Goal: Task Accomplishment & Management: Complete application form

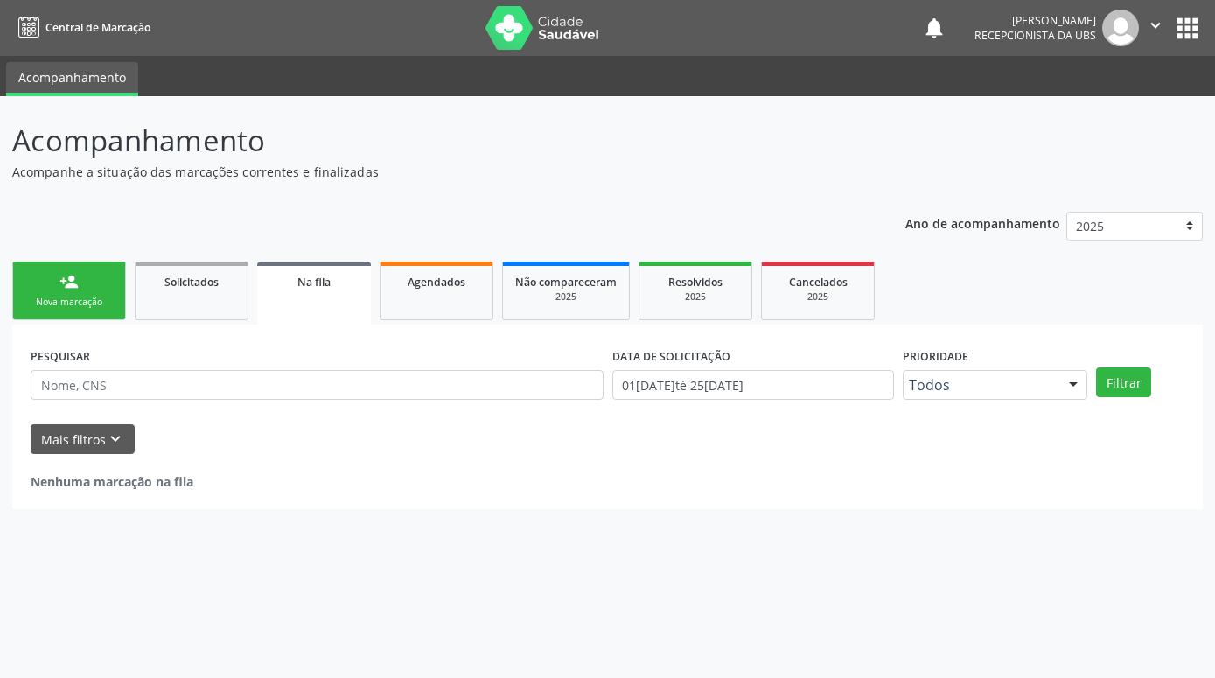
click at [80, 275] on link "person_add Nova marcação" at bounding box center [69, 290] width 114 height 59
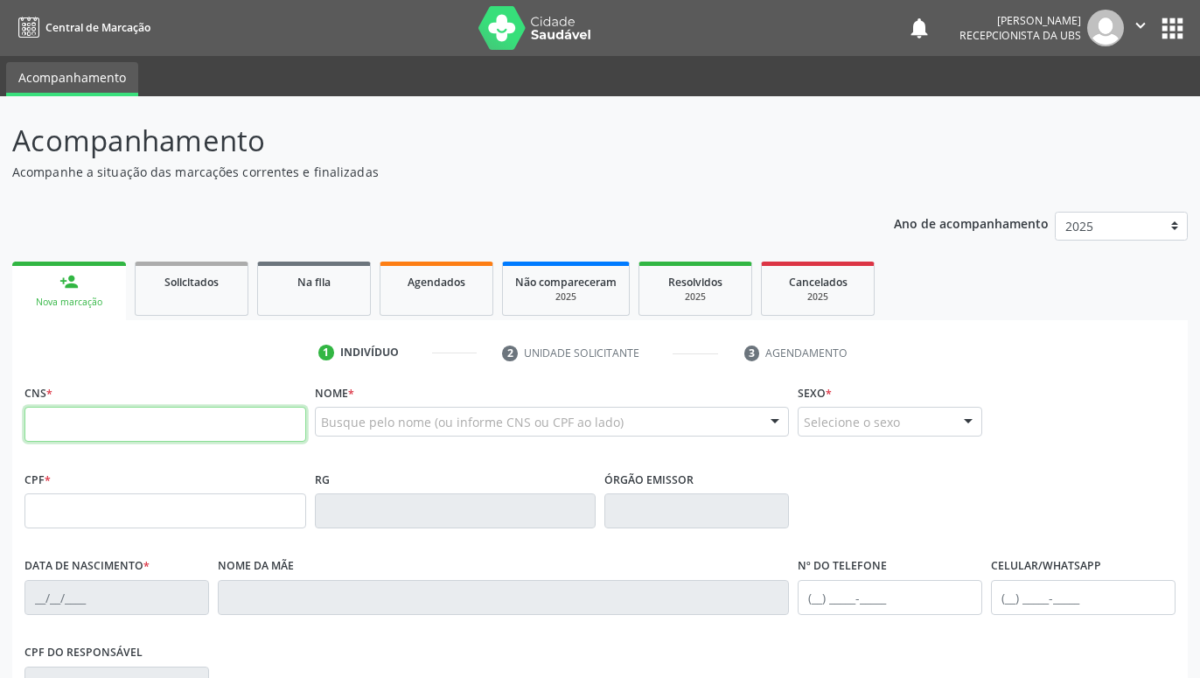
drag, startPoint x: 144, startPoint y: 417, endPoint x: 108, endPoint y: 375, distance: 55.2
click at [143, 417] on input "text" at bounding box center [165, 424] width 282 height 35
click at [253, 423] on input "text" at bounding box center [165, 424] width 282 height 35
paste input "700 2004 9685 1120"
type input "700 2004 9685 1120"
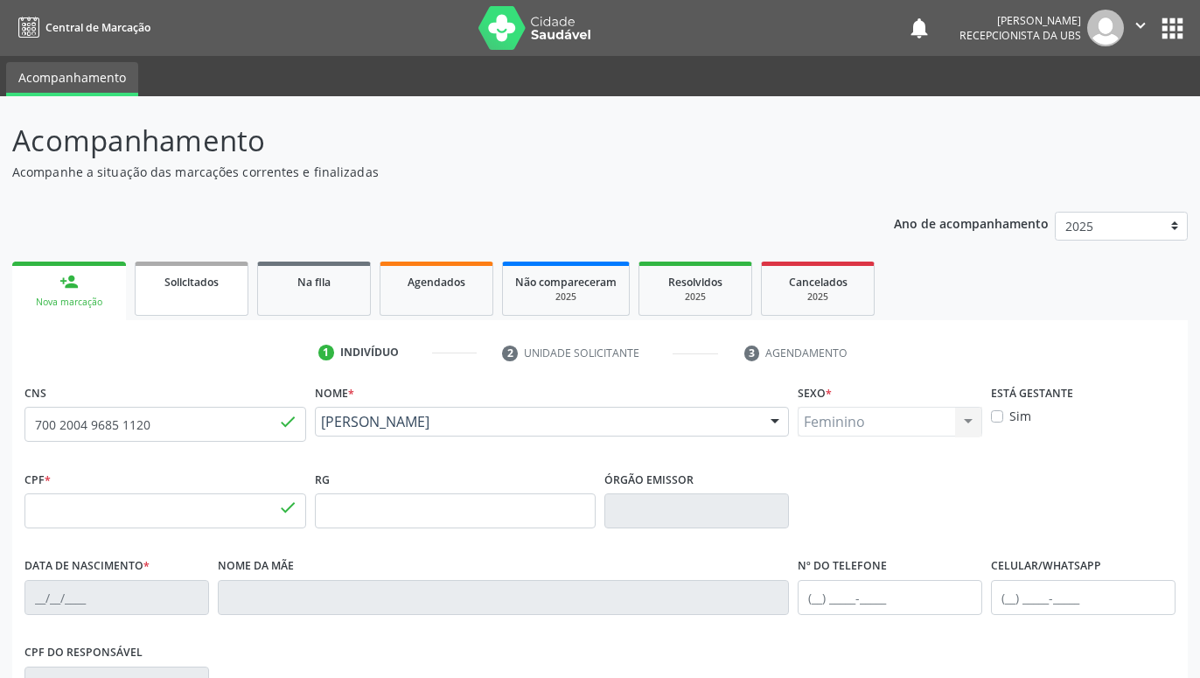
type input "000.742.584-86"
type input "27[DATE]"
type input "[PERSON_NAME]"
type input "[PHONE_NUMBER]"
type input "117.526.044-40"
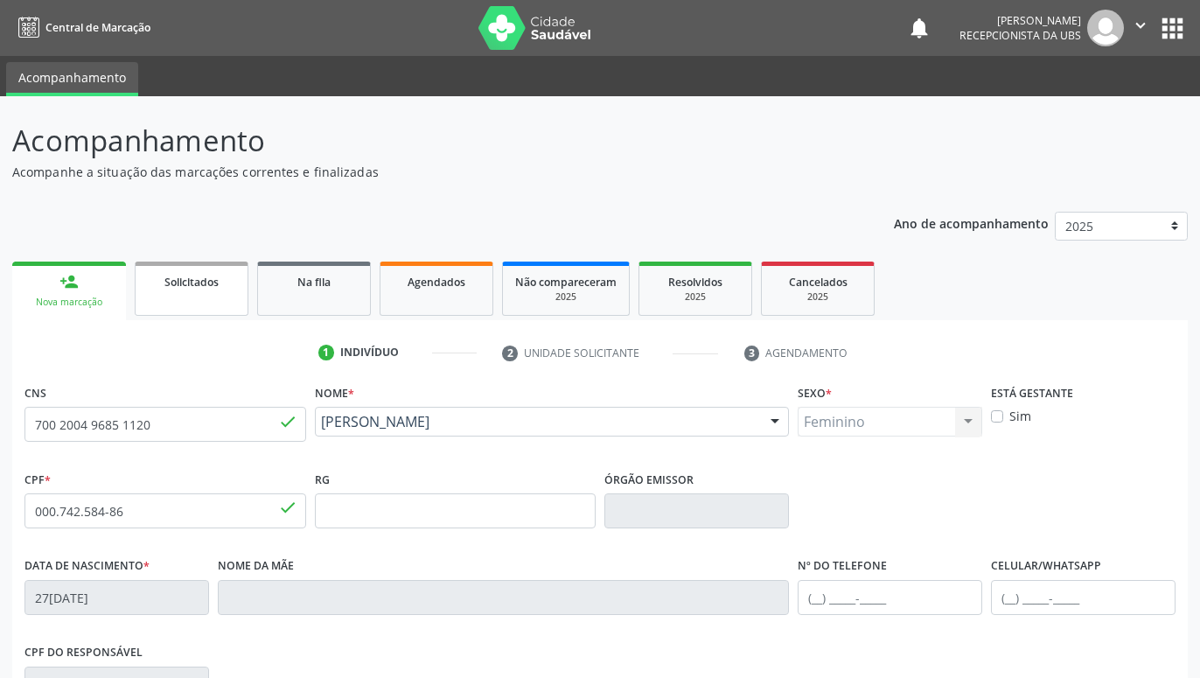
type input "366"
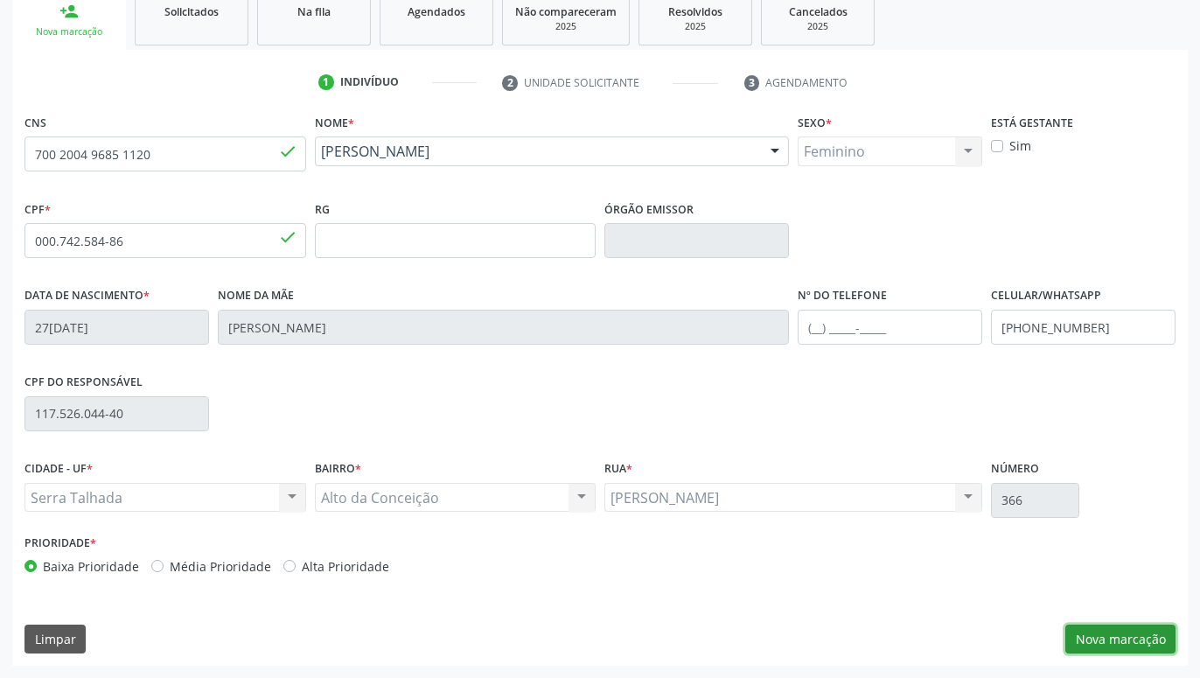
click at [1096, 624] on button "Nova marcação" at bounding box center [1120, 639] width 110 height 30
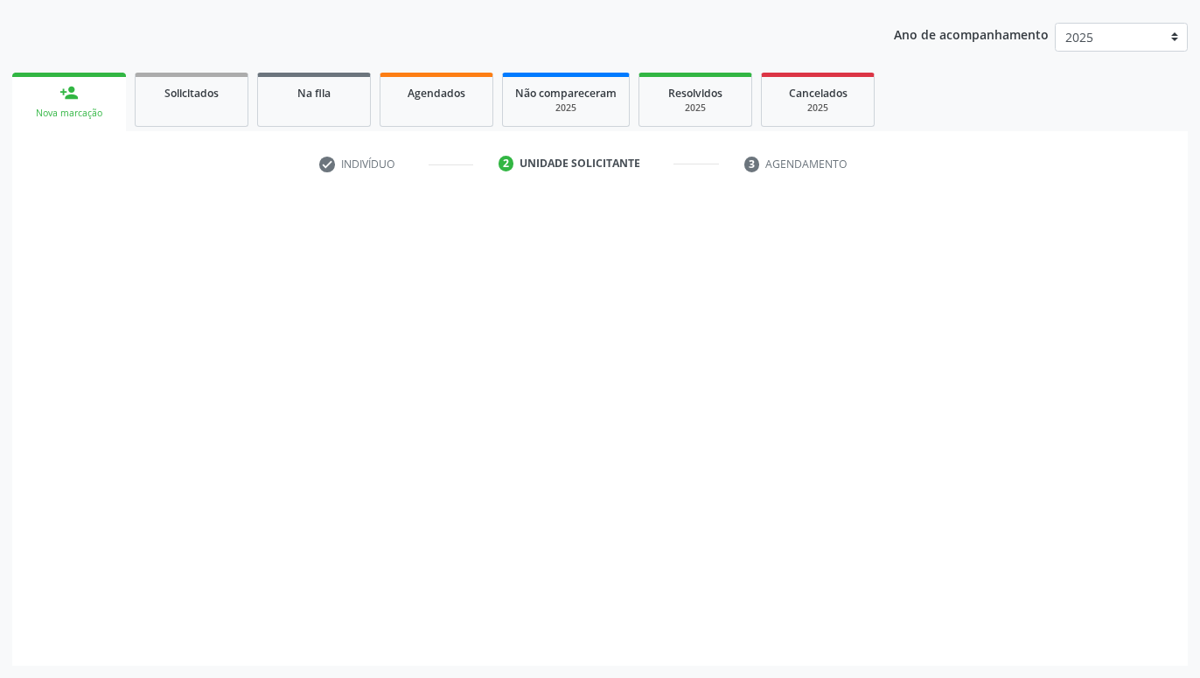
scroll to position [189, 0]
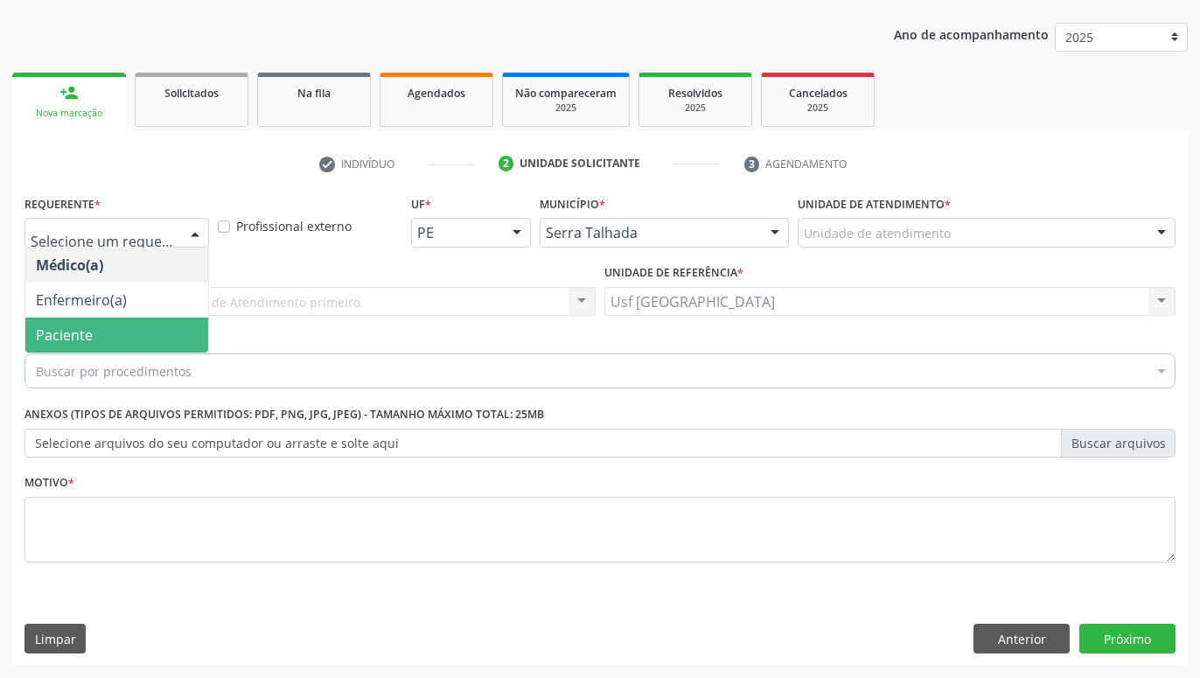
click at [118, 324] on span "Paciente" at bounding box center [116, 334] width 183 height 35
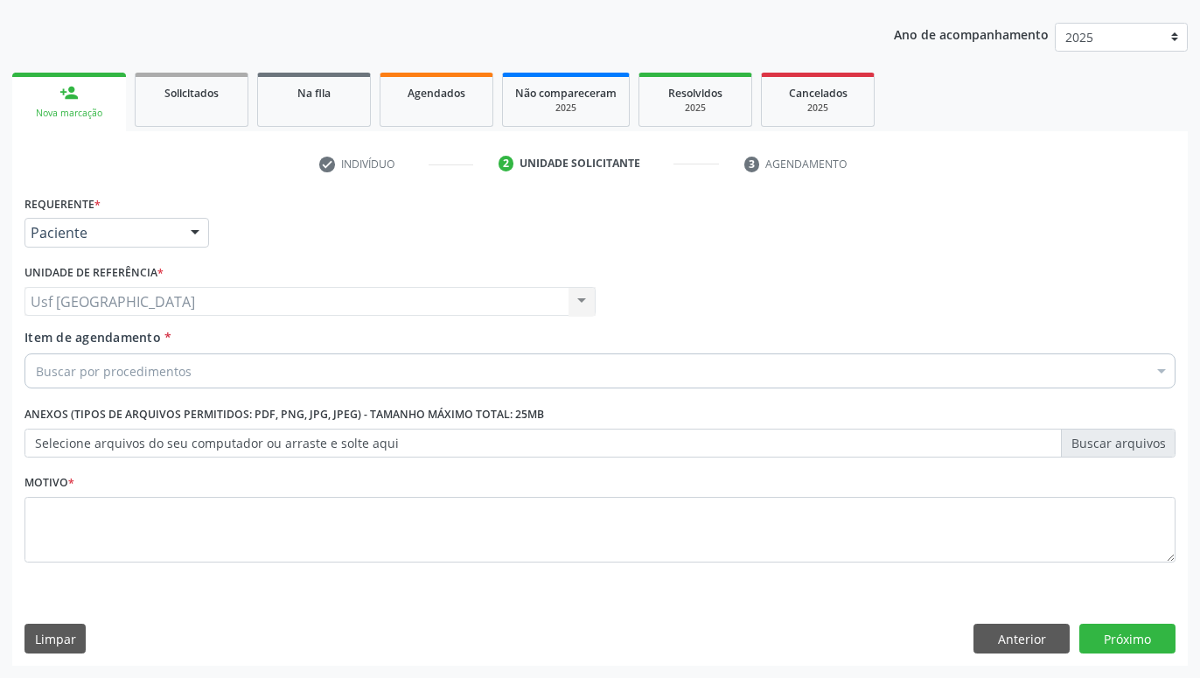
click at [194, 376] on div "Buscar por procedimentos" at bounding box center [599, 370] width 1151 height 35
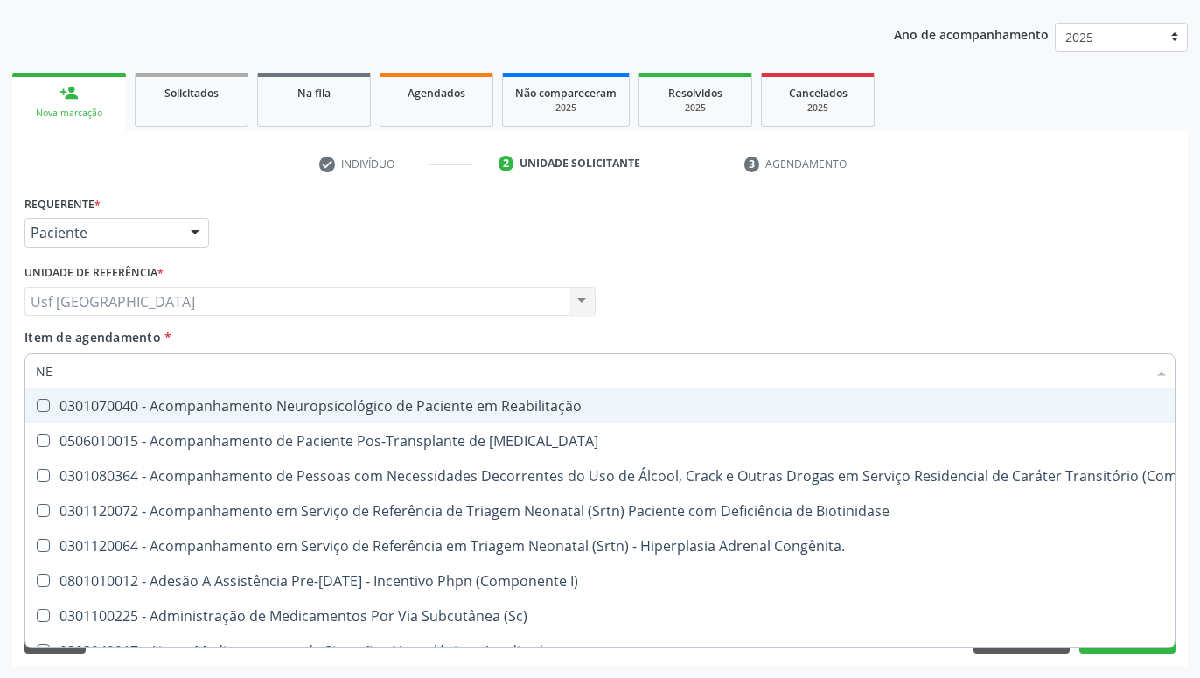
type input "N"
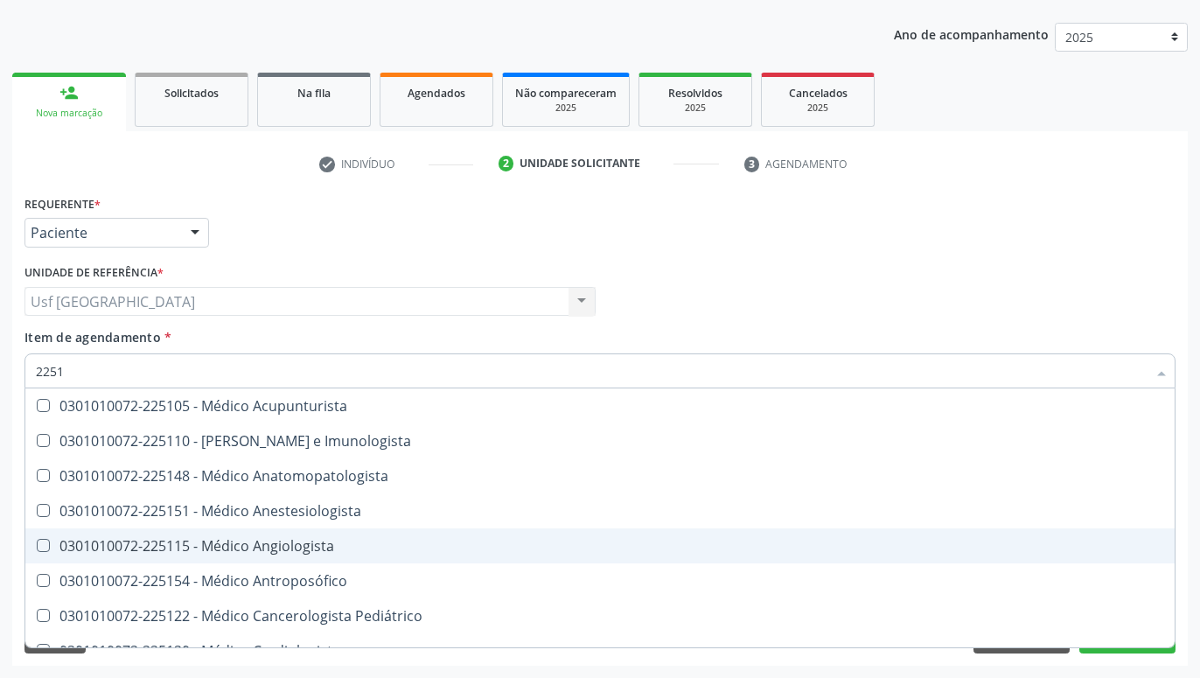
type input "22511"
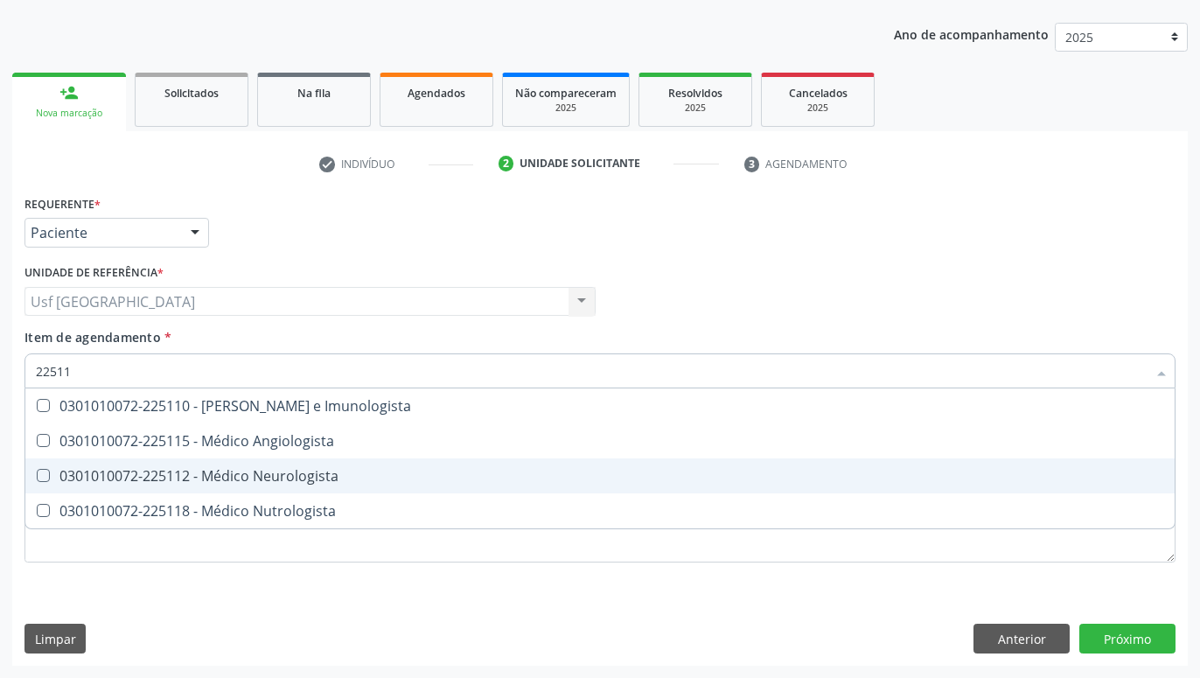
click at [309, 483] on div "0301010072-225112 - Médico Neurologista" at bounding box center [600, 476] width 1128 height 14
checkbox Neurologista "true"
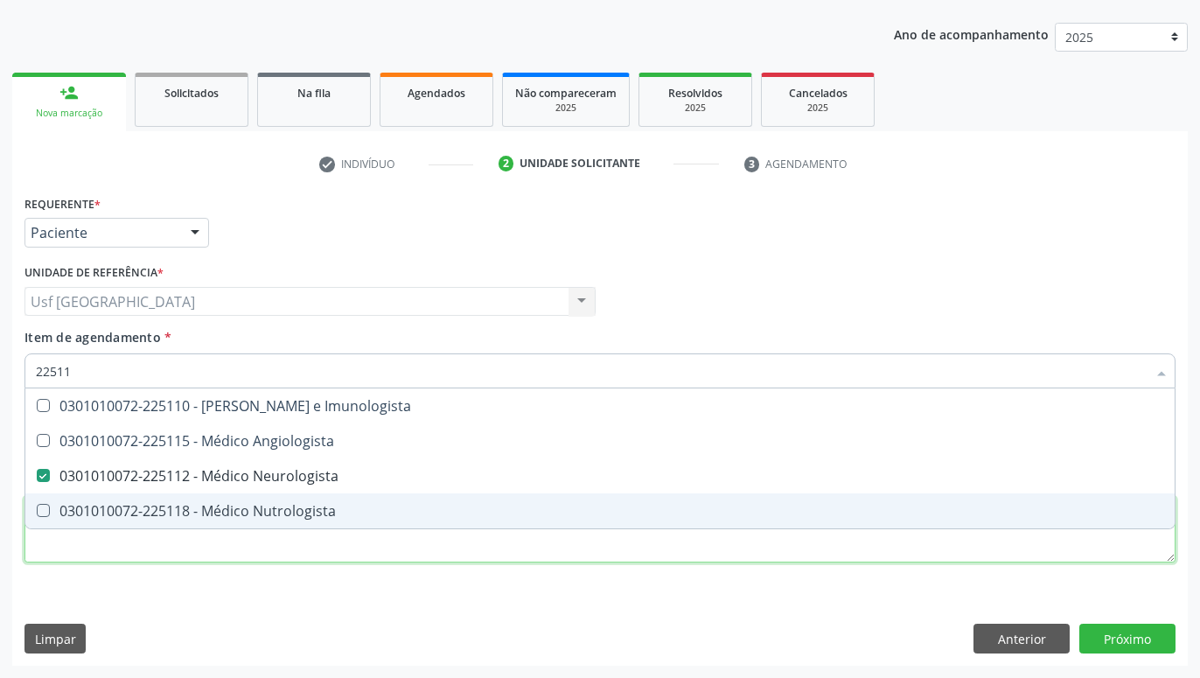
drag, startPoint x: 1048, startPoint y: 543, endPoint x: 1046, endPoint y: 533, distance: 10.6
click at [1072, 547] on textarea at bounding box center [599, 530] width 1151 height 66
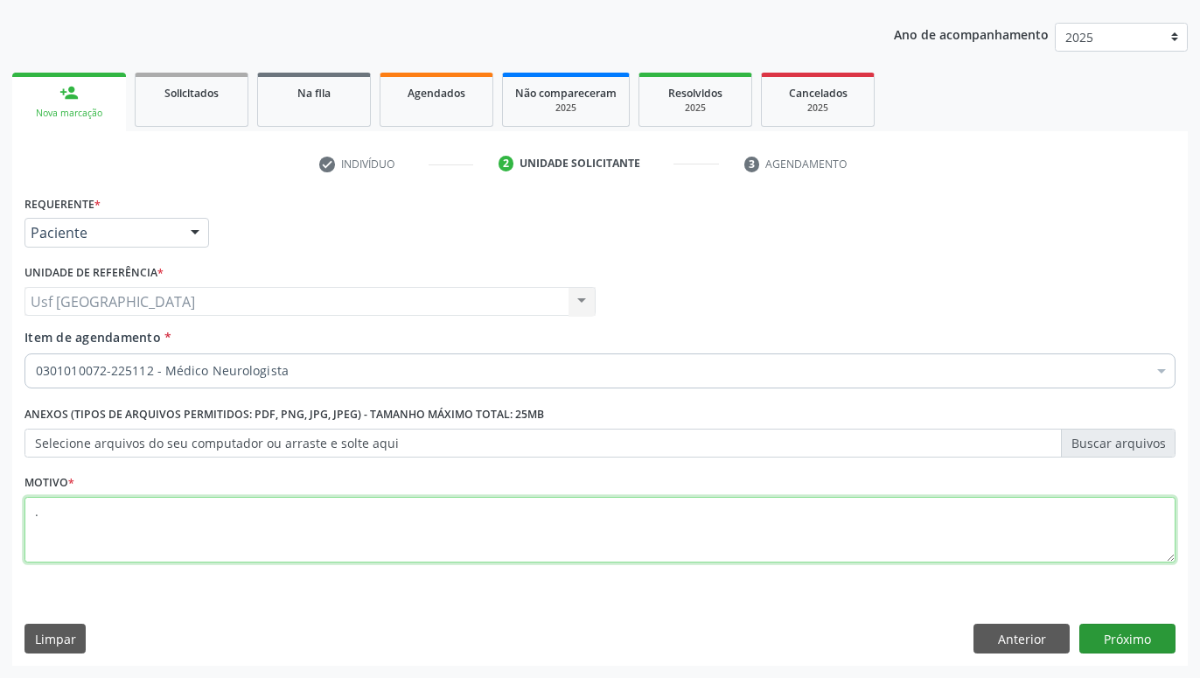
type textarea "."
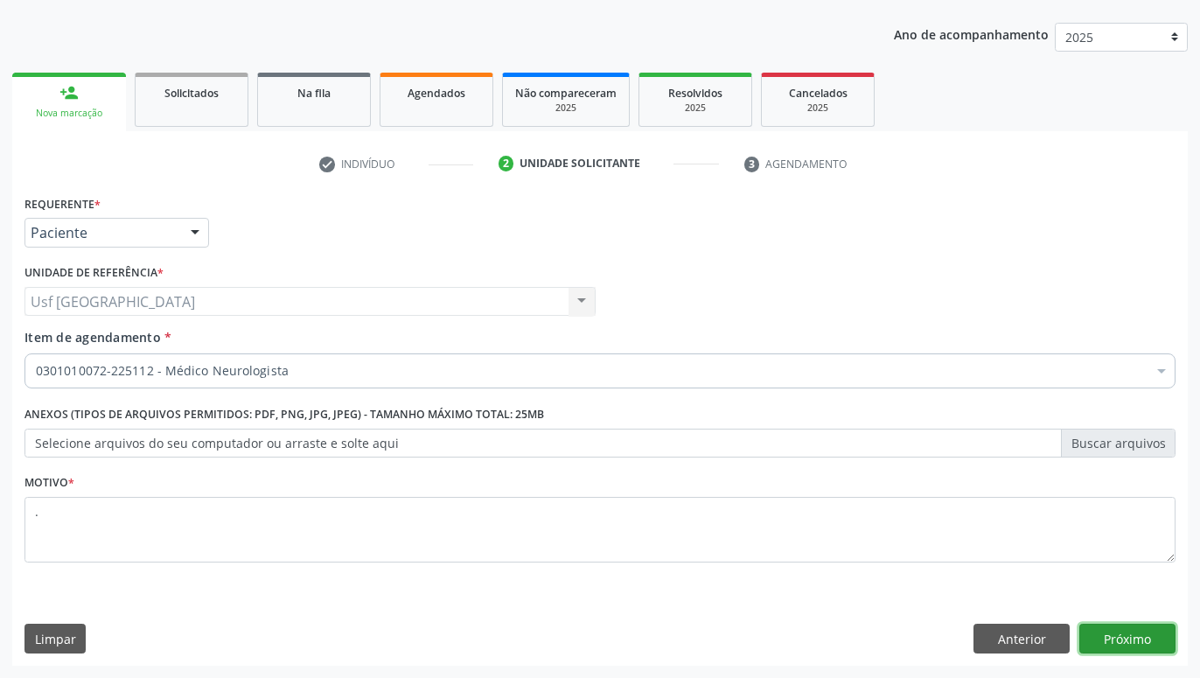
click at [1164, 642] on button "Próximo" at bounding box center [1127, 638] width 96 height 30
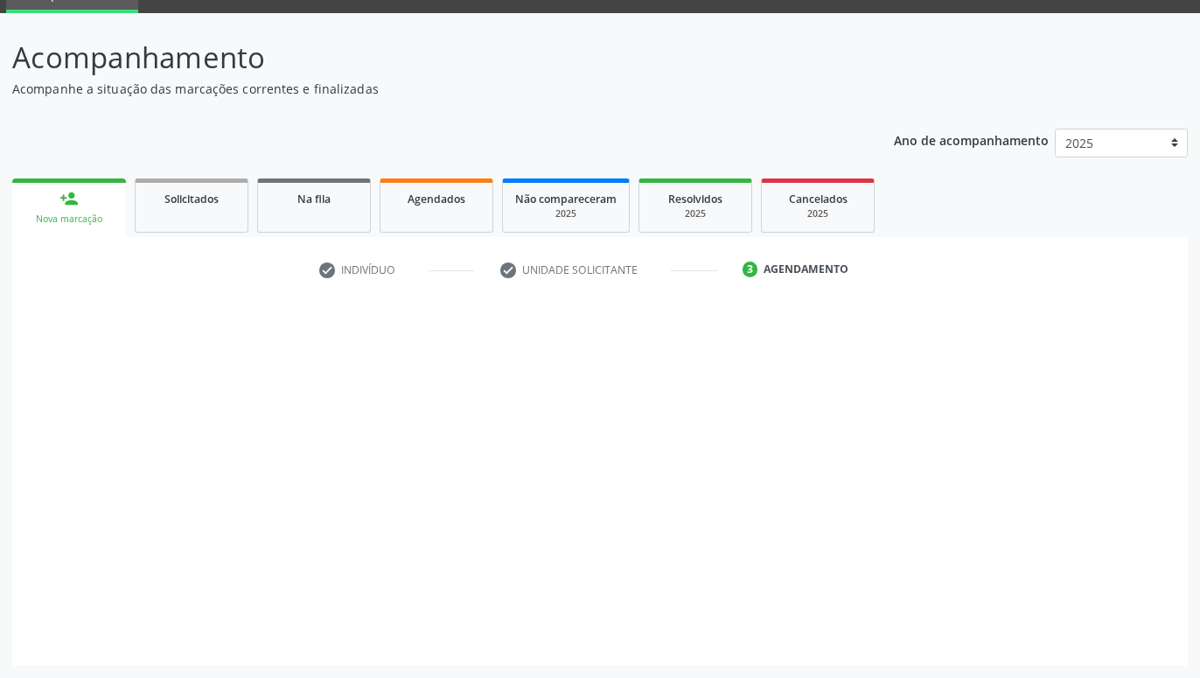
scroll to position [83, 0]
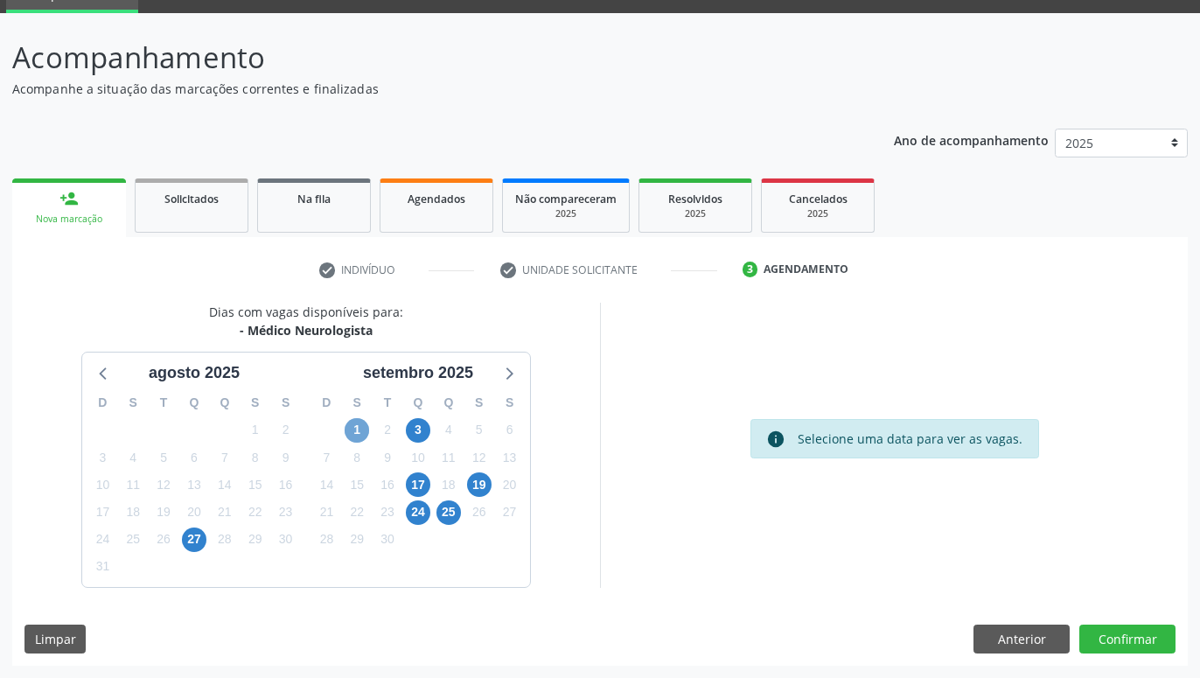
click at [358, 422] on span "1" at bounding box center [357, 430] width 24 height 24
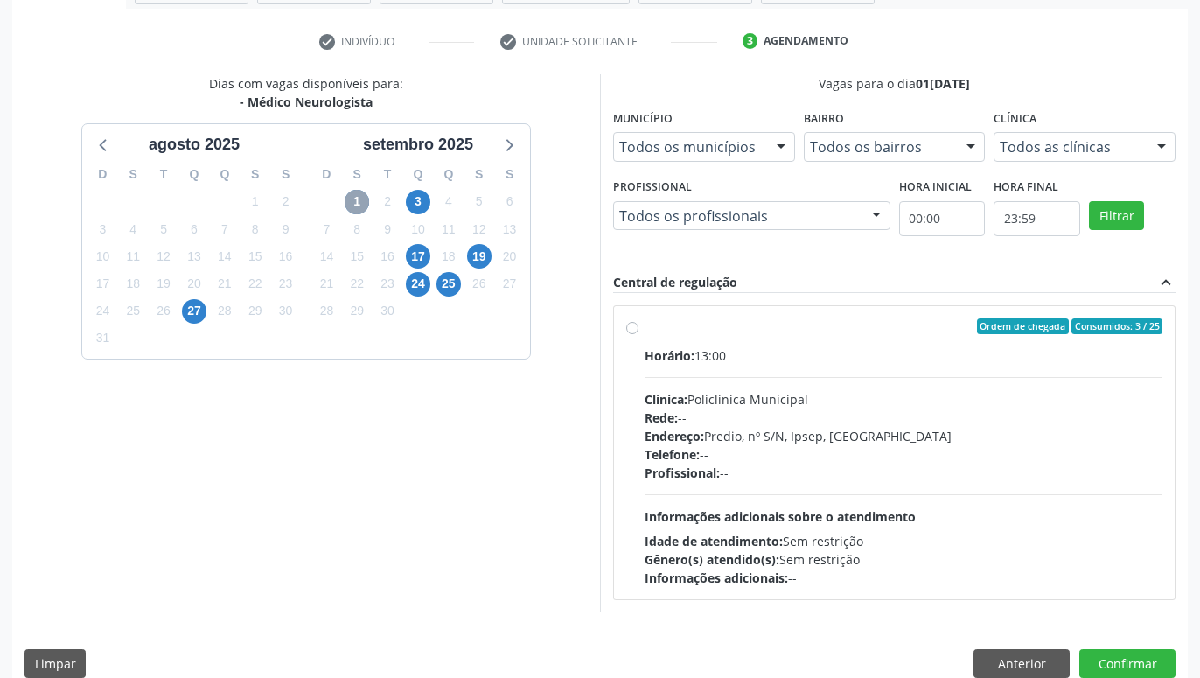
scroll to position [336, 0]
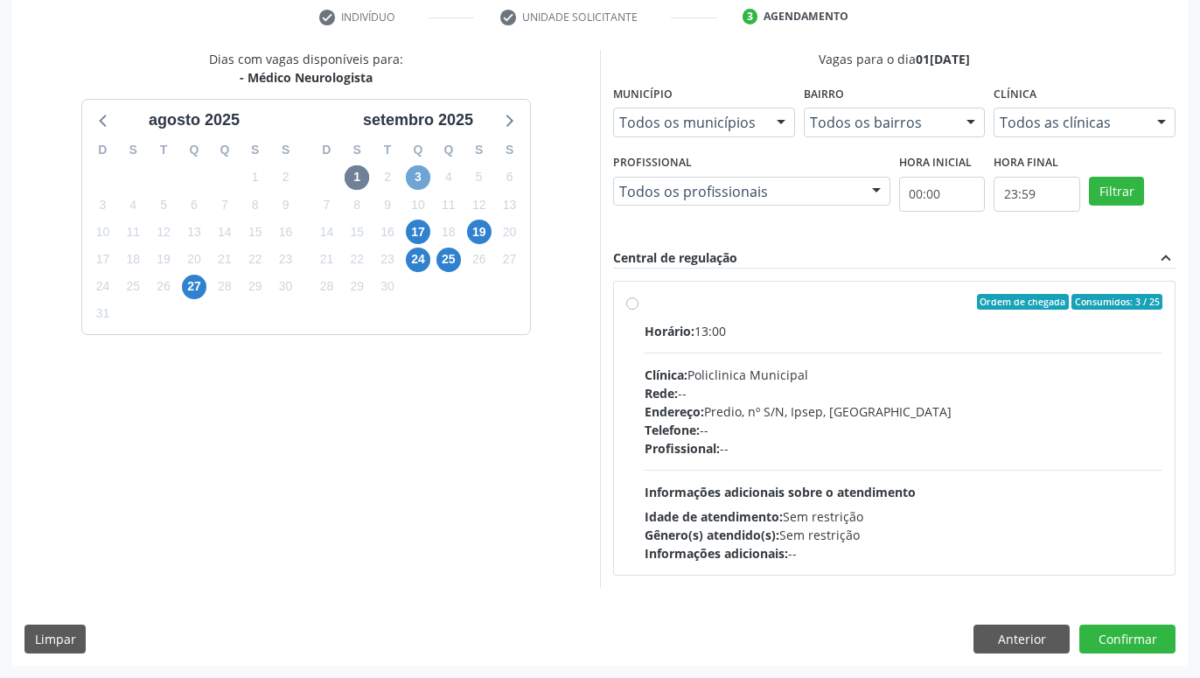
click at [411, 182] on span "3" at bounding box center [418, 177] width 24 height 24
click at [417, 232] on span "17" at bounding box center [418, 231] width 24 height 24
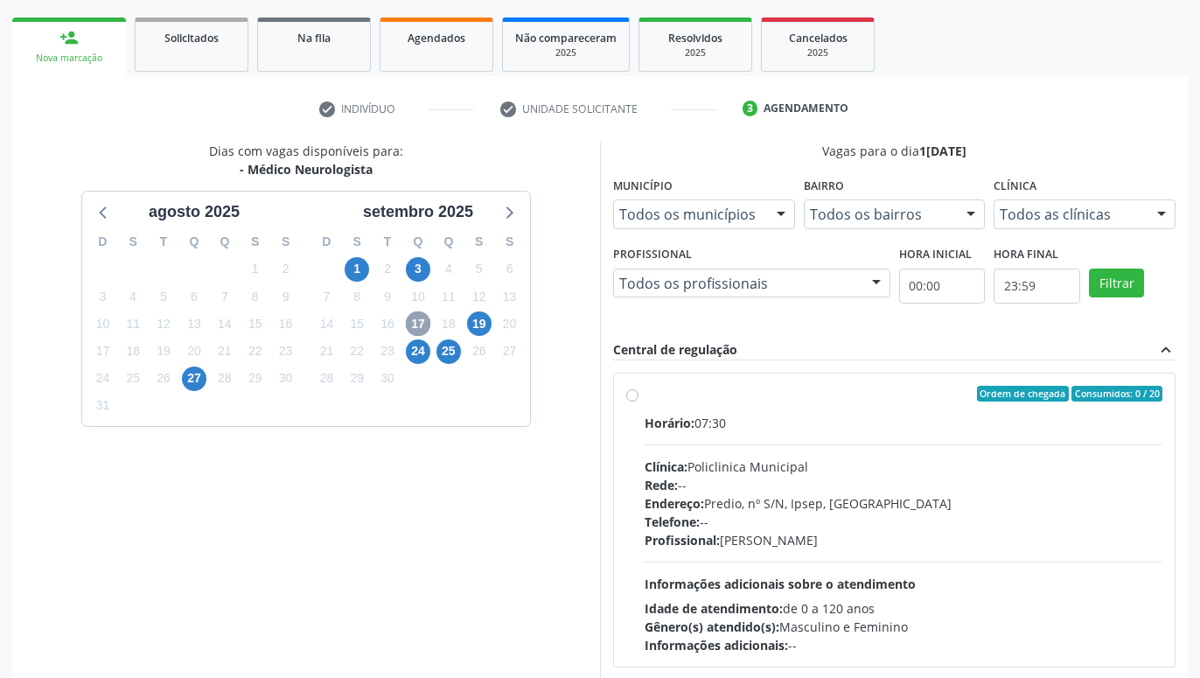
scroll to position [261, 0]
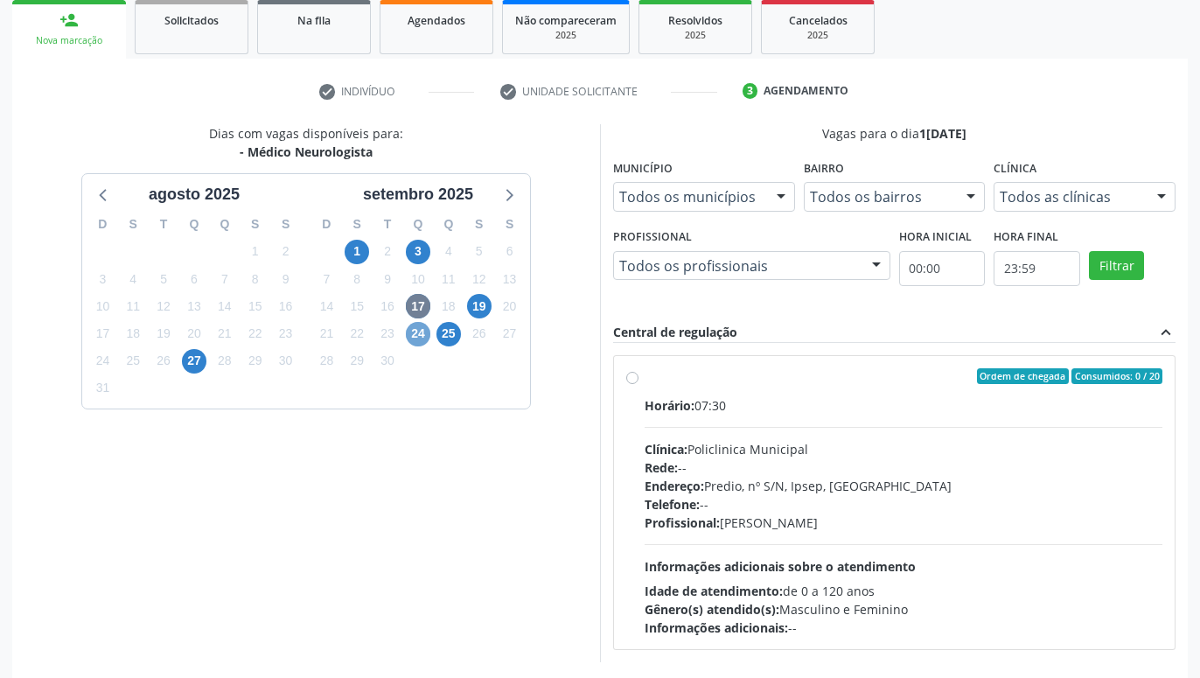
click at [423, 334] on span "24" at bounding box center [418, 334] width 24 height 24
click at [455, 341] on span "25" at bounding box center [448, 334] width 24 height 24
click at [470, 307] on span "19" at bounding box center [479, 306] width 24 height 24
click at [457, 331] on span "25" at bounding box center [448, 334] width 24 height 24
click at [625, 373] on div "Ordem de chegada Consumidos: 0 / 10 Horário: 07:30 Clínica: Policlinica Municip…" at bounding box center [894, 502] width 561 height 293
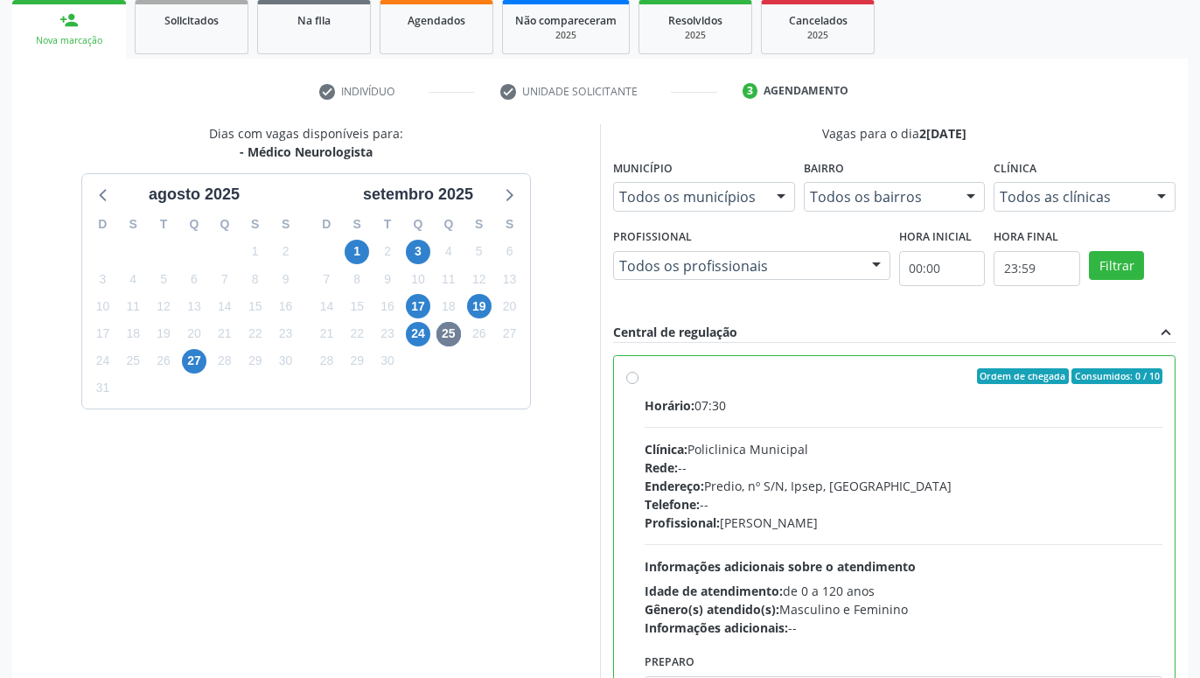
radio input "true"
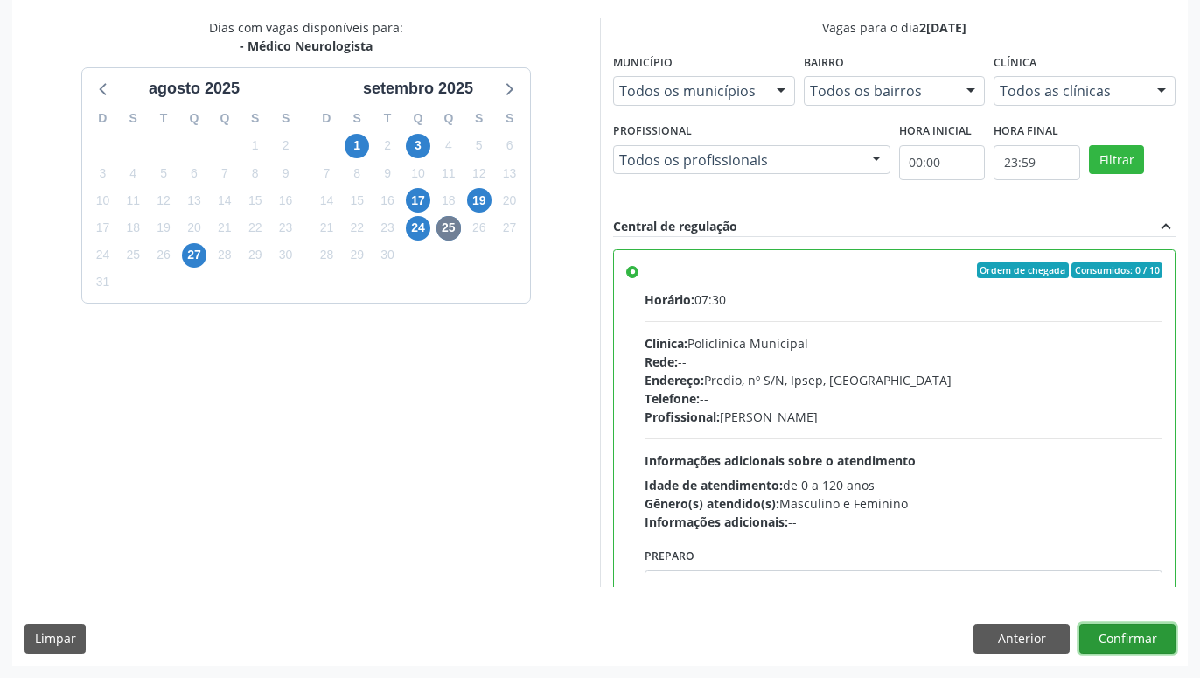
click at [1139, 646] on button "Confirmar" at bounding box center [1127, 638] width 96 height 30
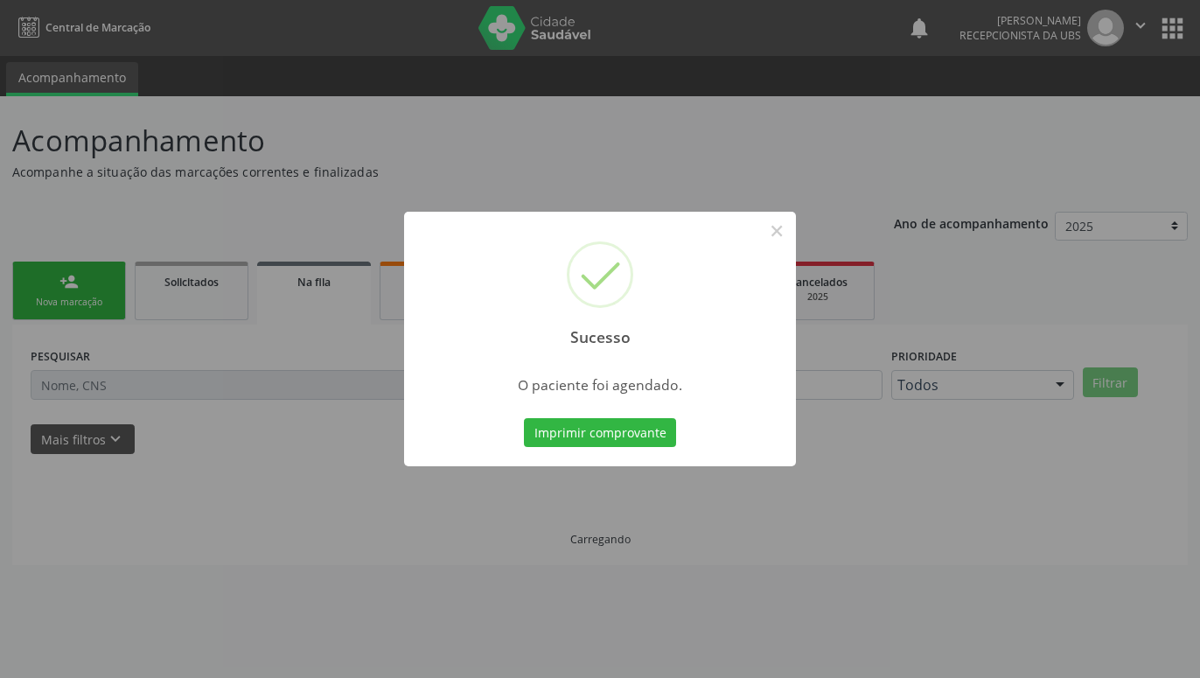
scroll to position [0, 0]
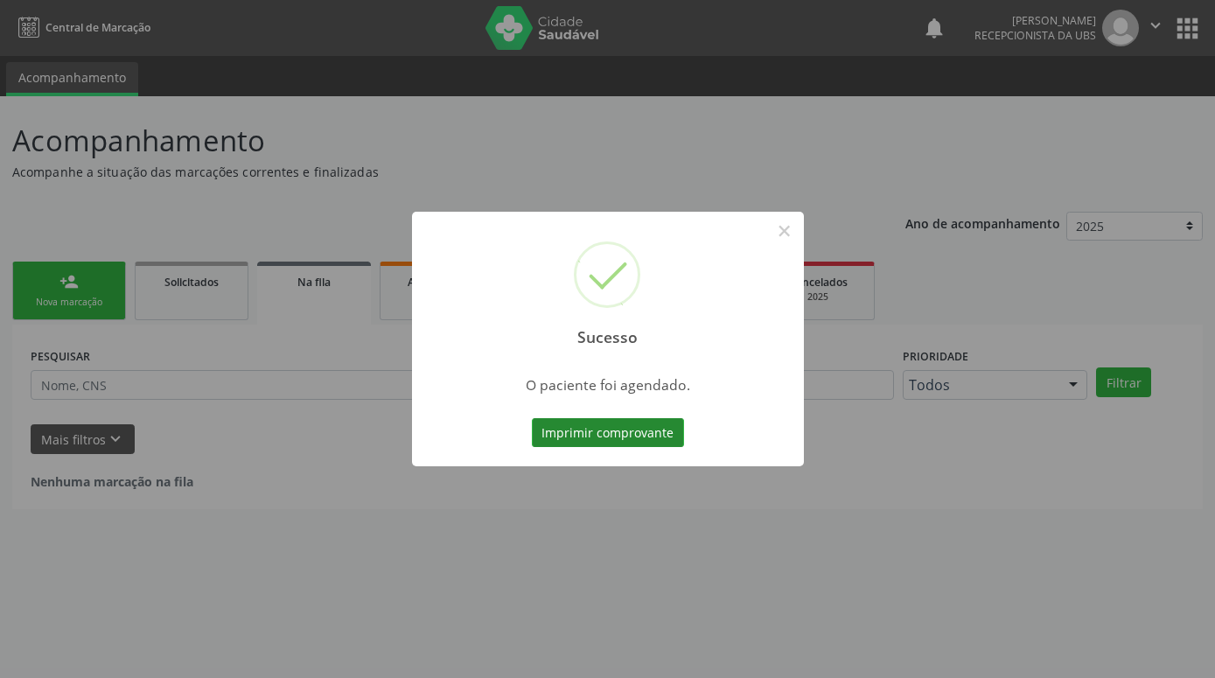
click at [620, 426] on button "Imprimir comprovante" at bounding box center [608, 433] width 152 height 30
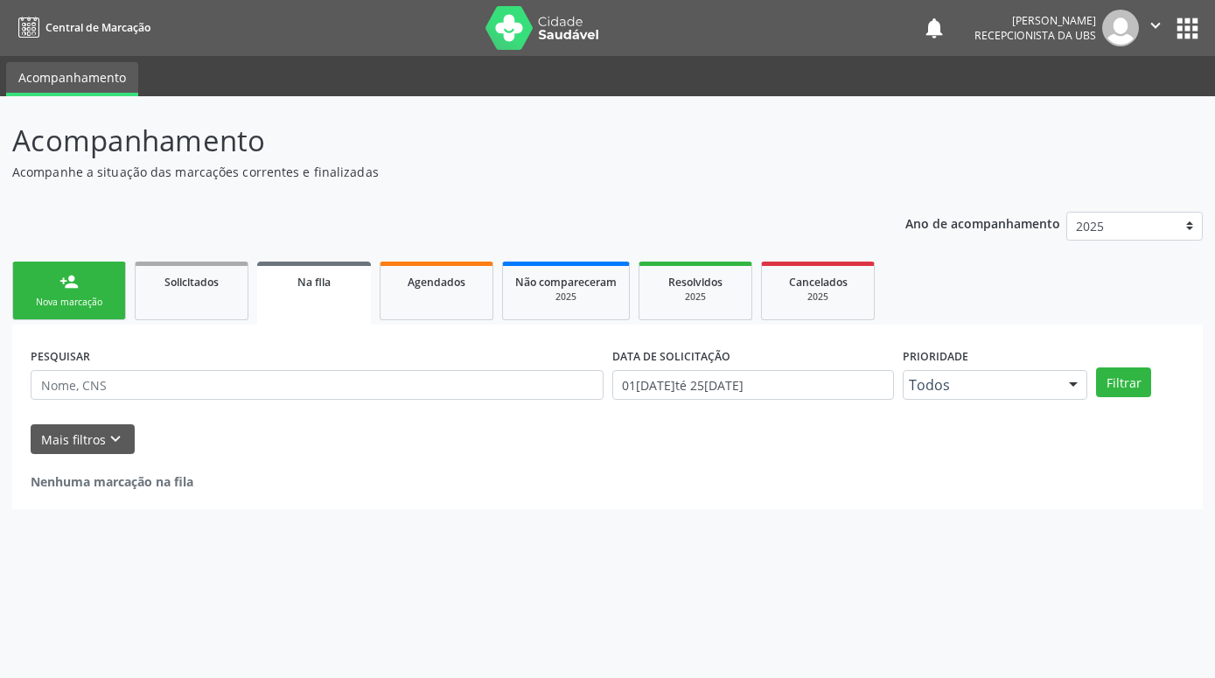
click at [52, 282] on link "person_add Nova marcação" at bounding box center [69, 290] width 114 height 59
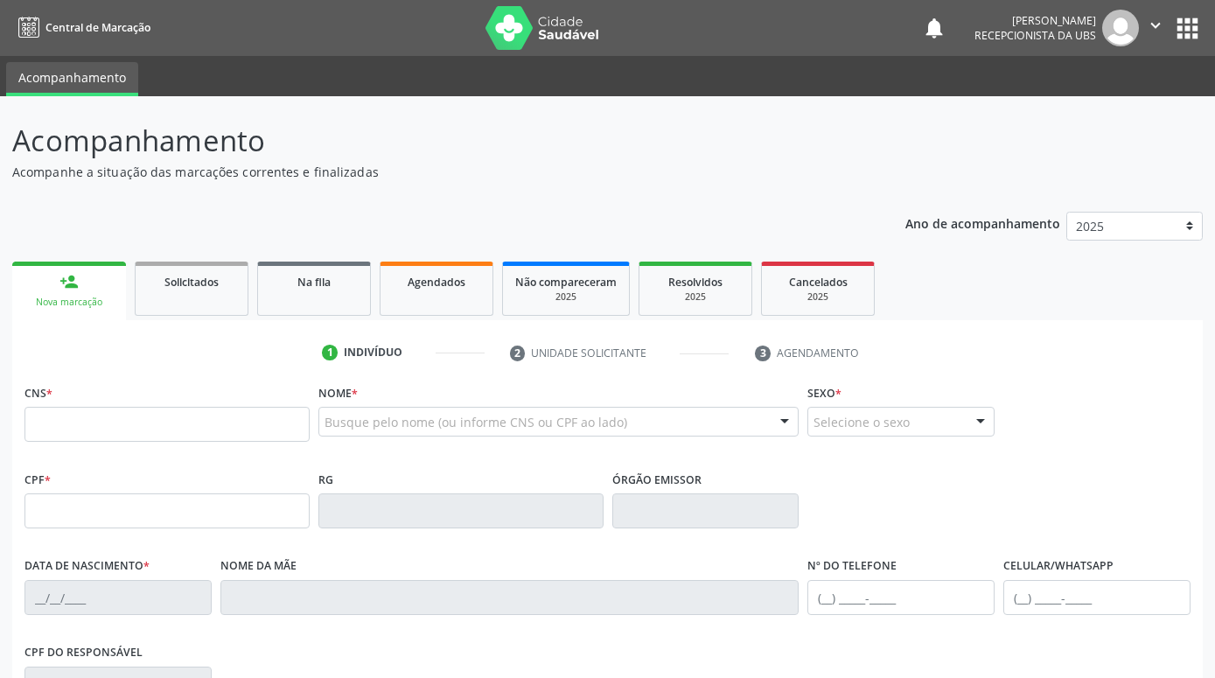
click at [86, 274] on link "person_add Nova marcação" at bounding box center [69, 290] width 114 height 59
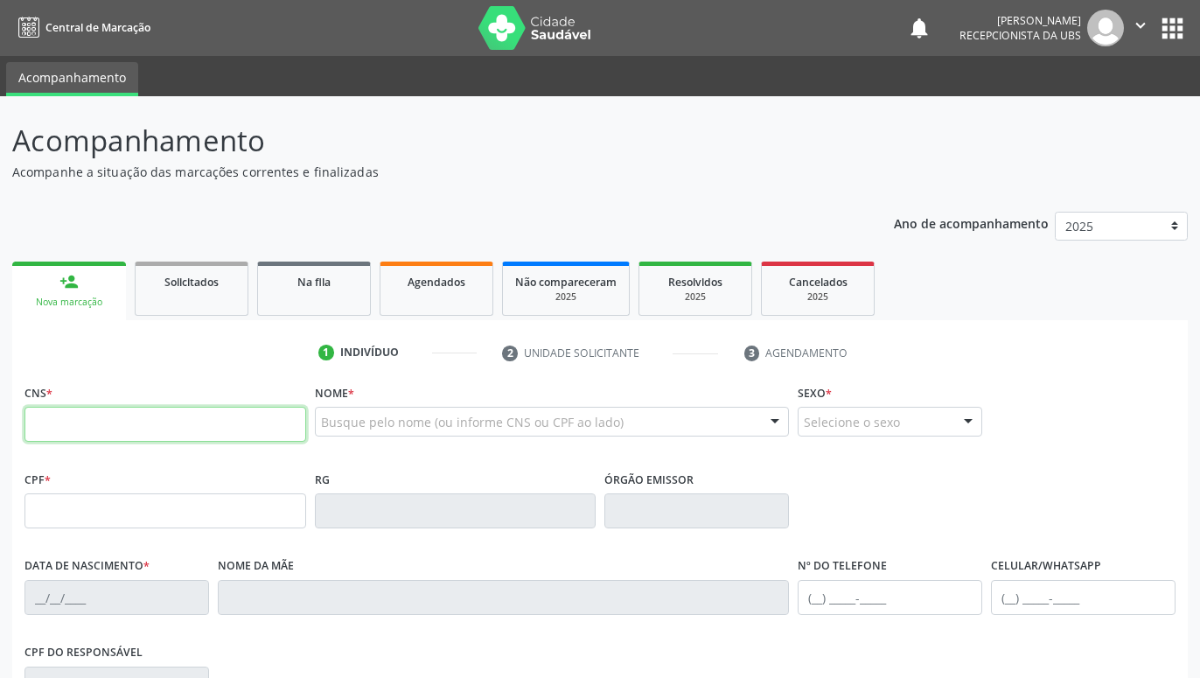
click at [171, 424] on input "text" at bounding box center [165, 424] width 282 height 35
type input "700 8044 2838 1287"
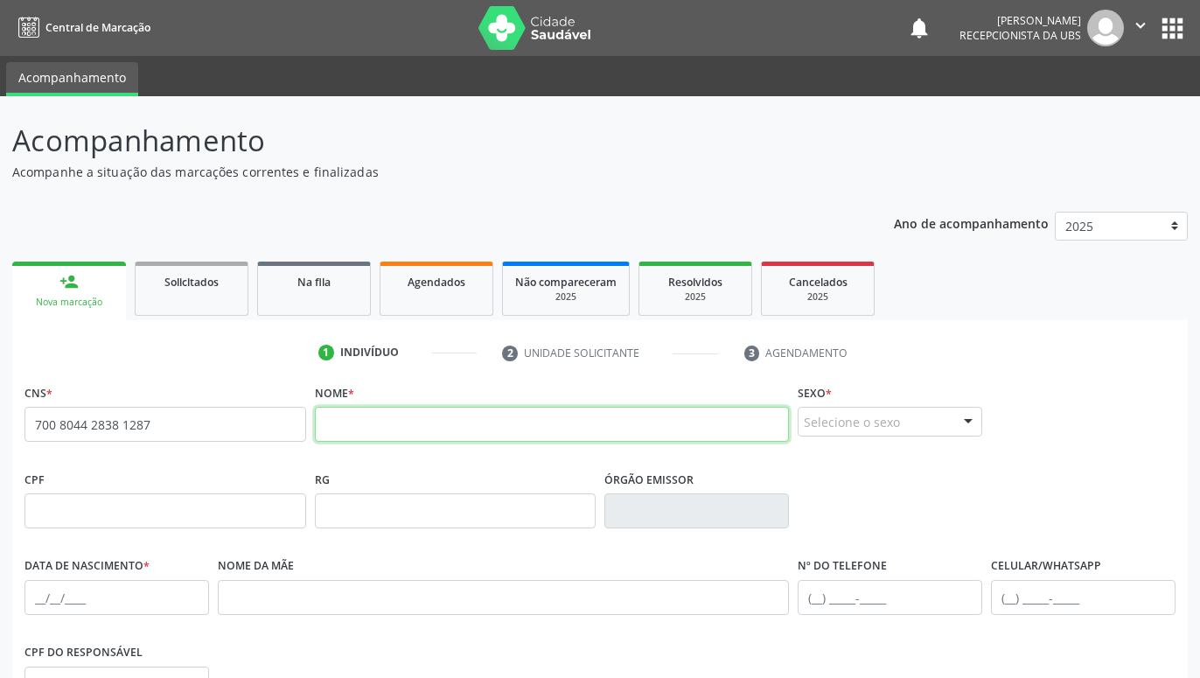
drag, startPoint x: 372, startPoint y: 423, endPoint x: 200, endPoint y: 421, distance: 171.4
click at [371, 423] on input "text" at bounding box center [552, 424] width 475 height 35
paste input "[PERSON_NAME]"
type input "[PERSON_NAME]"
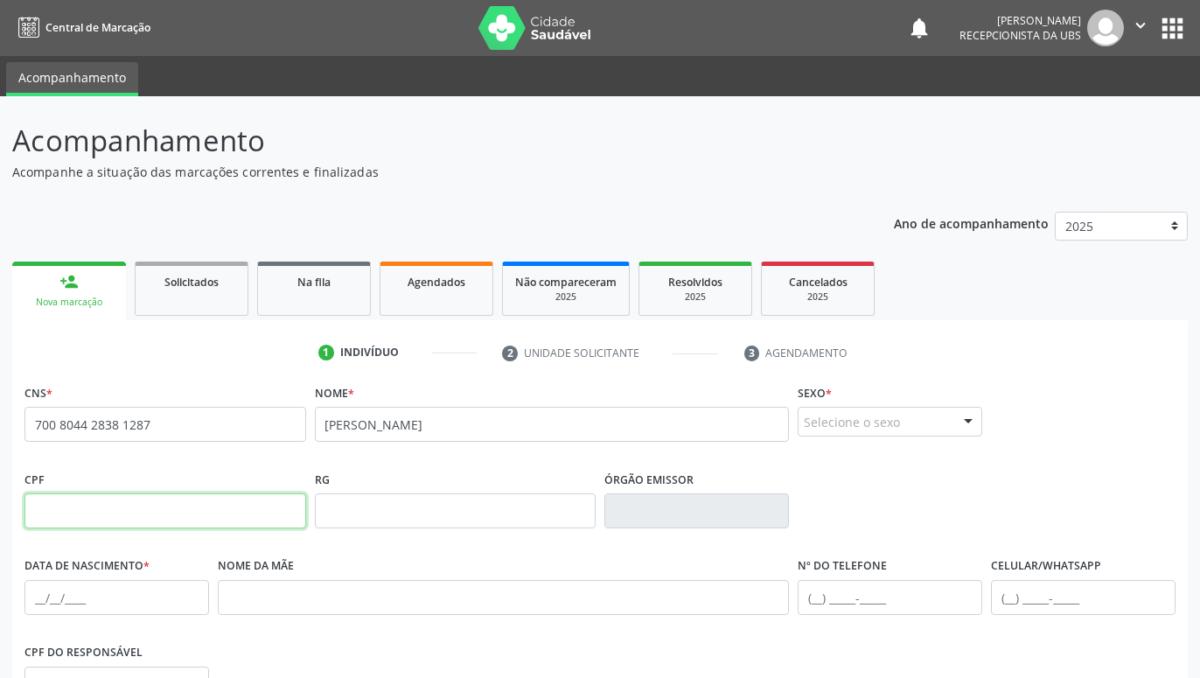
click at [105, 521] on input "text" at bounding box center [165, 510] width 282 height 35
click at [273, 502] on input "text" at bounding box center [165, 510] width 282 height 35
paste input "006.760.544-39"
type input "006.760.544-39"
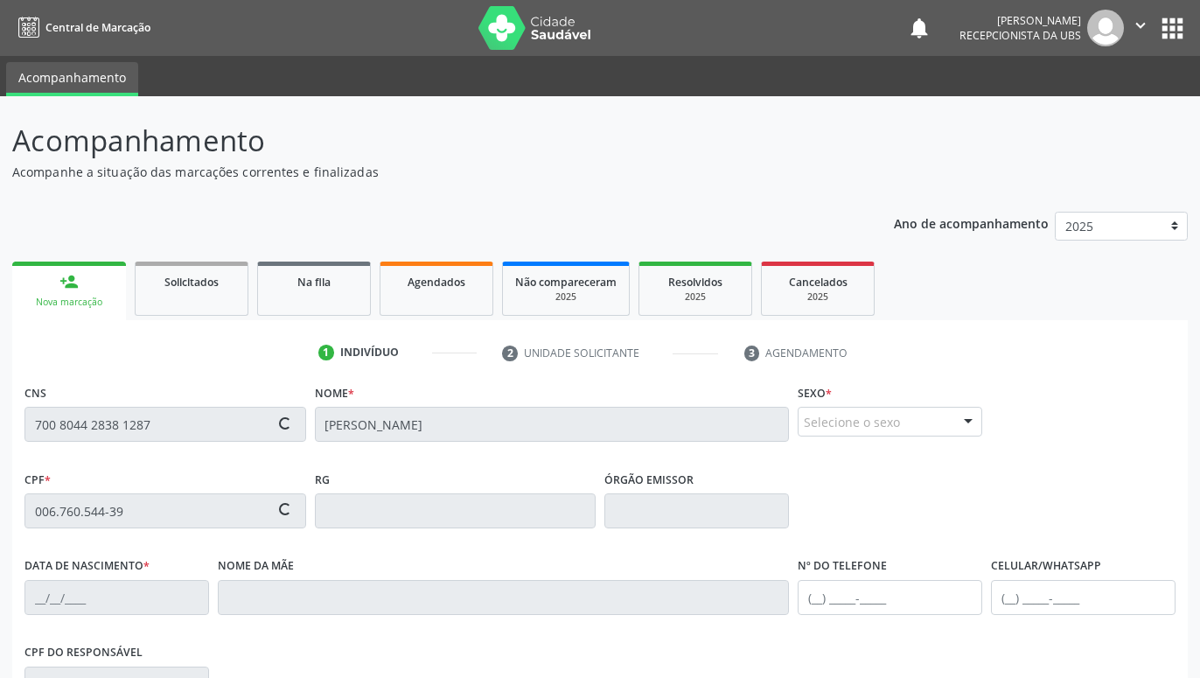
click at [971, 427] on div at bounding box center [968, 423] width 26 height 30
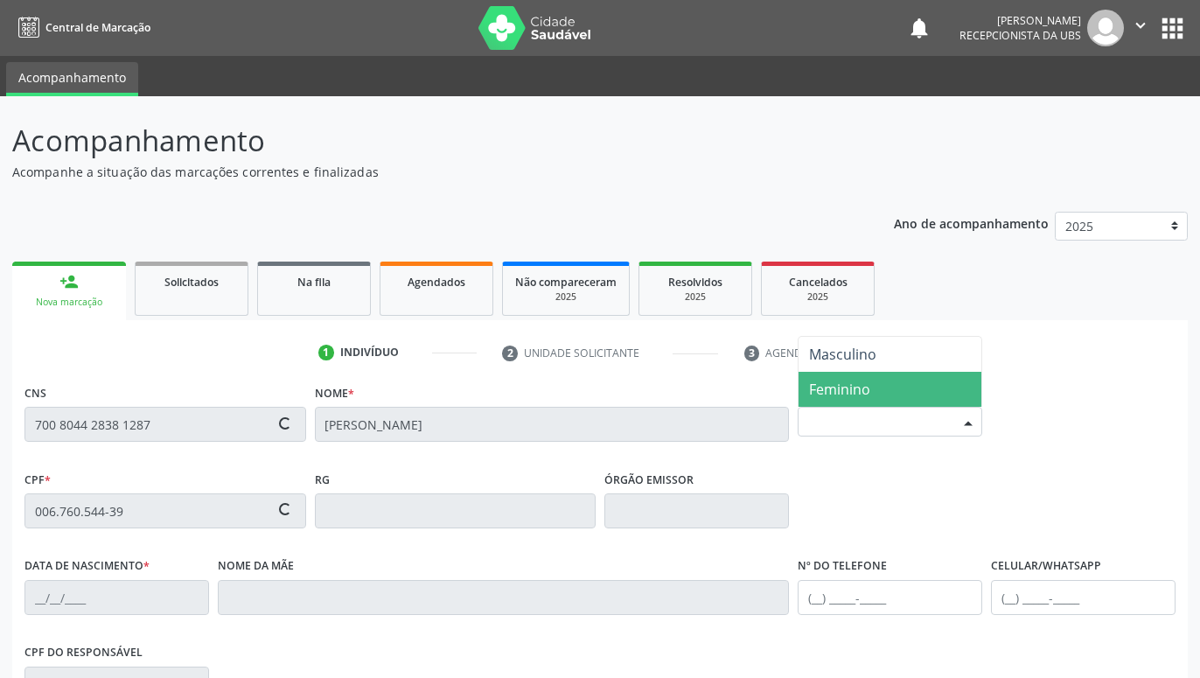
click at [913, 380] on span "Feminino" at bounding box center [889, 389] width 183 height 35
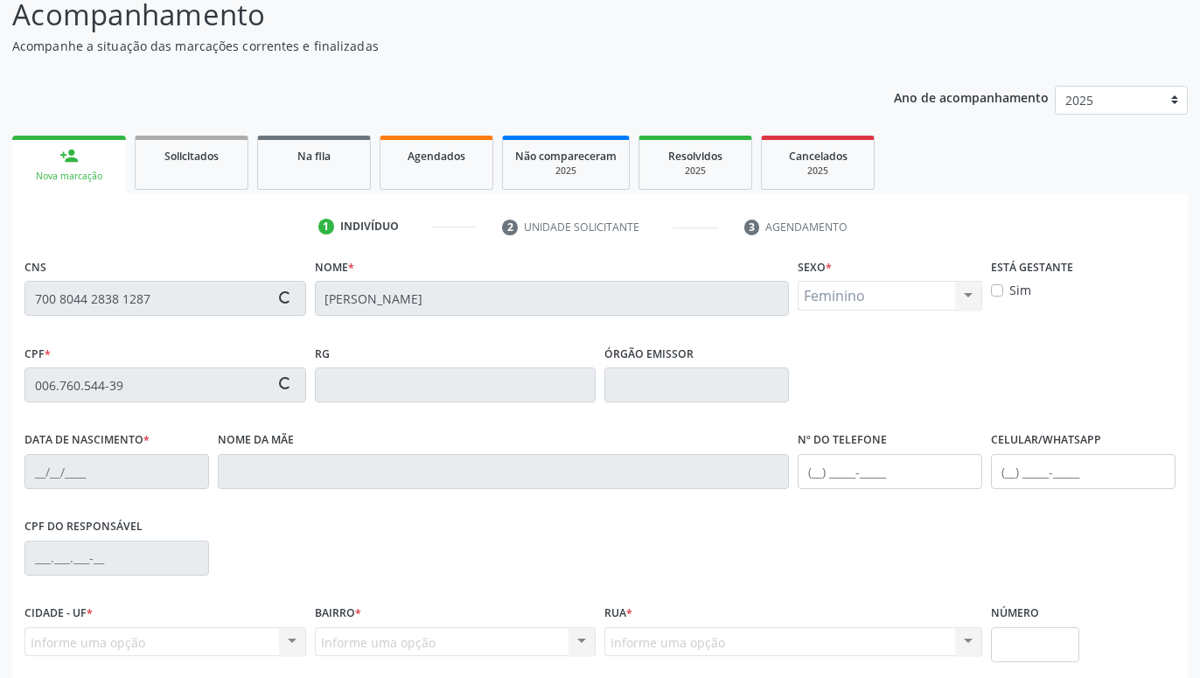
scroll to position [178, 0]
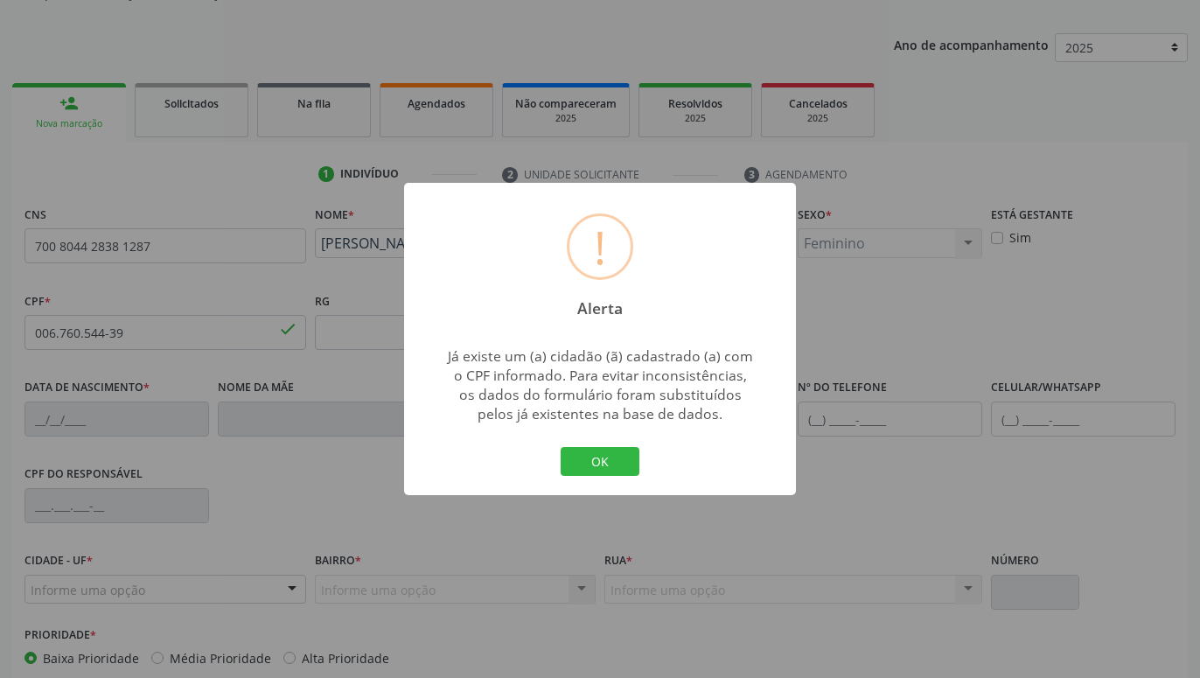
type input "0[DATE]"
type input "[PERSON_NAME]"
type input "[PHONE_NUMBER]"
click at [621, 453] on button "OK" at bounding box center [600, 462] width 79 height 30
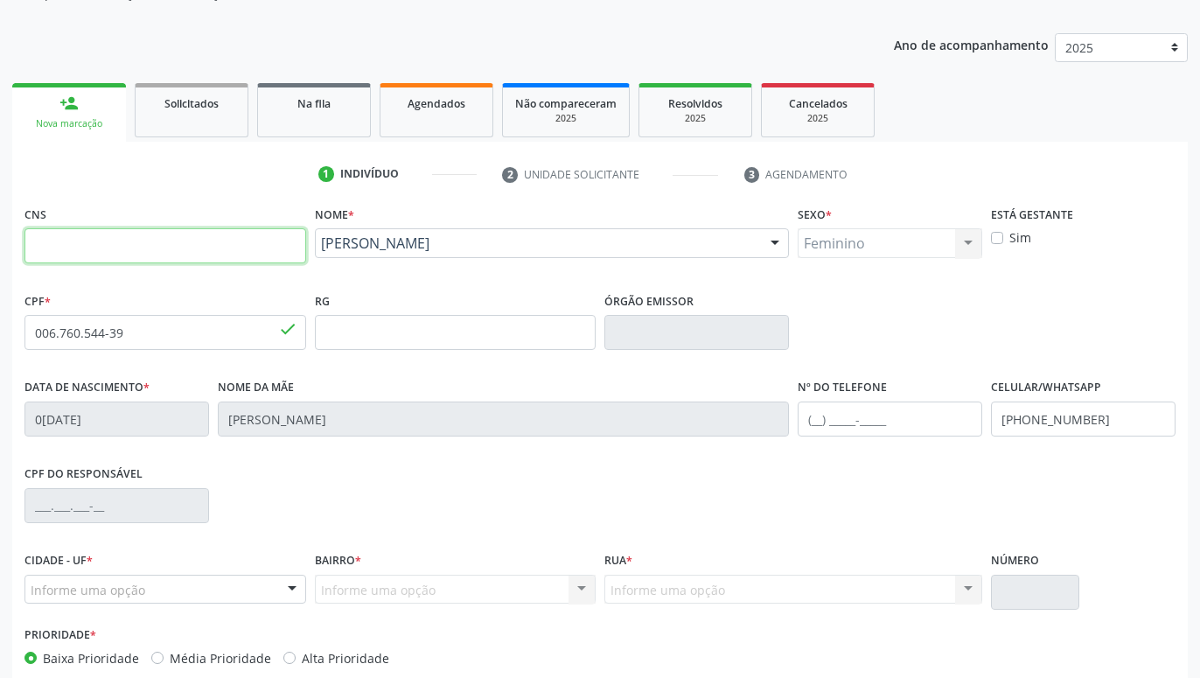
click at [268, 250] on input "text" at bounding box center [165, 245] width 282 height 35
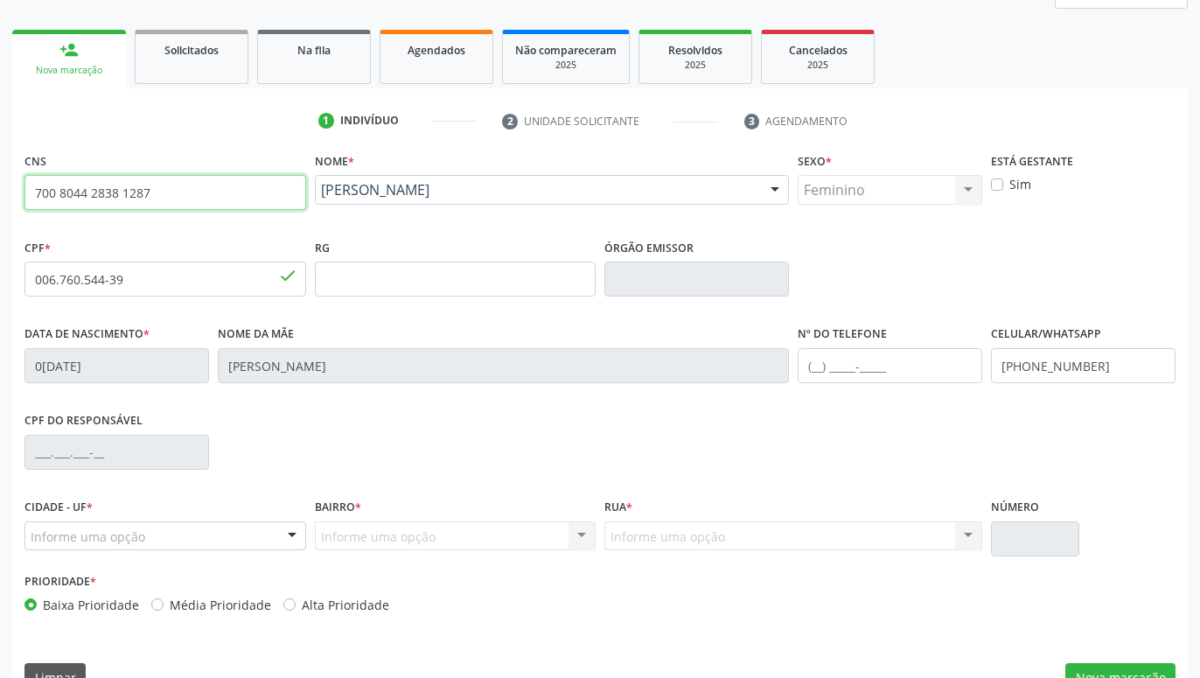
scroll to position [268, 0]
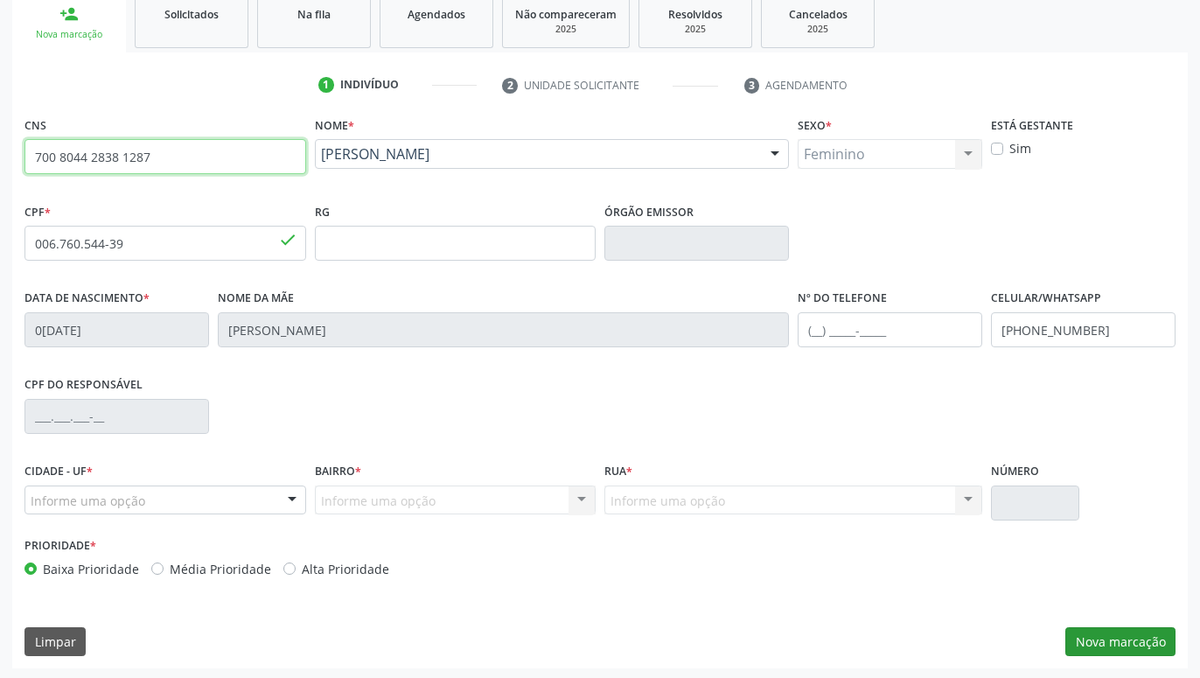
type input "700 8044 2838 1287"
click at [1087, 635] on button "Nova marcação" at bounding box center [1120, 642] width 110 height 30
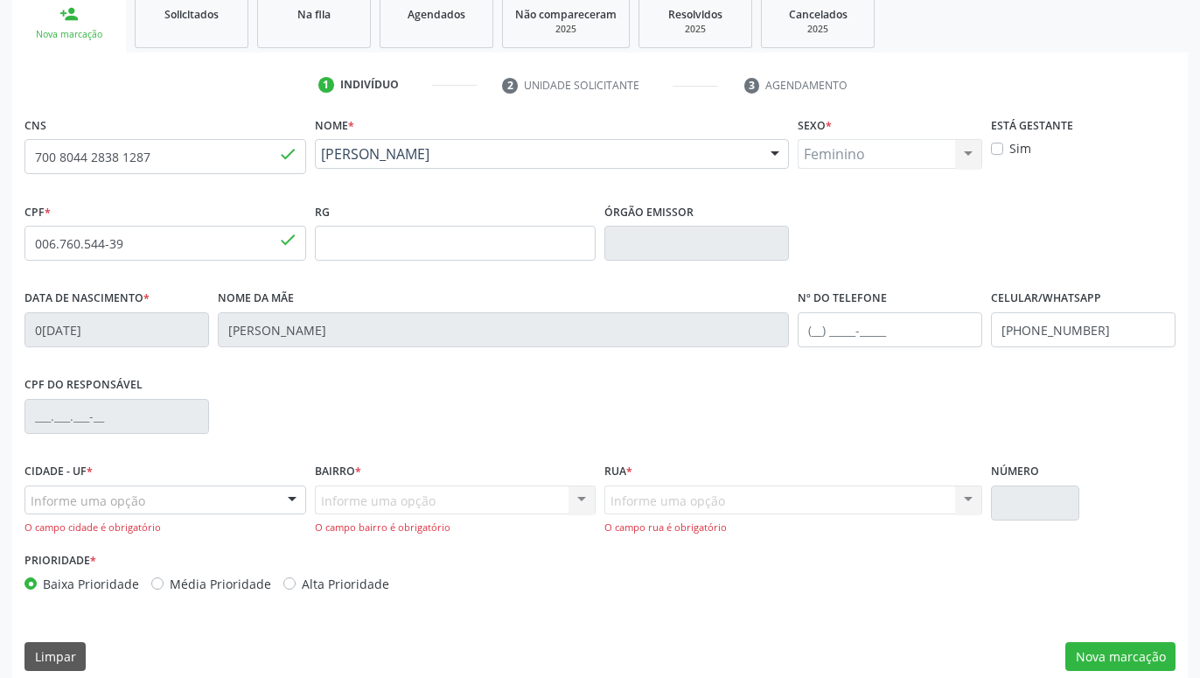
click at [226, 505] on div "Informe uma opção" at bounding box center [165, 500] width 282 height 30
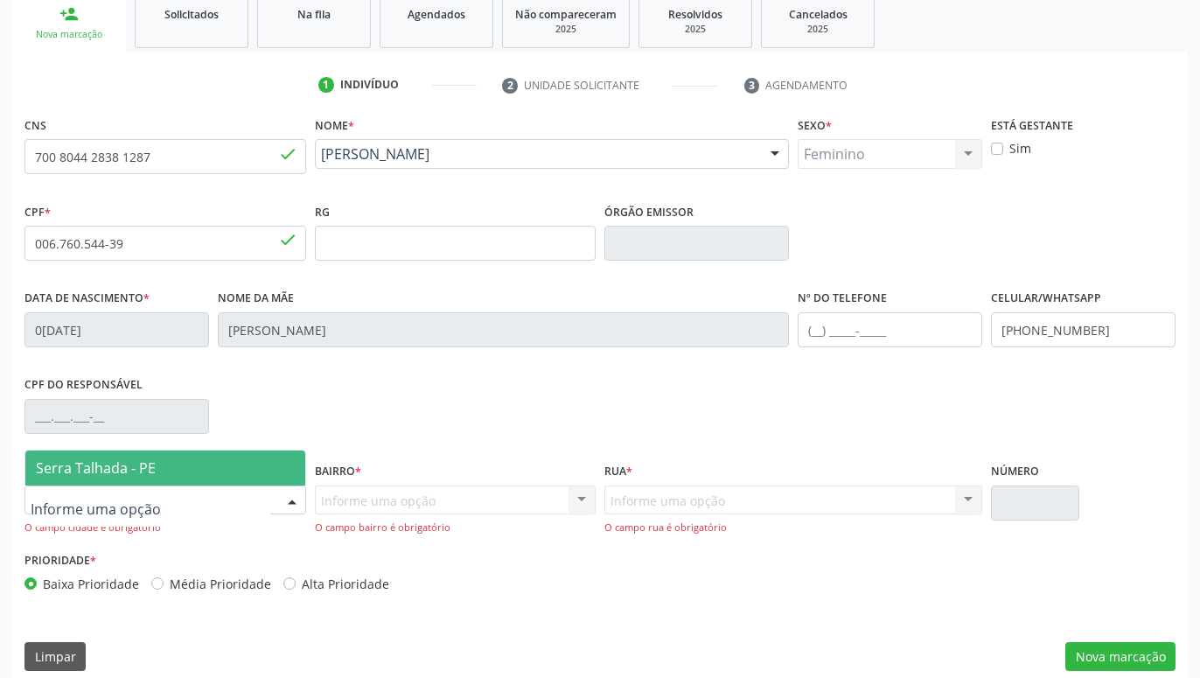
click at [206, 468] on span "Serra Talhada - PE" at bounding box center [165, 467] width 280 height 35
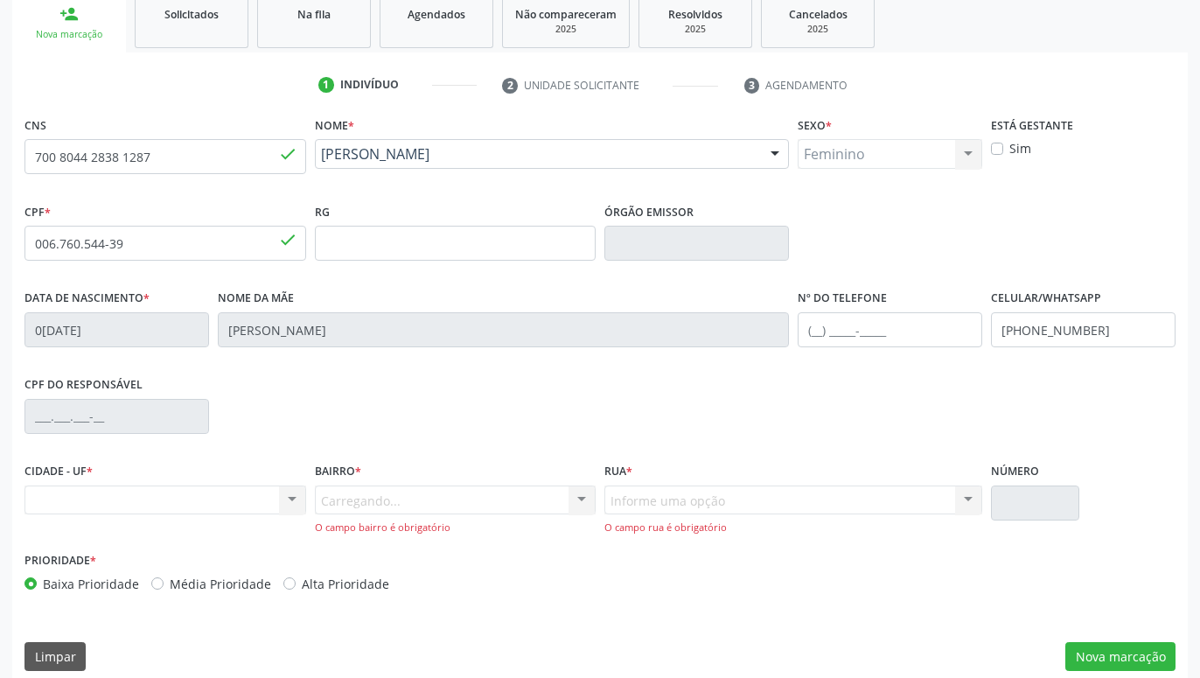
click at [378, 504] on div "Carregando... Nenhum resultado encontrado para: " " Nenhuma opção encontrada. D…" at bounding box center [456, 510] width 282 height 50
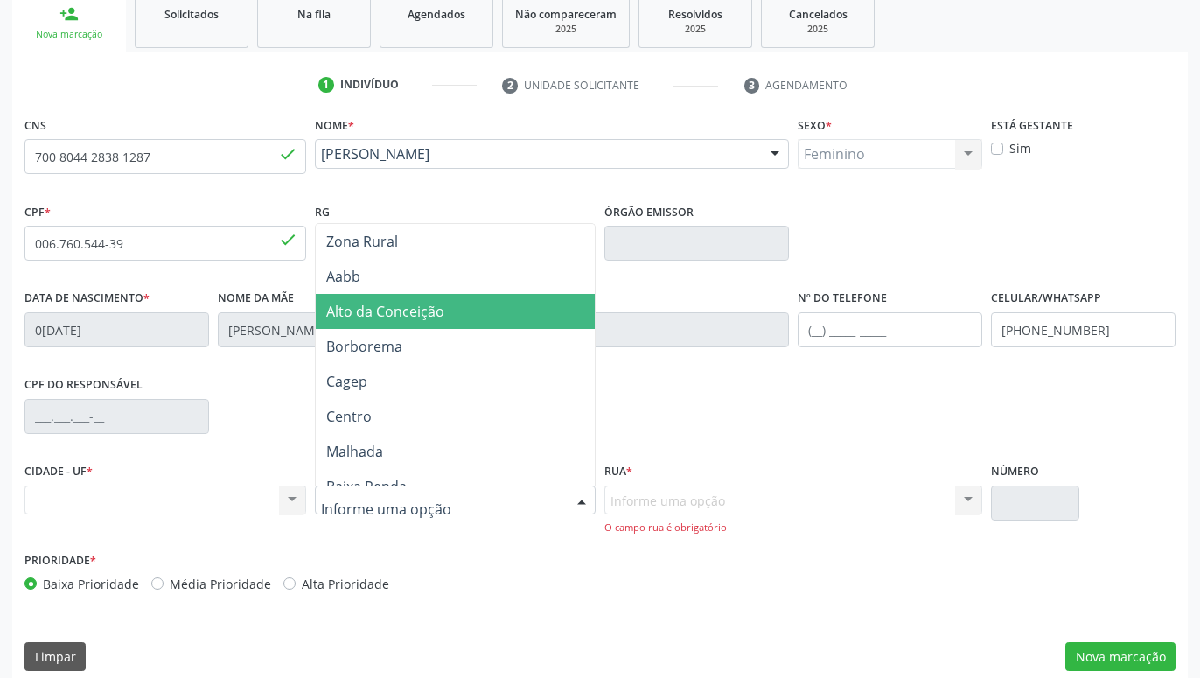
drag, startPoint x: 419, startPoint y: 310, endPoint x: 611, endPoint y: 463, distance: 245.3
click at [420, 310] on span "Alto da Conceição" at bounding box center [385, 311] width 118 height 19
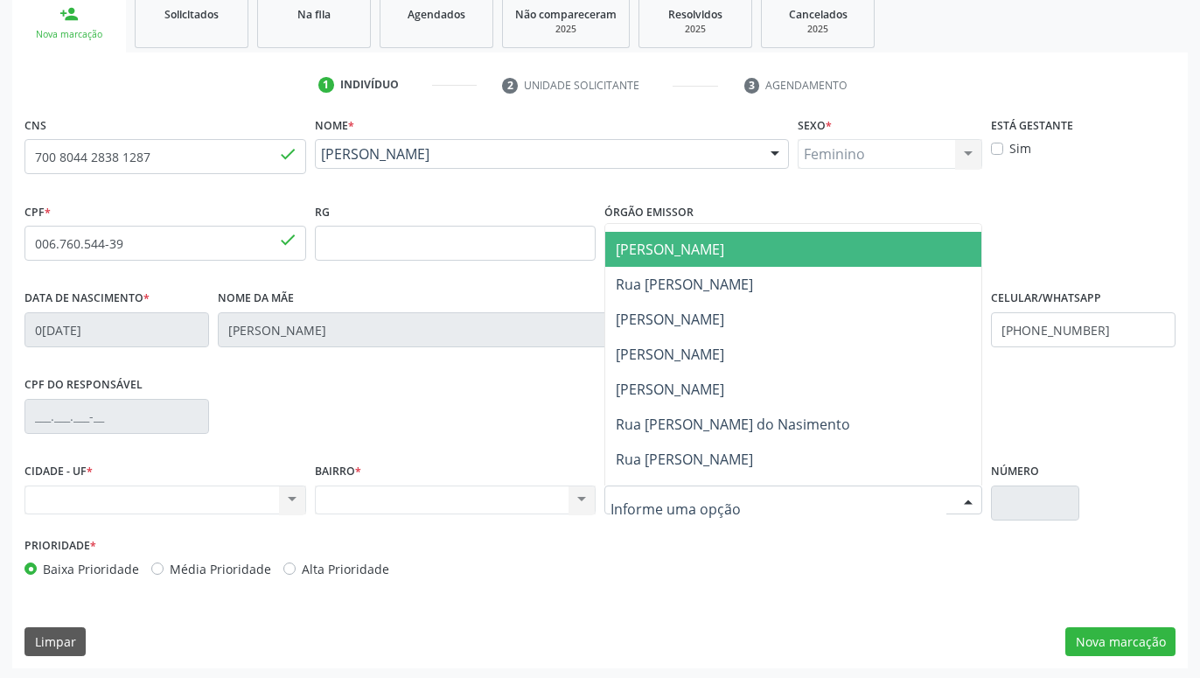
scroll to position [693, 0]
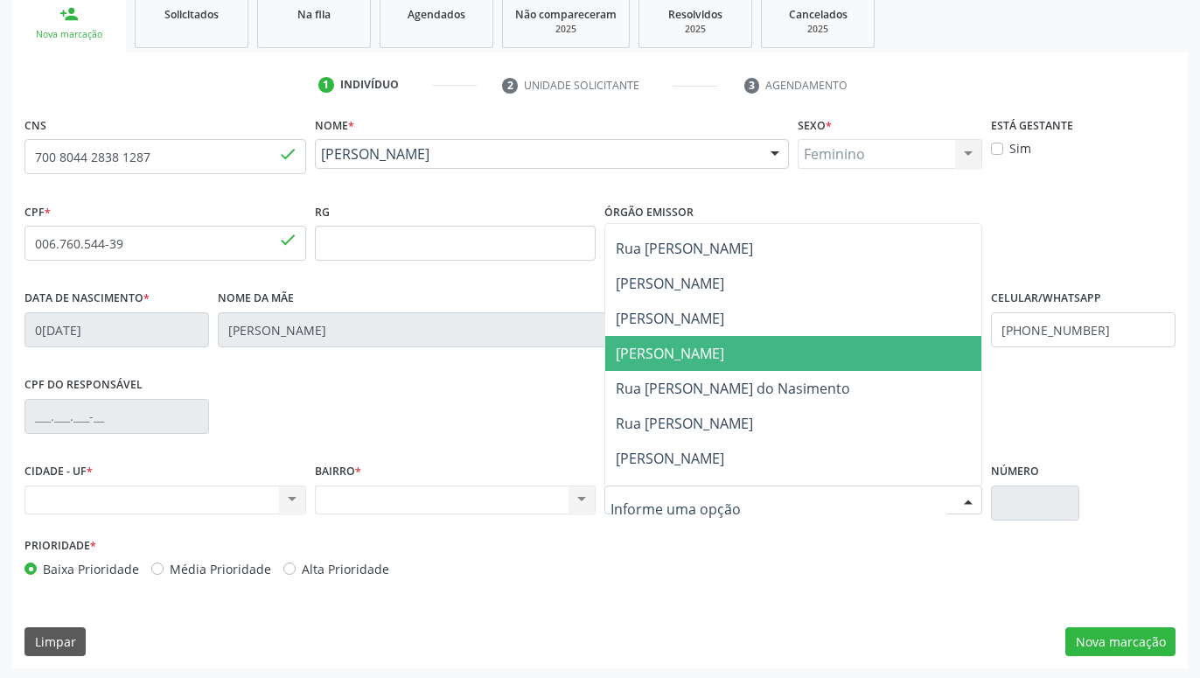
click at [702, 359] on span "[PERSON_NAME]" at bounding box center [670, 353] width 108 height 19
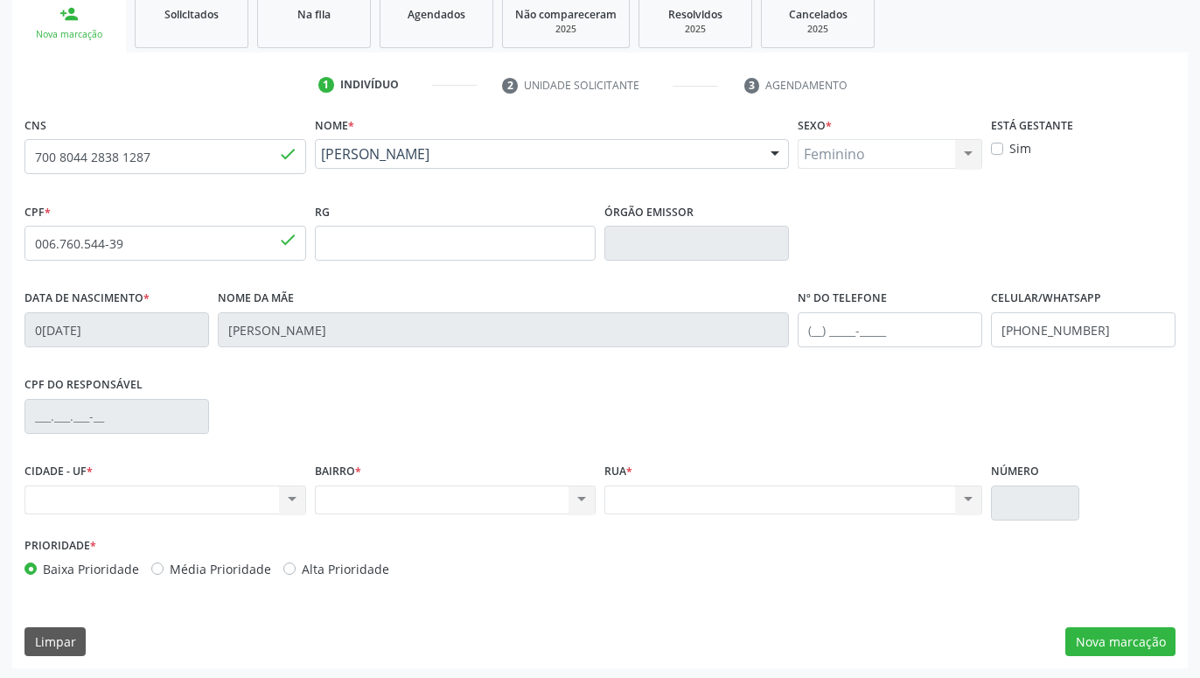
click at [890, 496] on div "Nenhum resultado encontrado para: " " Não há nenhuma opção para ser exibida." at bounding box center [793, 500] width 378 height 30
click at [230, 496] on div "Nenhum resultado encontrado para: " " Não há nenhuma opção para ser exibida." at bounding box center [165, 500] width 282 height 30
click at [279, 499] on div "Nenhum resultado encontrado para: " " Não há nenhuma opção para ser exibida." at bounding box center [165, 500] width 282 height 30
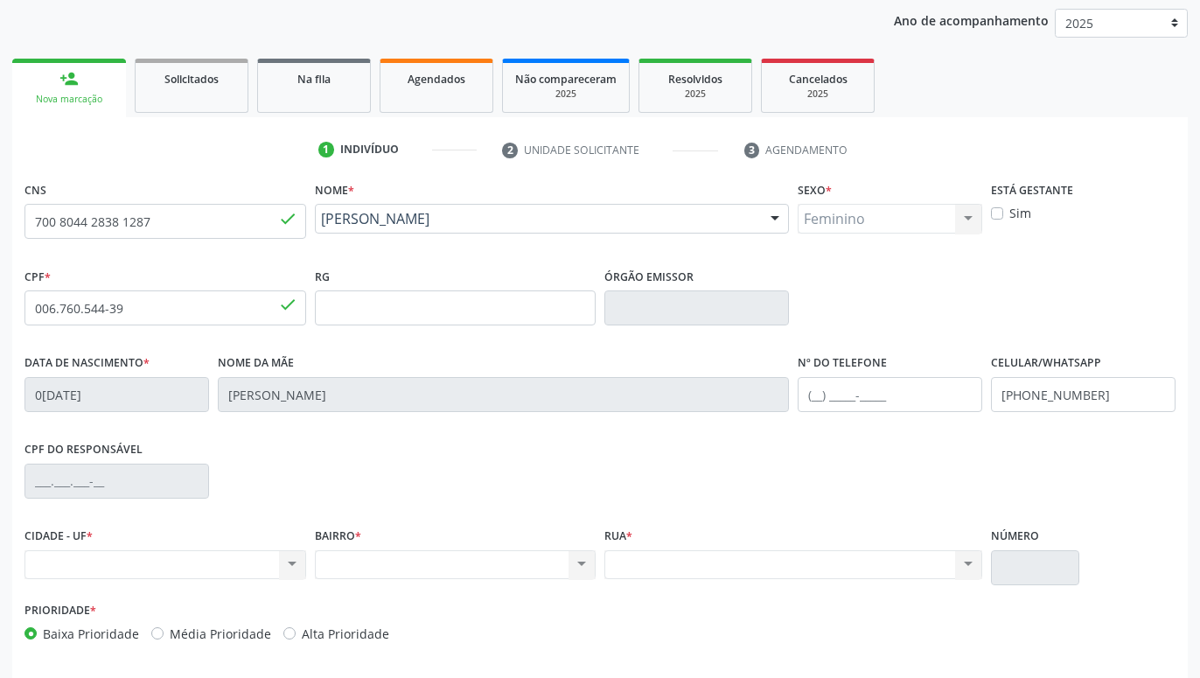
scroll to position [181, 0]
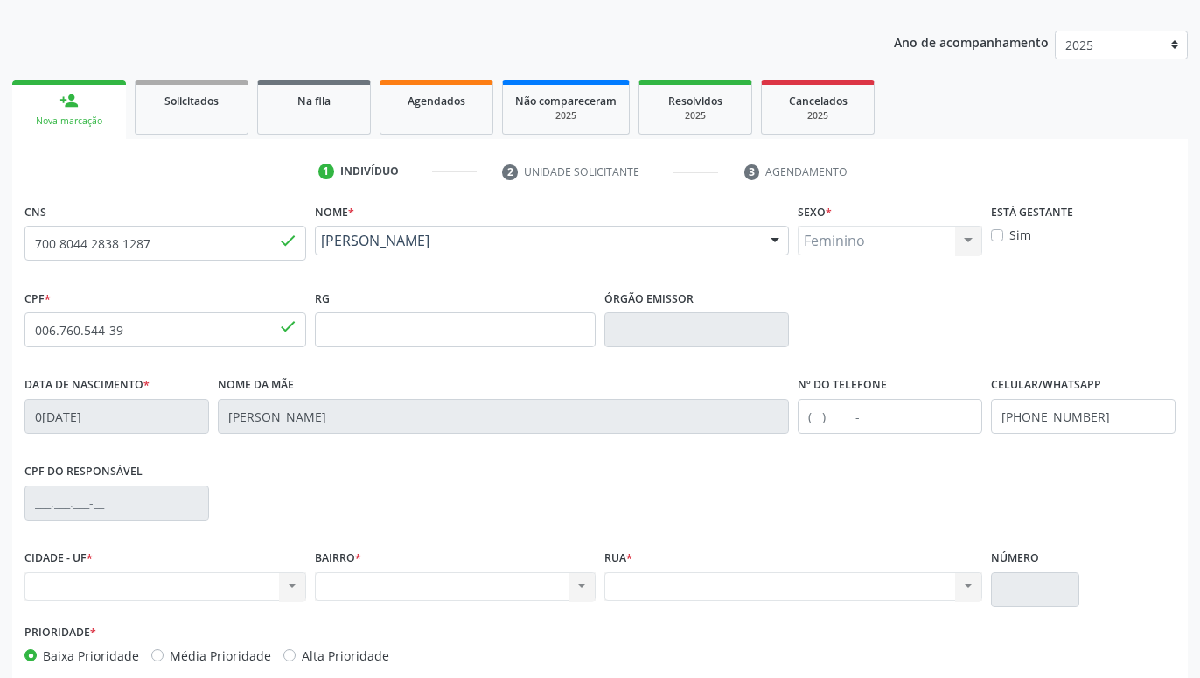
click at [847, 488] on div "CPF do responsável" at bounding box center [600, 501] width 1160 height 87
click at [916, 422] on input "text" at bounding box center [890, 416] width 185 height 35
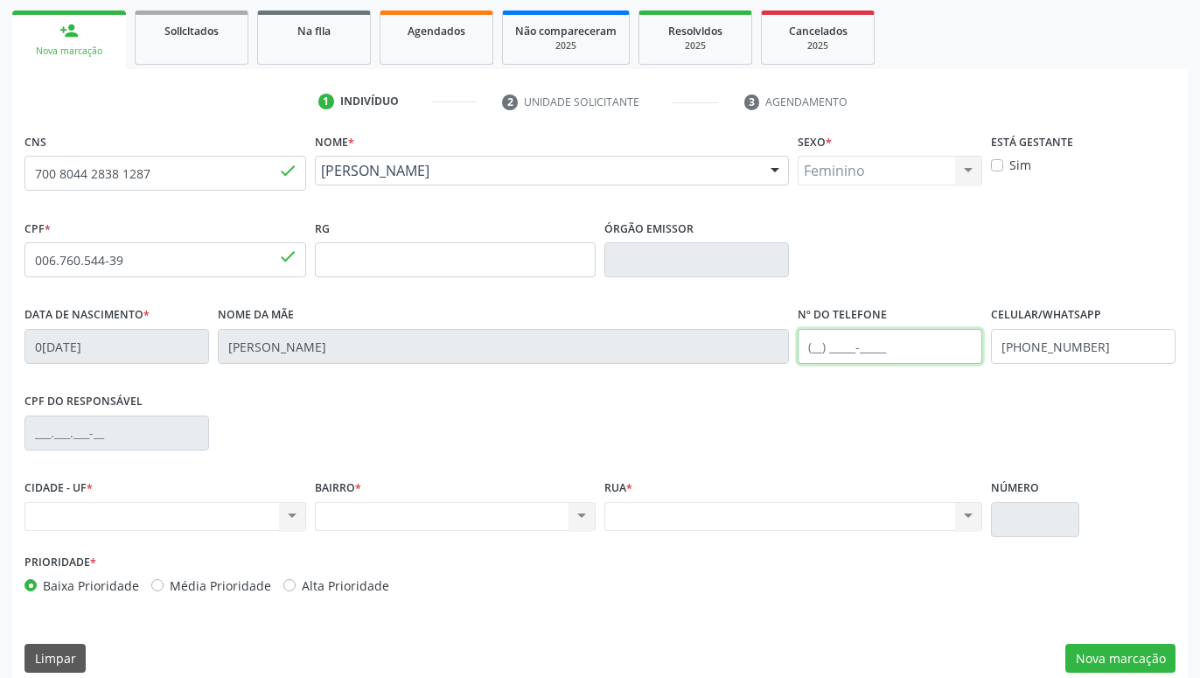
scroll to position [270, 0]
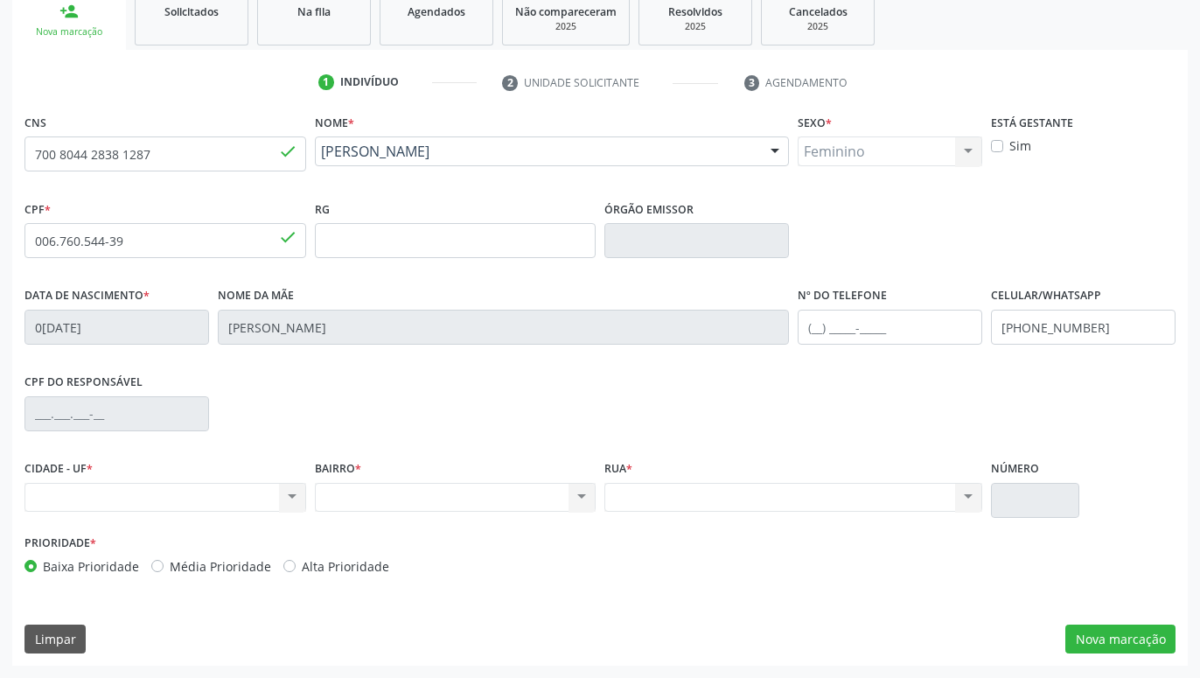
click at [730, 512] on div "Rua * Nenhum resultado encontrado para: " " Não há nenhuma opção para ser exibi…" at bounding box center [793, 493] width 387 height 74
click at [654, 498] on div "Nenhum resultado encontrado para: " " Não há nenhuma opção para ser exibida." at bounding box center [793, 498] width 378 height 30
click at [547, 492] on div "Nenhum resultado encontrado para: " " Não há nenhuma opção para ser exibida." at bounding box center [456, 498] width 282 height 30
click at [535, 492] on div "Nenhum resultado encontrado para: " " Não há nenhuma opção para ser exibida." at bounding box center [456, 498] width 282 height 30
click at [217, 497] on div "Nenhum resultado encontrado para: " " Não há nenhuma opção para ser exibida." at bounding box center [165, 498] width 282 height 30
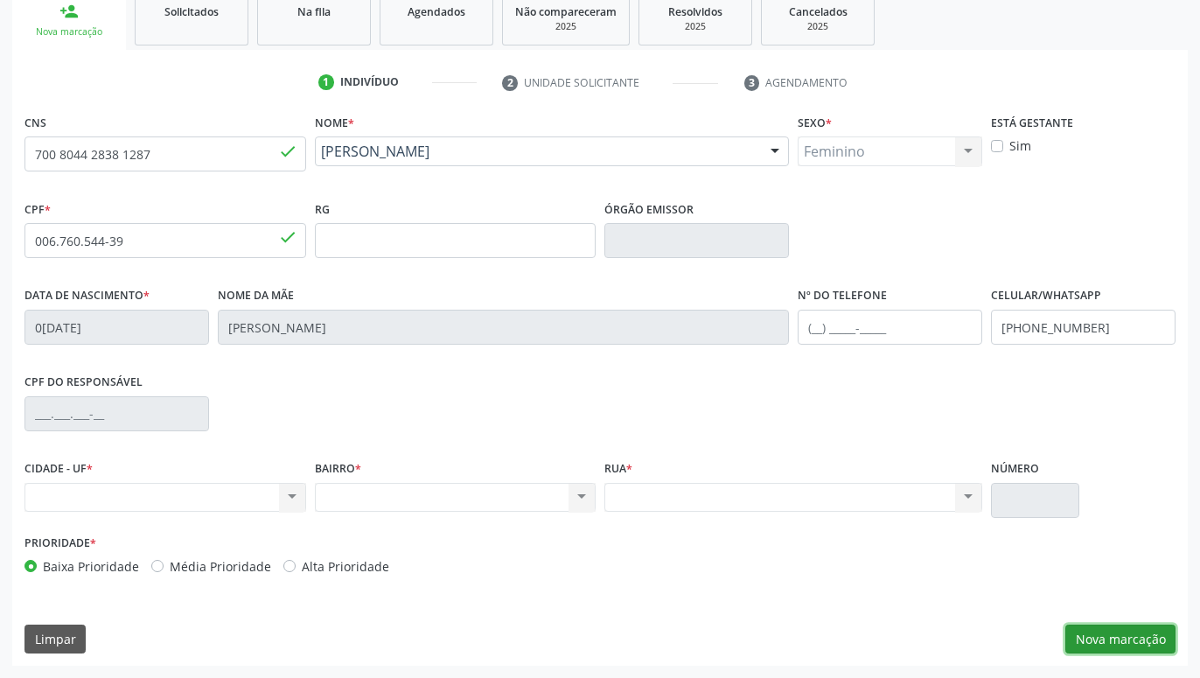
click at [1138, 628] on button "Nova marcação" at bounding box center [1120, 639] width 110 height 30
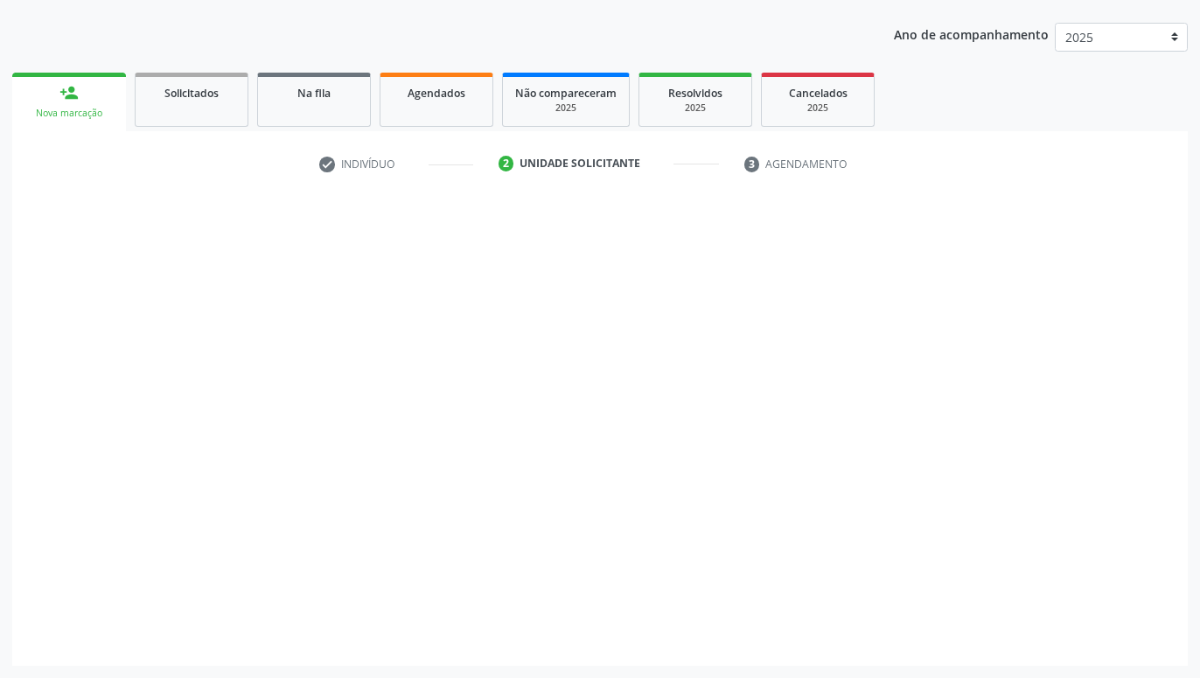
scroll to position [189, 0]
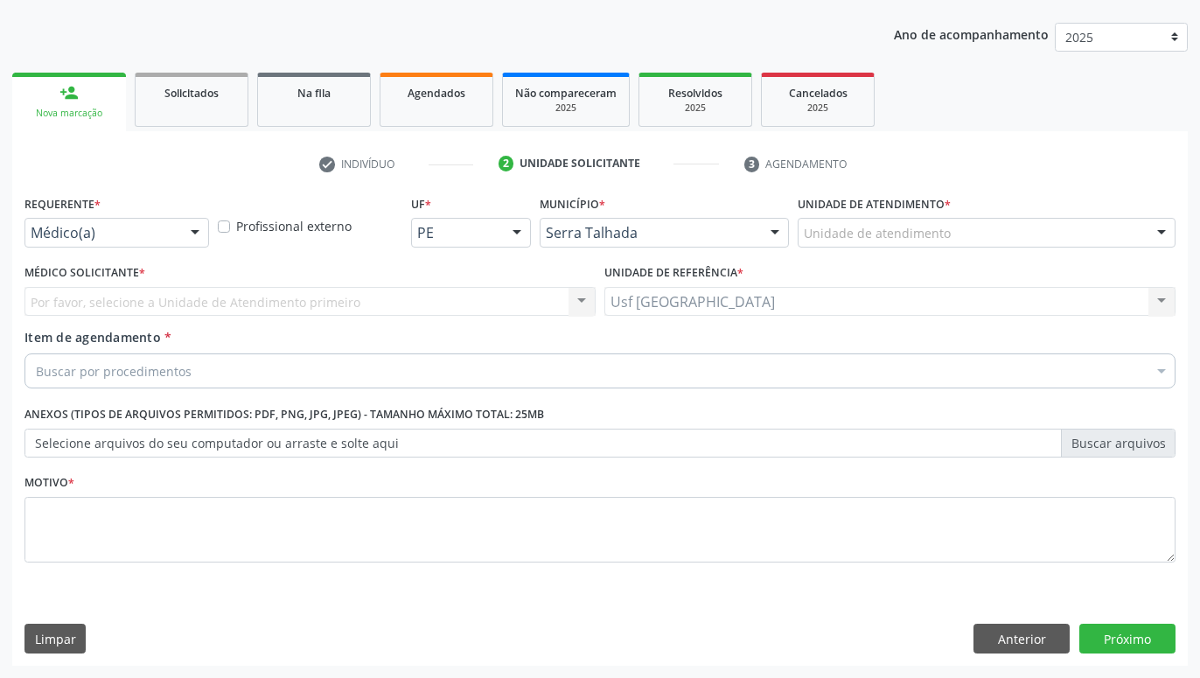
click at [174, 233] on div "Médico(a)" at bounding box center [116, 233] width 185 height 30
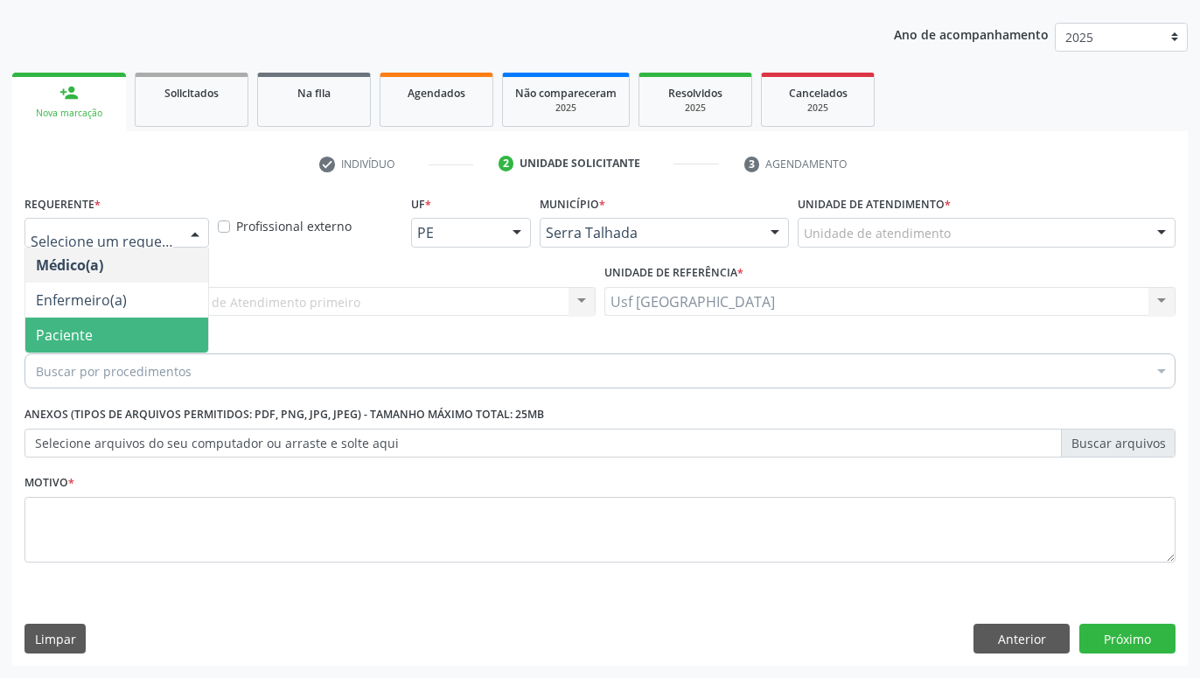
click at [122, 326] on span "Paciente" at bounding box center [116, 334] width 183 height 35
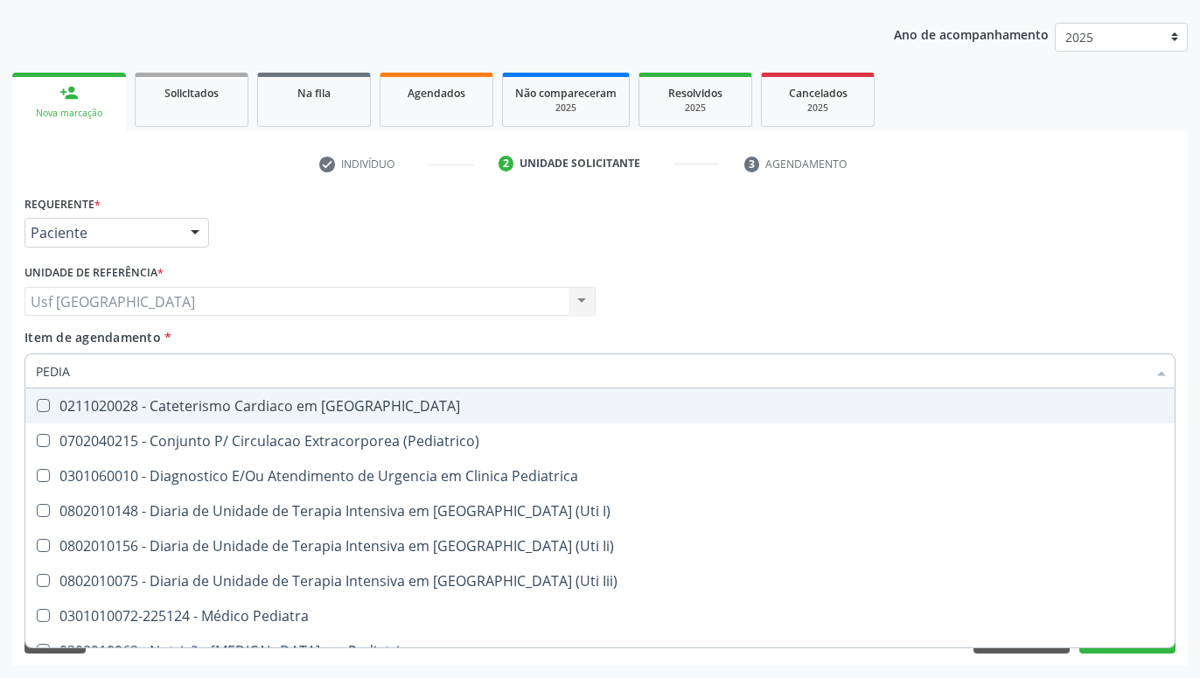
type input "PEDIAT"
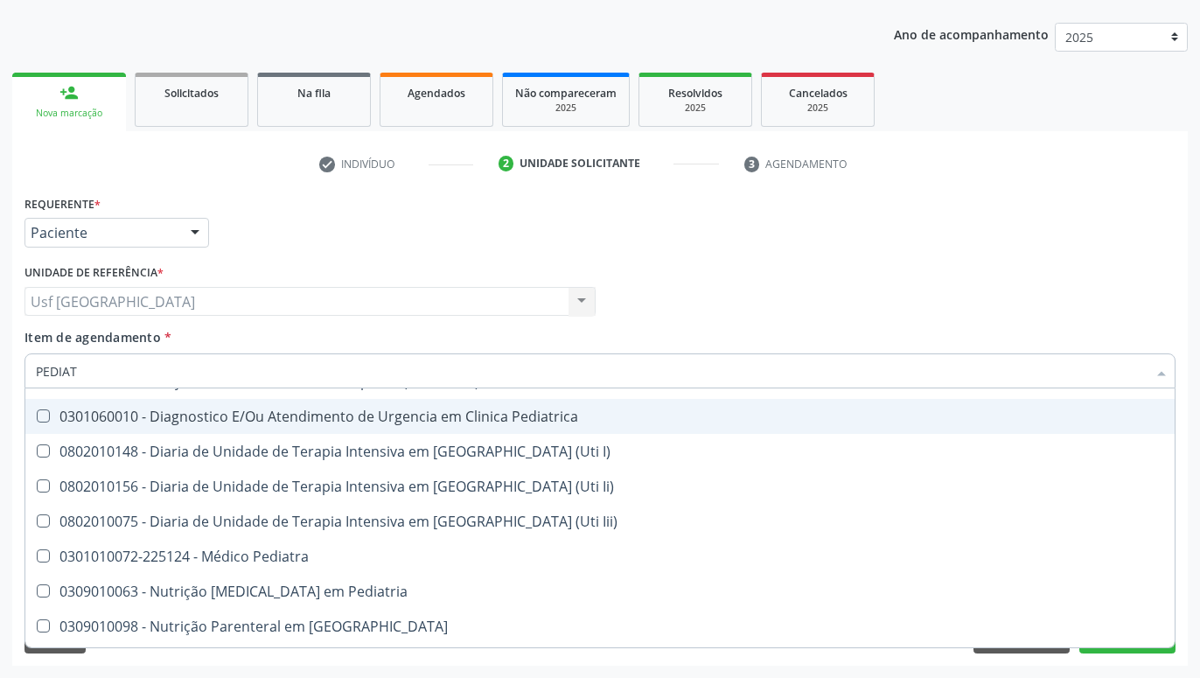
scroll to position [90, 0]
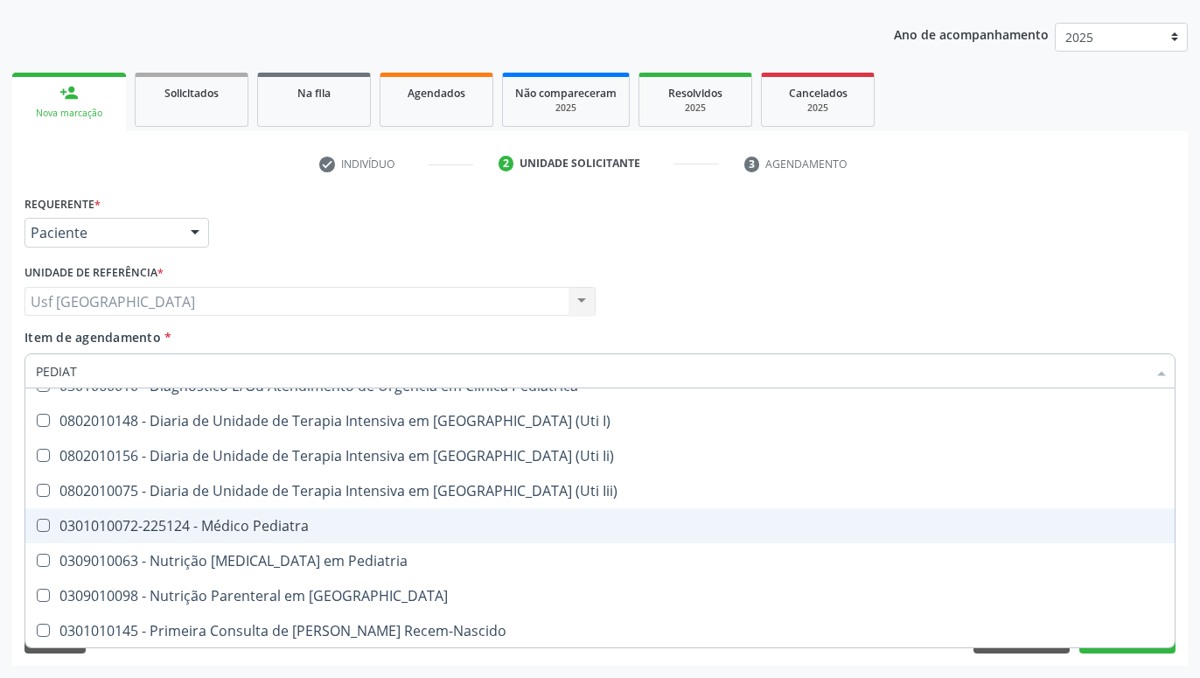
click at [242, 524] on div "0301010072-225124 - Médico Pediatra" at bounding box center [600, 526] width 1128 height 14
checkbox Pediatra "true"
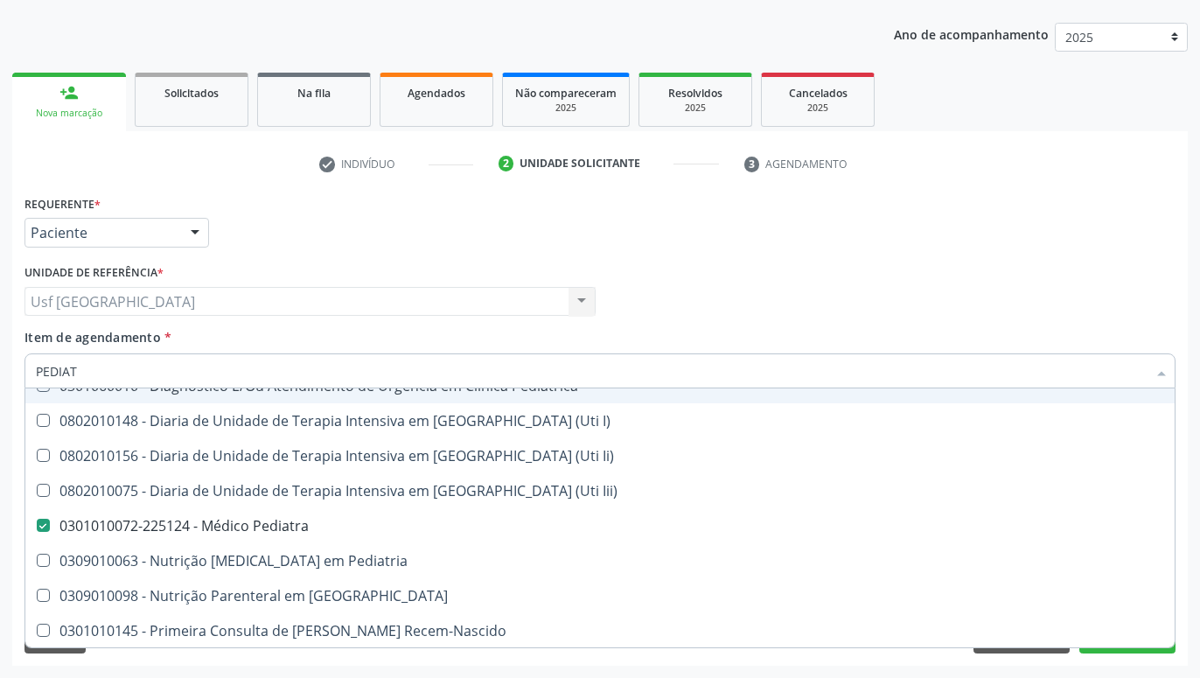
click at [888, 310] on div "Médico Solicitante Por favor, selecione a Unidade de Atendimento primeiro Nenhu…" at bounding box center [600, 294] width 1160 height 68
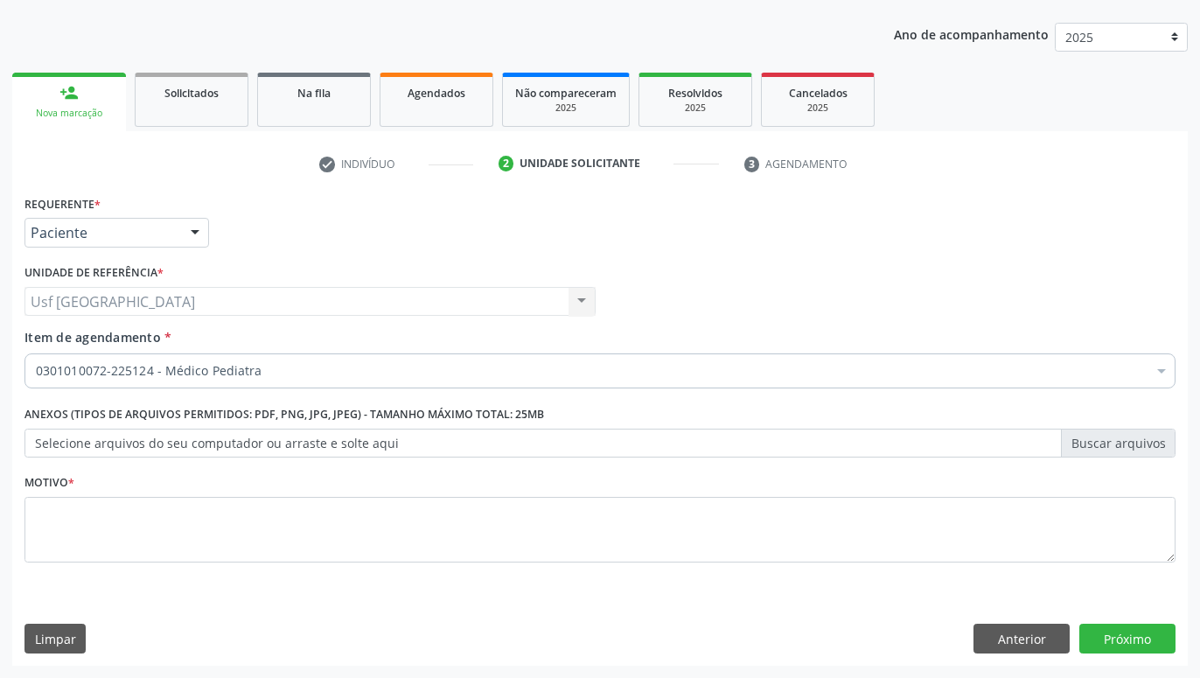
scroll to position [0, 0]
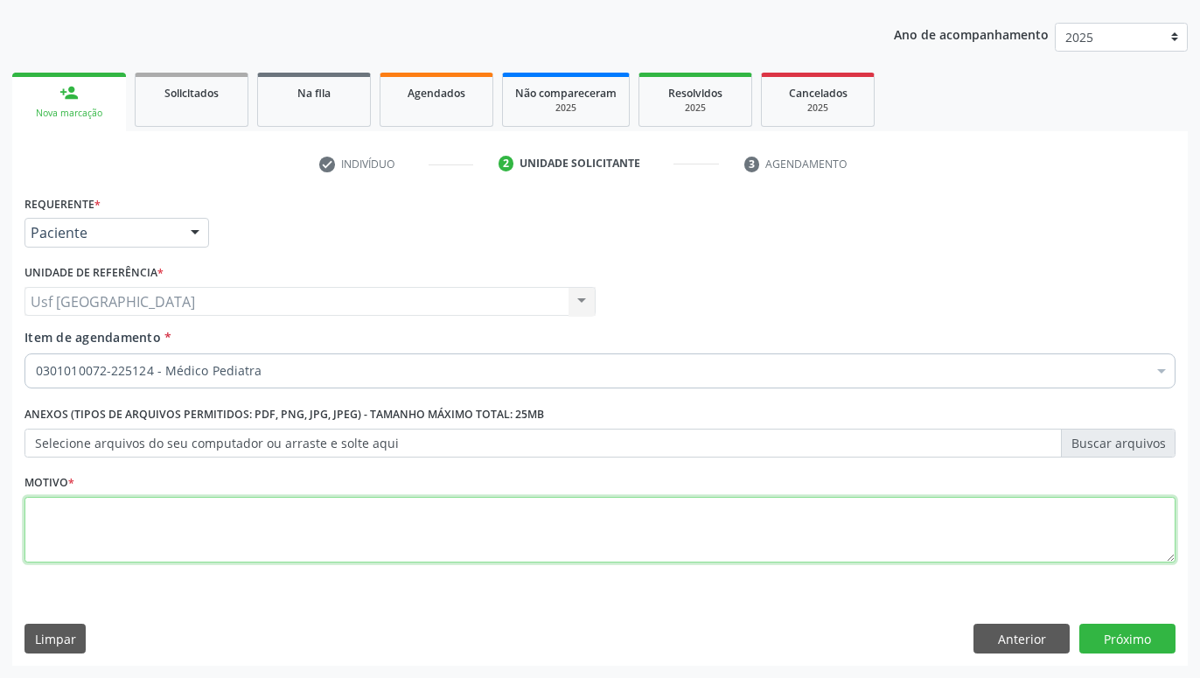
click at [356, 525] on textarea at bounding box center [599, 530] width 1151 height 66
type textarea "."
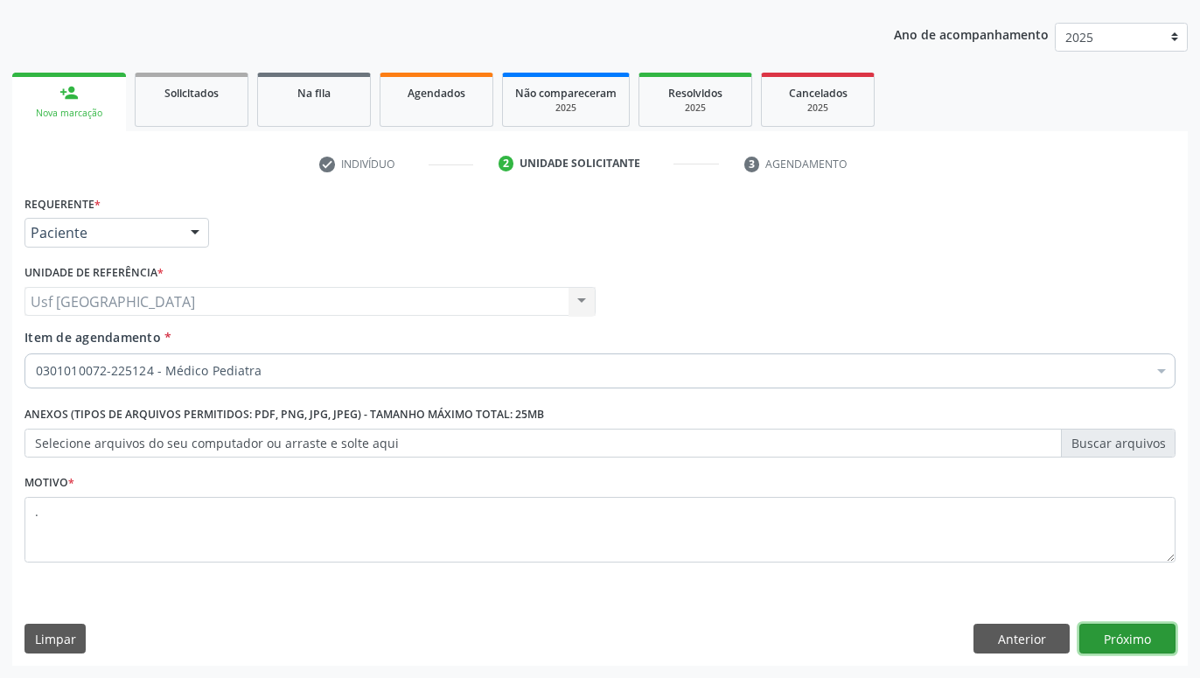
click at [1125, 629] on button "Próximo" at bounding box center [1127, 638] width 96 height 30
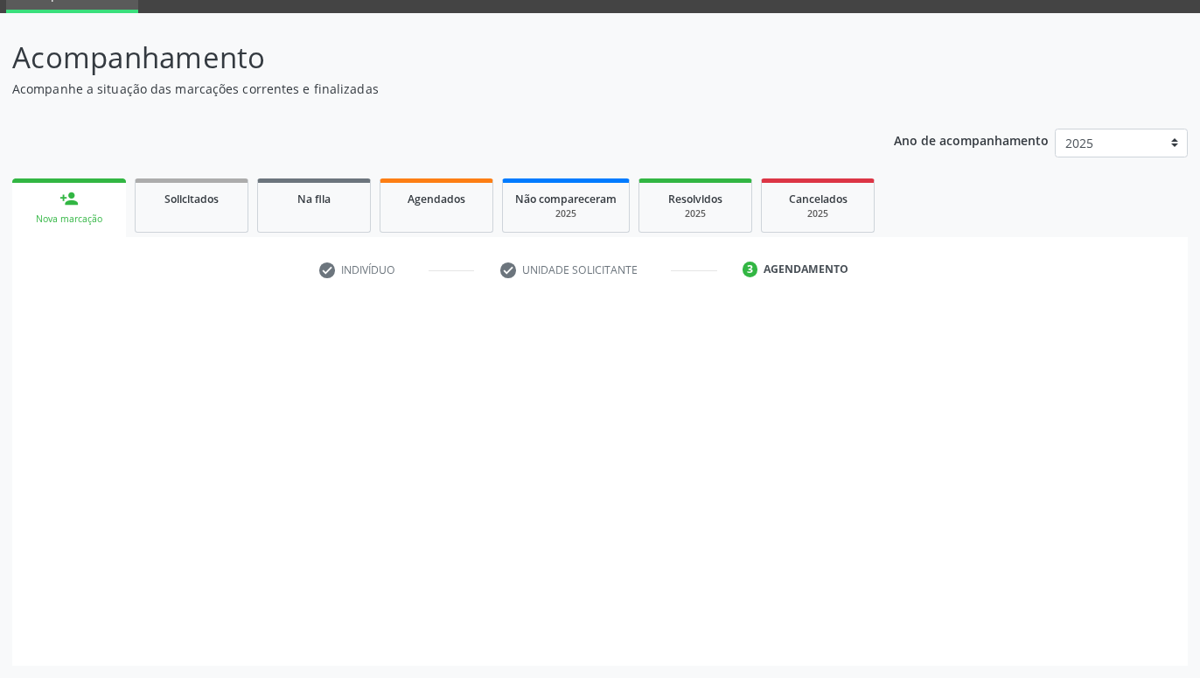
scroll to position [83, 0]
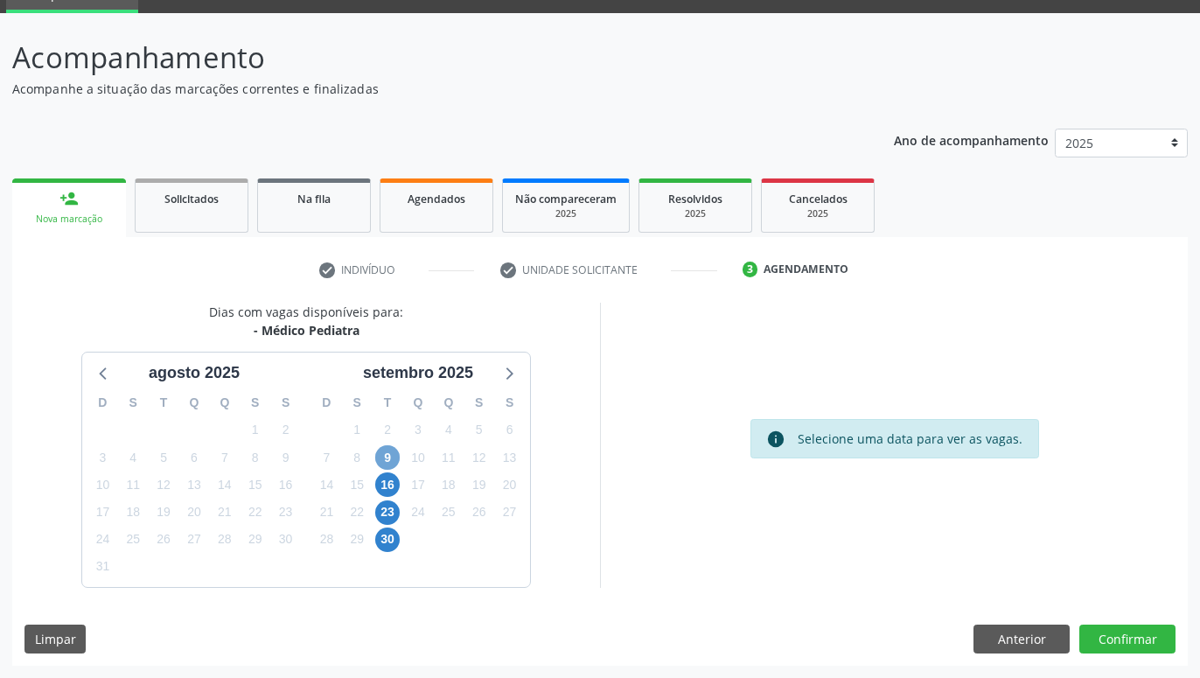
click at [395, 464] on span "9" at bounding box center [387, 457] width 24 height 24
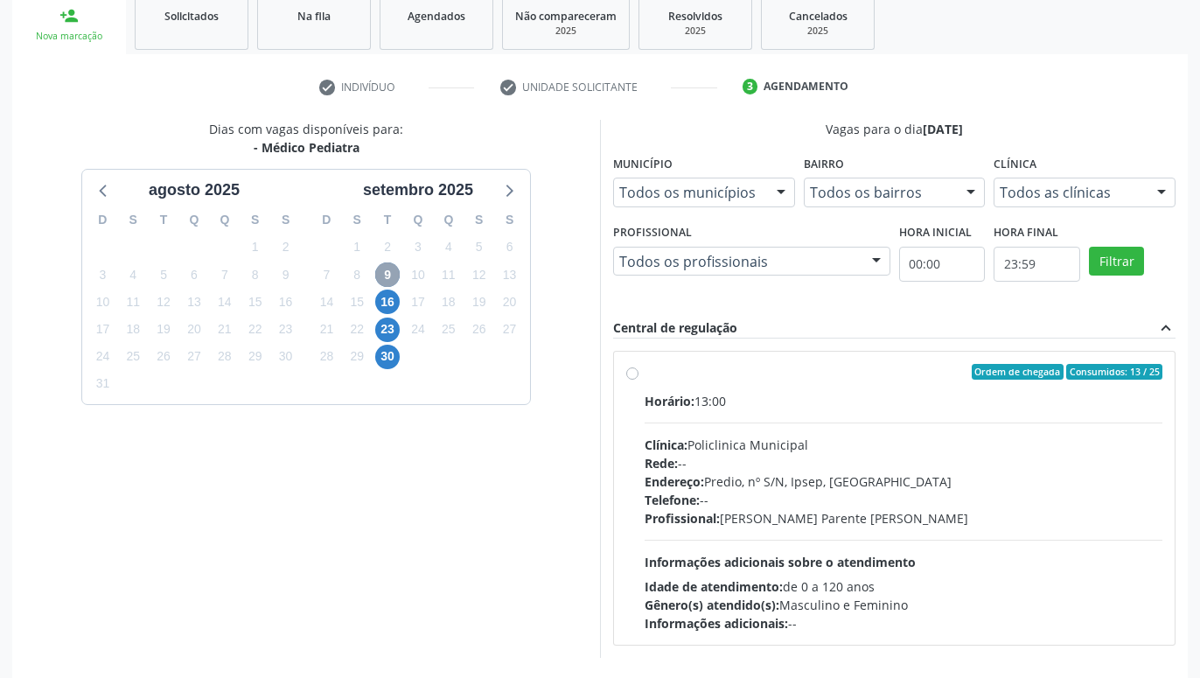
scroll to position [336, 0]
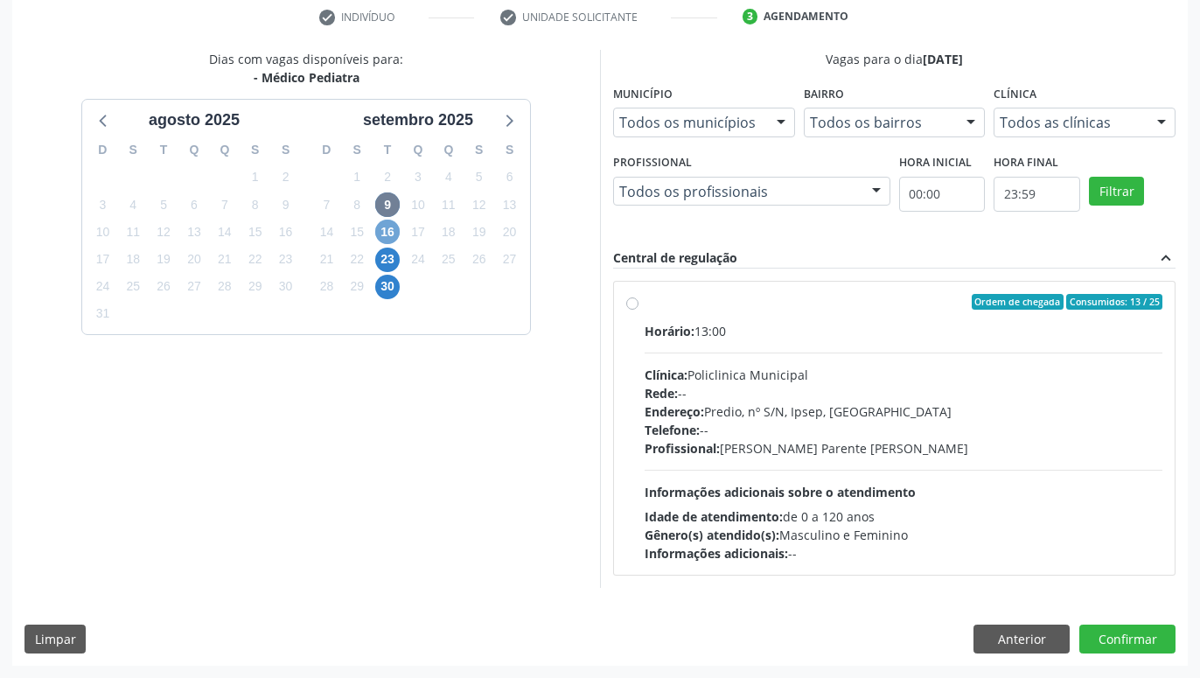
click at [393, 232] on span "16" at bounding box center [387, 231] width 24 height 24
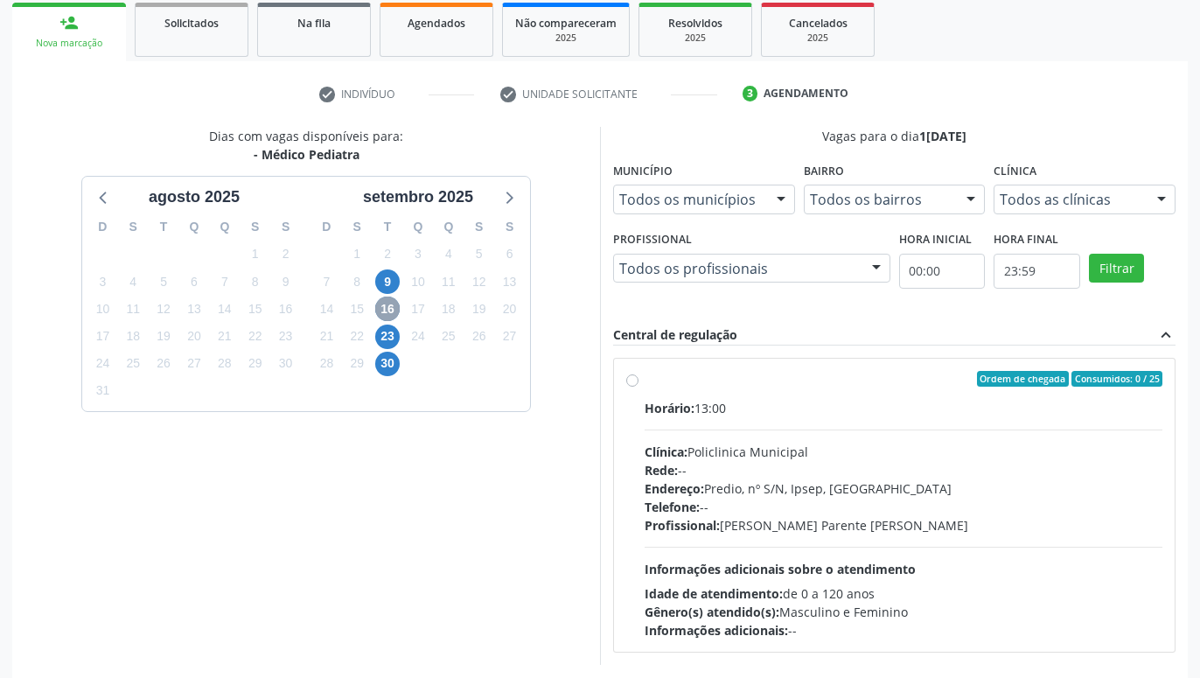
scroll to position [261, 0]
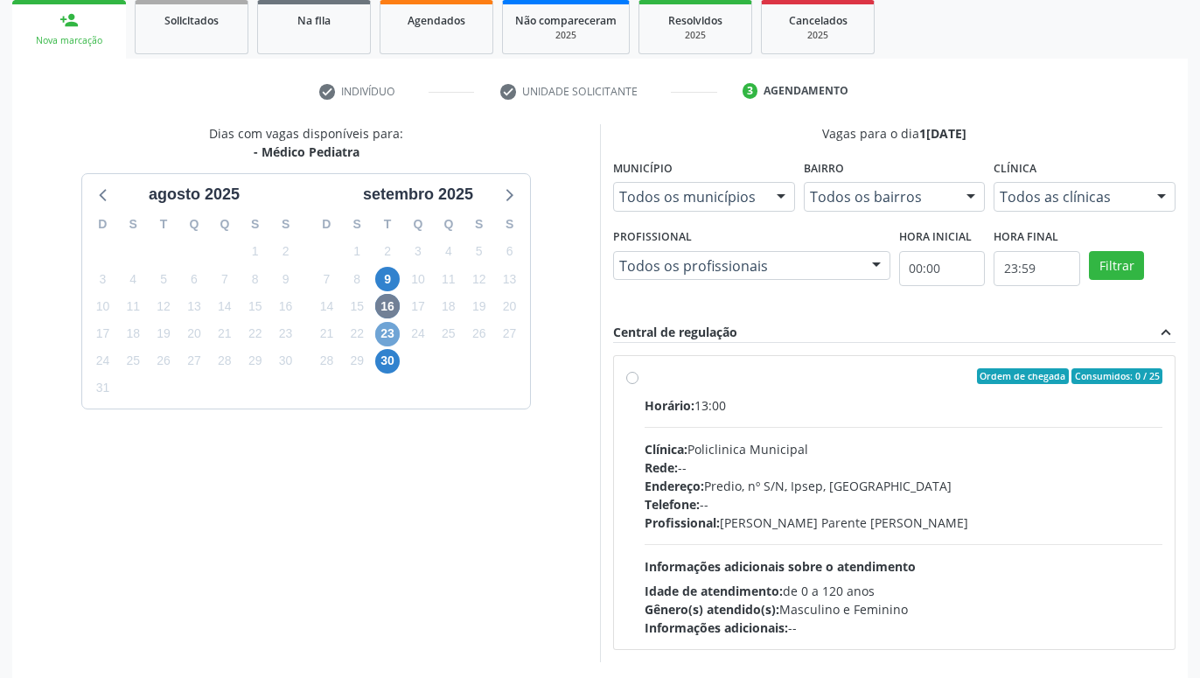
click at [383, 328] on span "23" at bounding box center [387, 334] width 24 height 24
click at [389, 368] on span "30" at bounding box center [387, 361] width 24 height 24
click at [392, 277] on span "9" at bounding box center [387, 279] width 24 height 24
click at [636, 368] on div "Ordem de chegada Consumidos: 13 / 25 Horário: 13:00 Clínica: Policlinica Munici…" at bounding box center [894, 502] width 561 height 293
radio input "true"
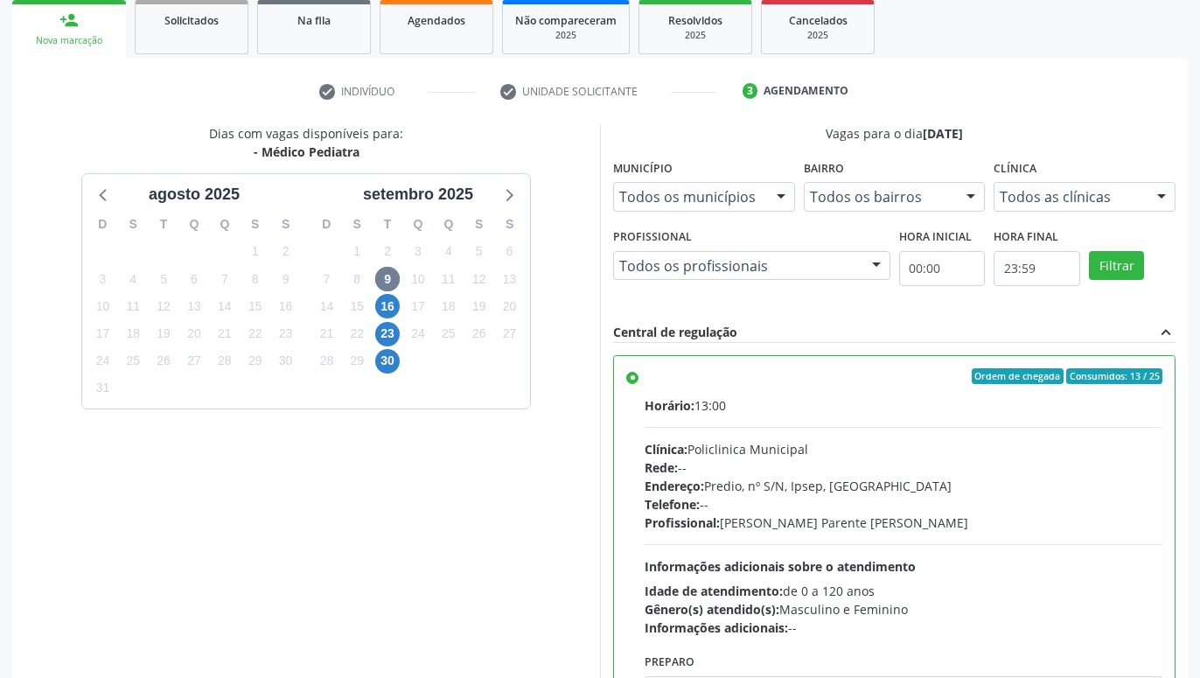
scroll to position [367, 0]
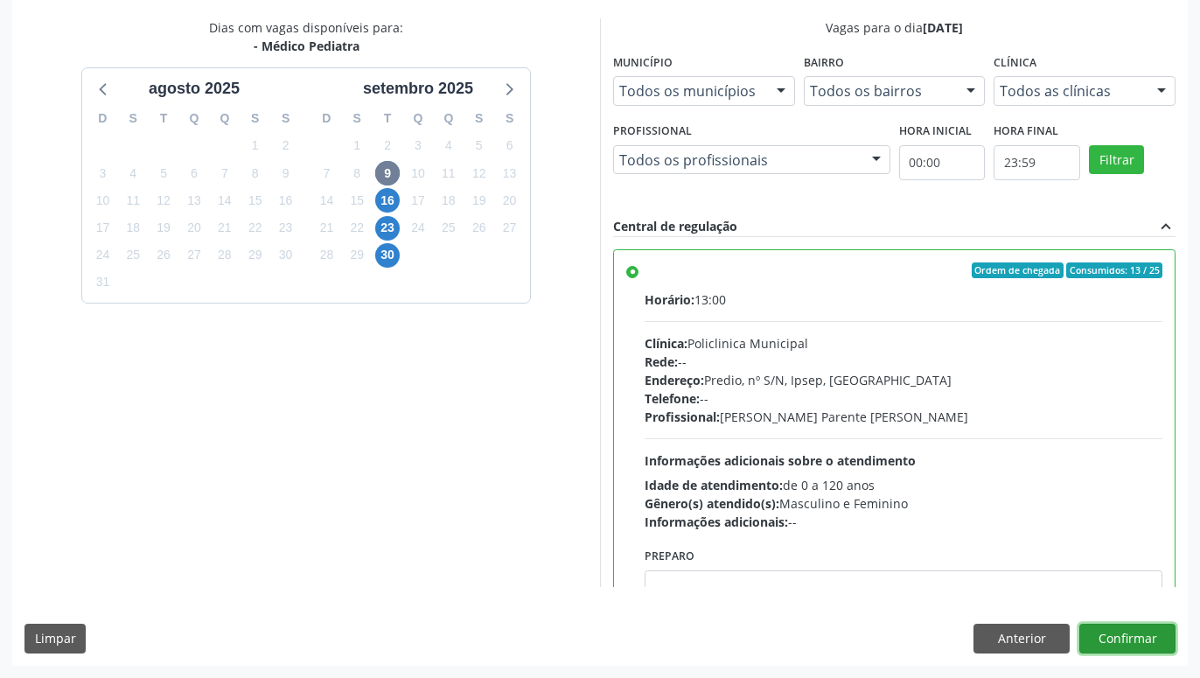
click at [1150, 631] on button "Confirmar" at bounding box center [1127, 638] width 96 height 30
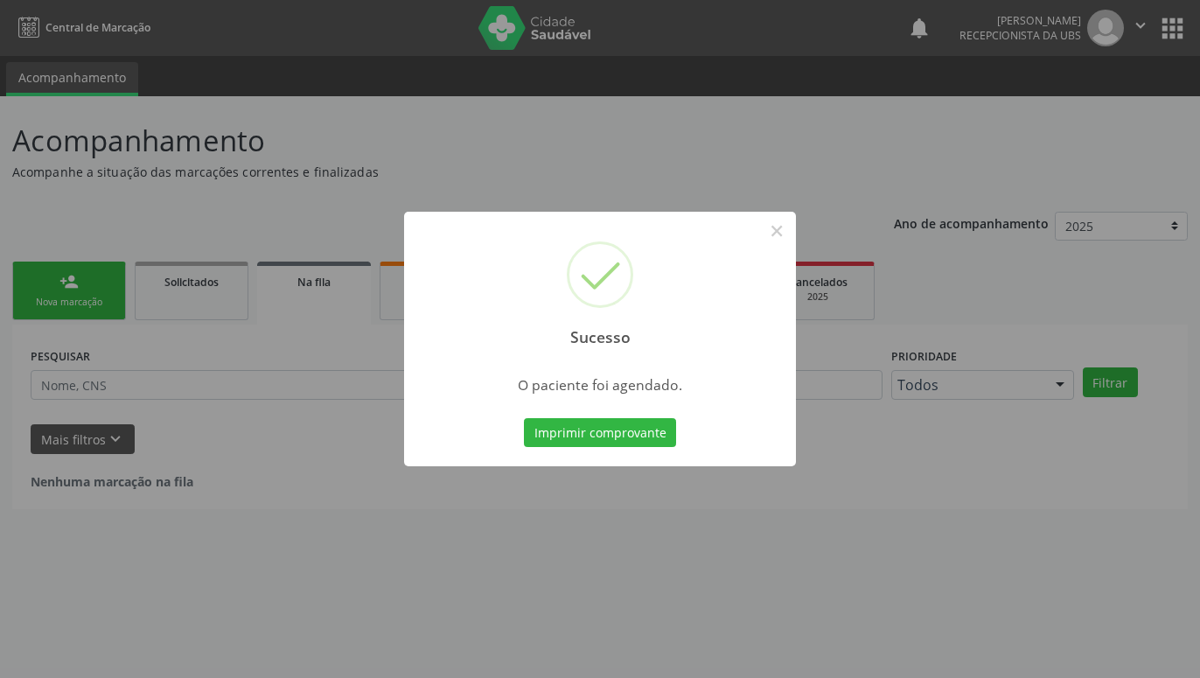
scroll to position [0, 0]
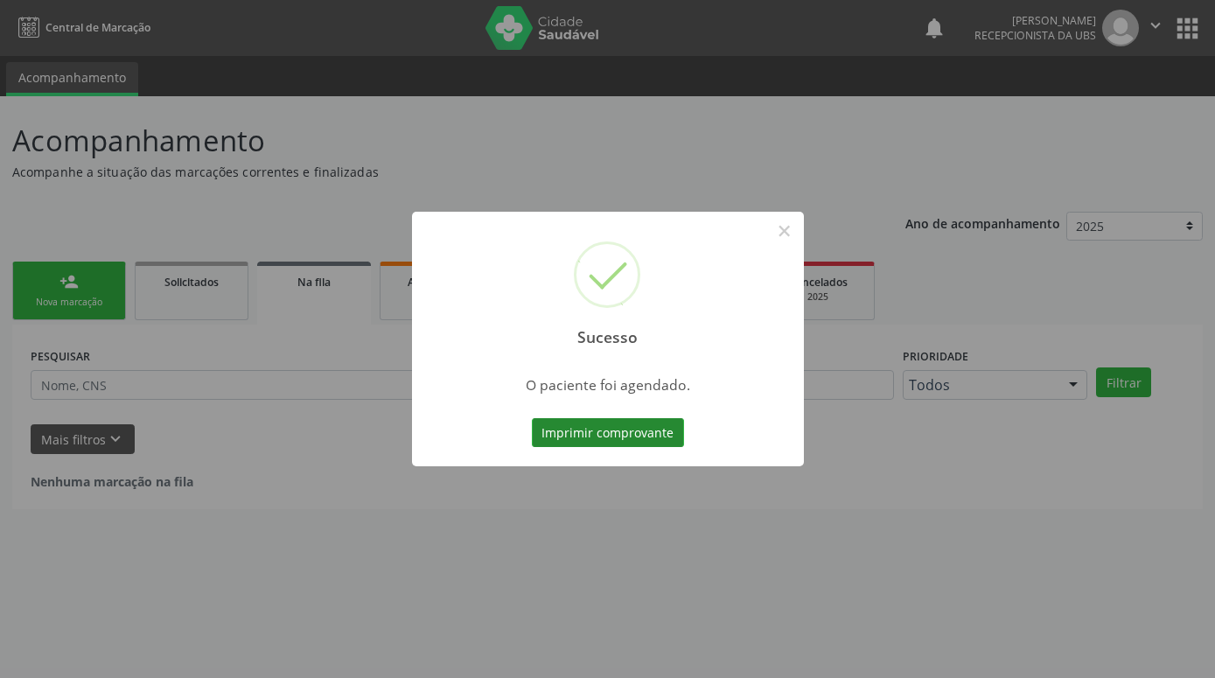
click at [575, 424] on button "Imprimir comprovante" at bounding box center [608, 433] width 152 height 30
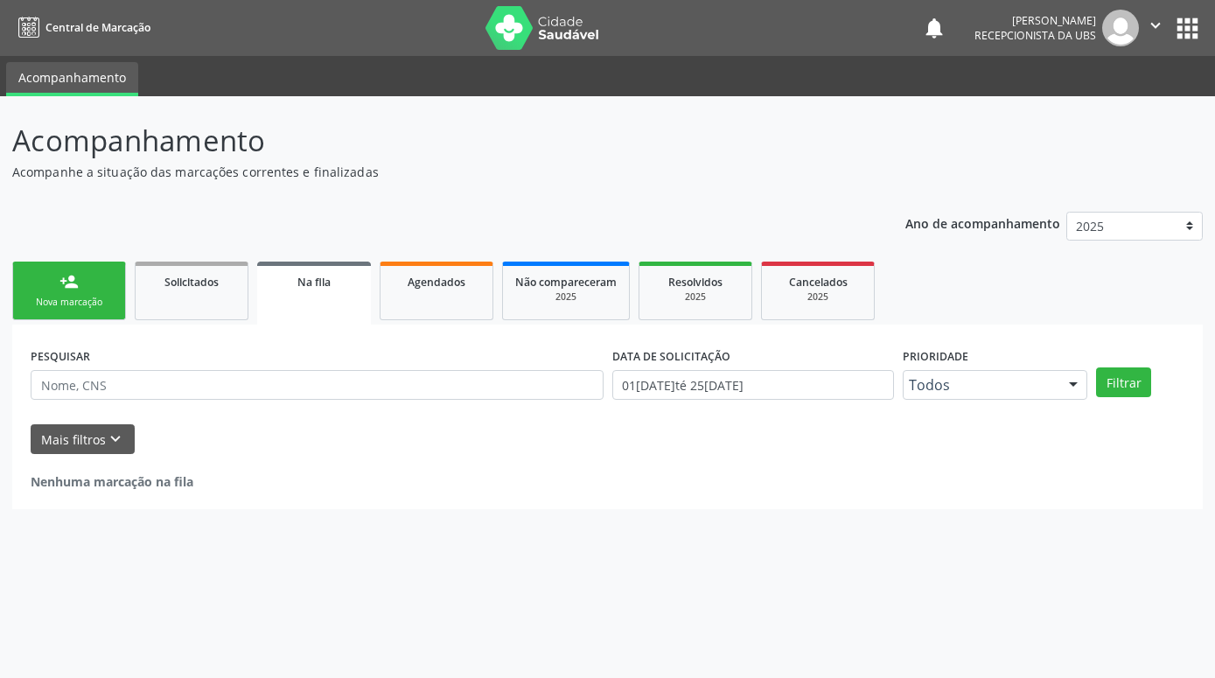
click at [89, 289] on link "person_add Nova marcação" at bounding box center [69, 290] width 114 height 59
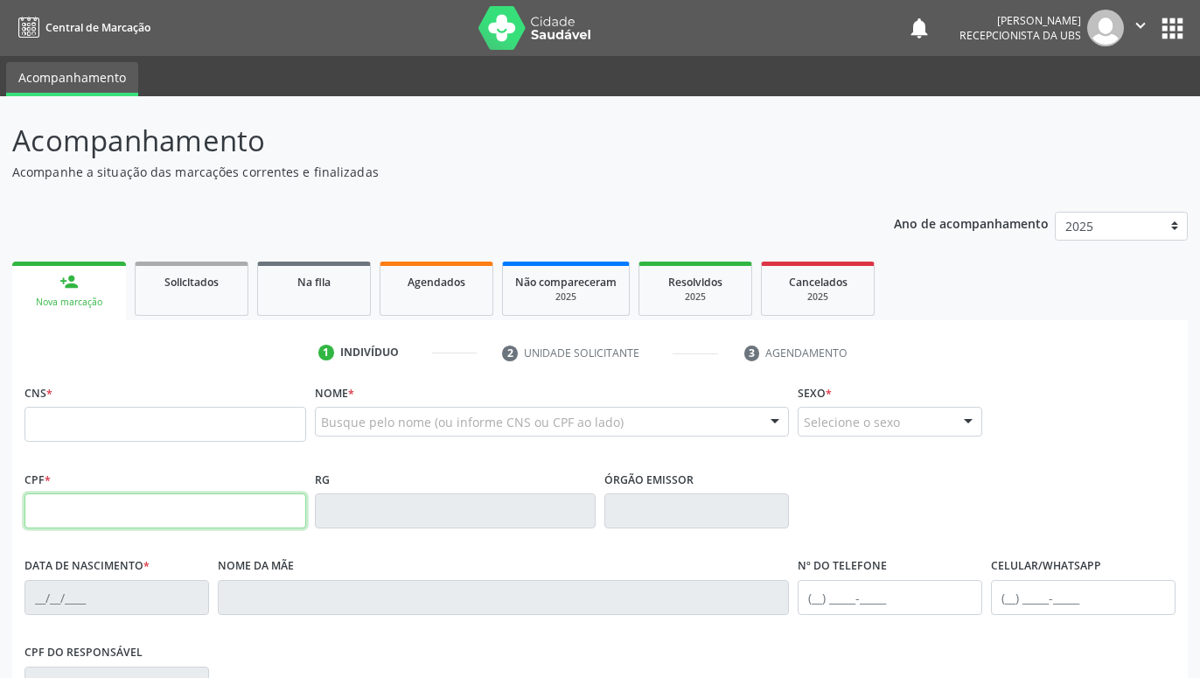
click at [108, 505] on input "text" at bounding box center [165, 510] width 282 height 35
paste input "006.760.544-39"
type input "006.760.544-39"
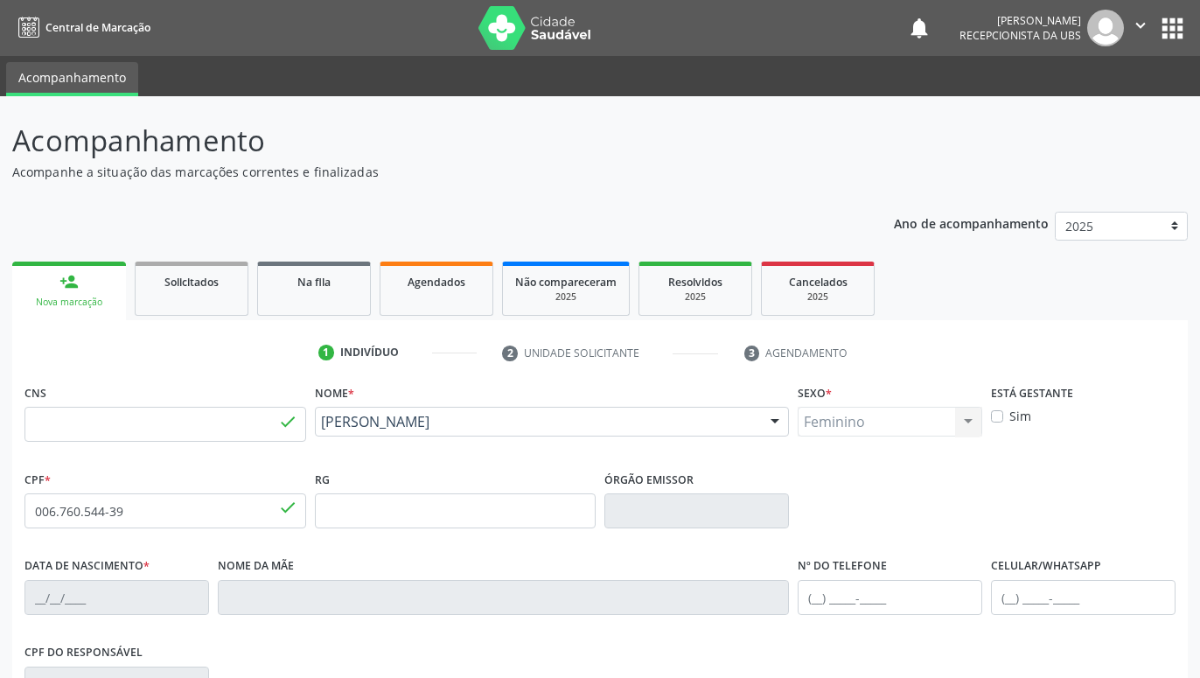
type input "700 8044 2838 1287"
type input "0[DATE]"
type input "[PERSON_NAME]"
type input "[PHONE_NUMBER]"
type input "S/N"
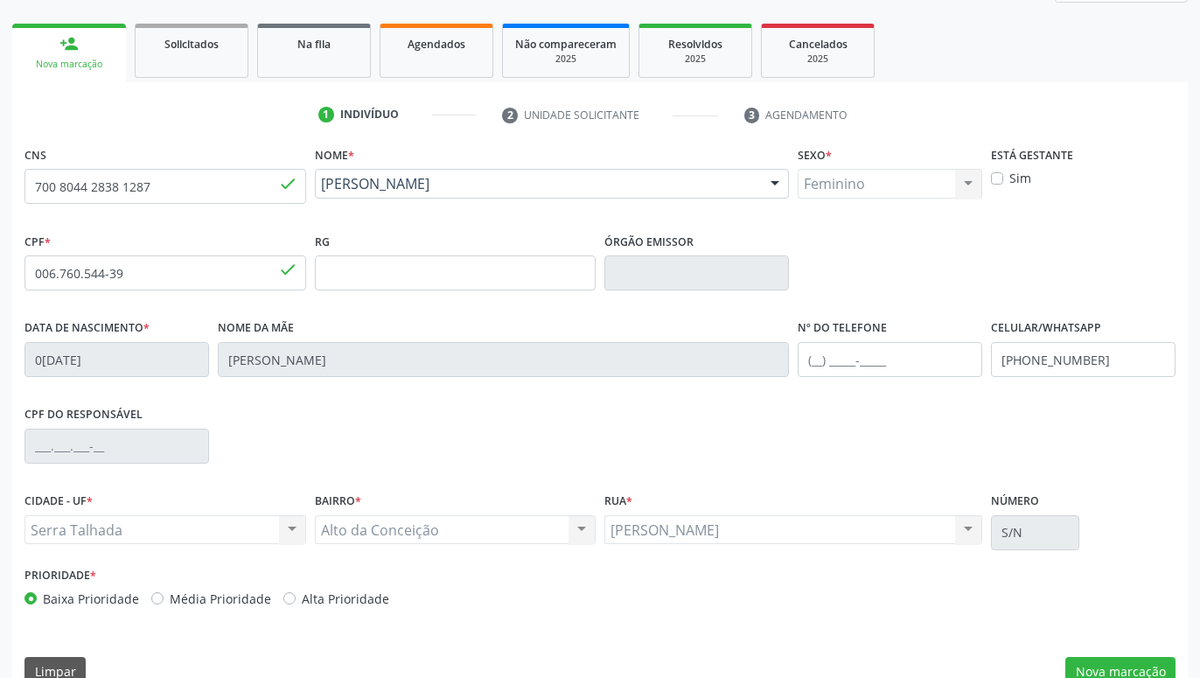
scroll to position [270, 0]
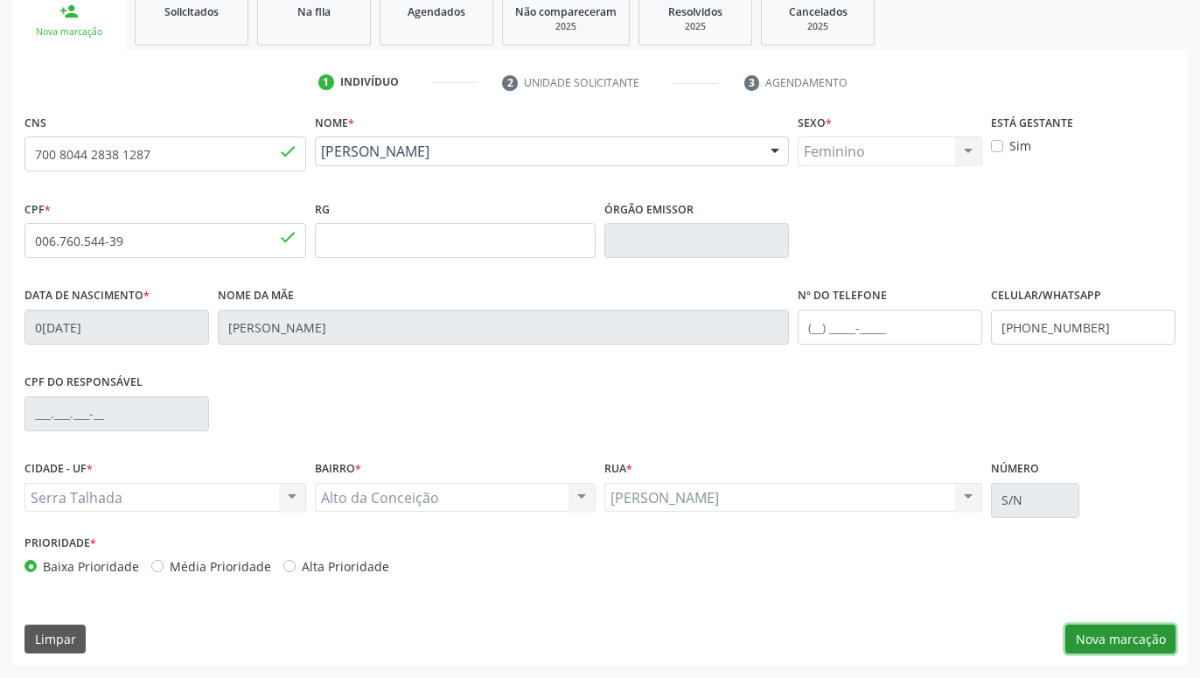
click at [1136, 639] on button "Nova marcação" at bounding box center [1120, 639] width 110 height 30
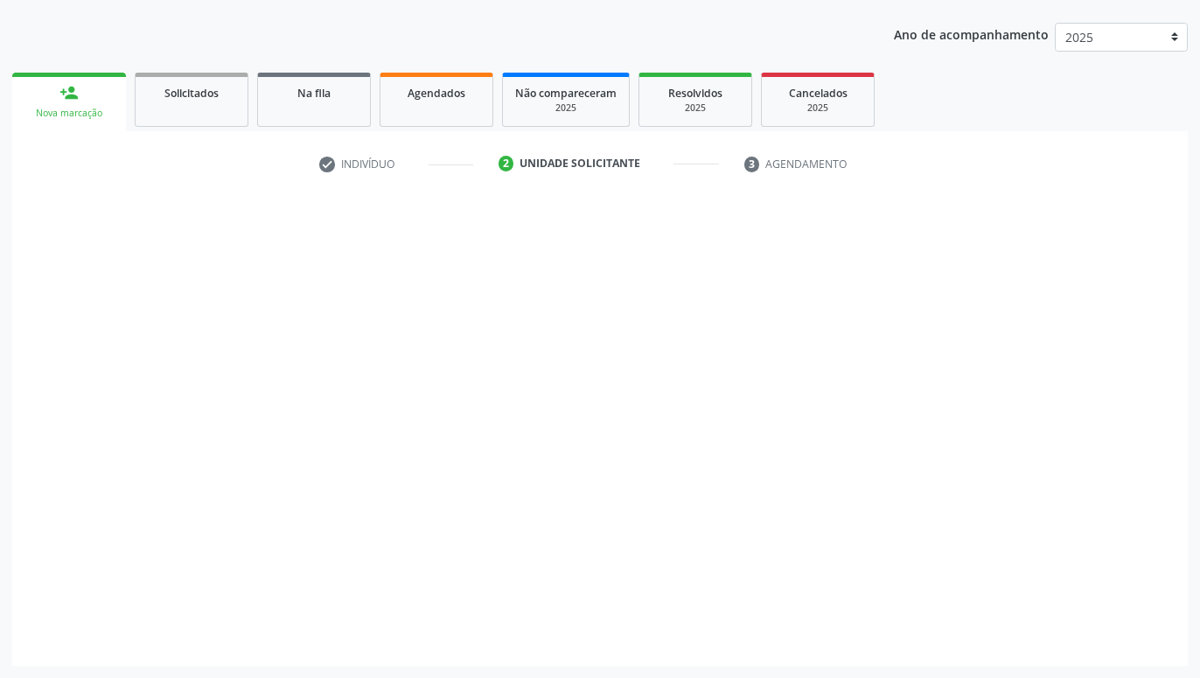
scroll to position [189, 0]
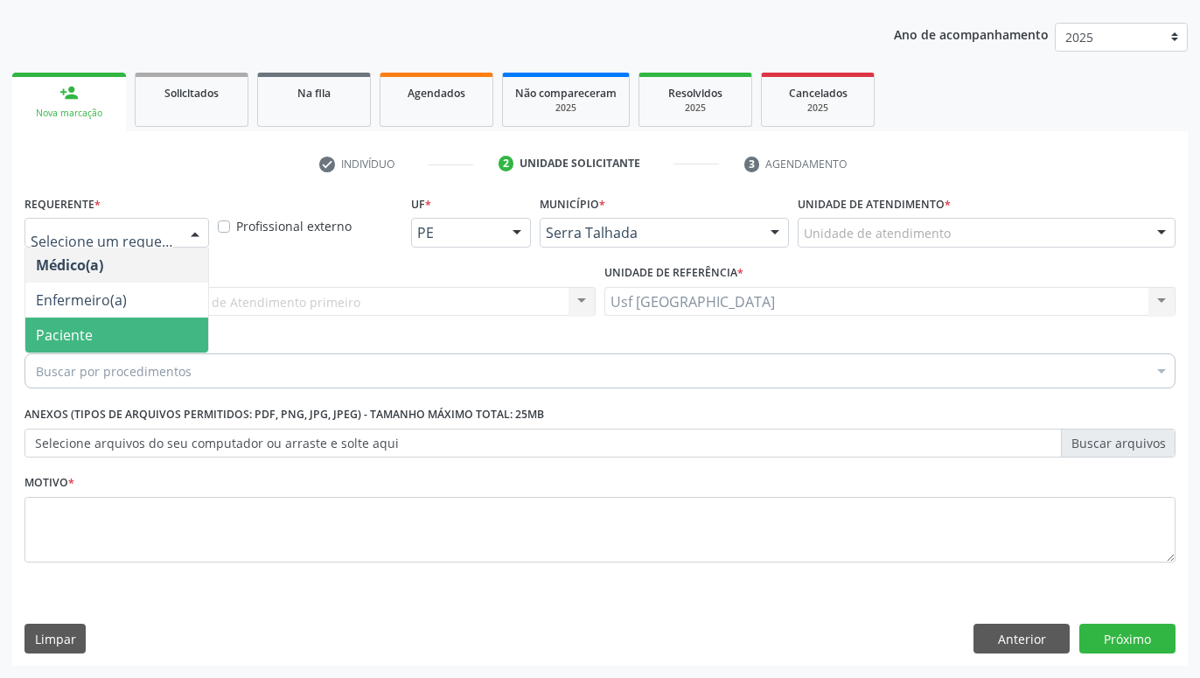
click at [115, 331] on span "Paciente" at bounding box center [116, 334] width 183 height 35
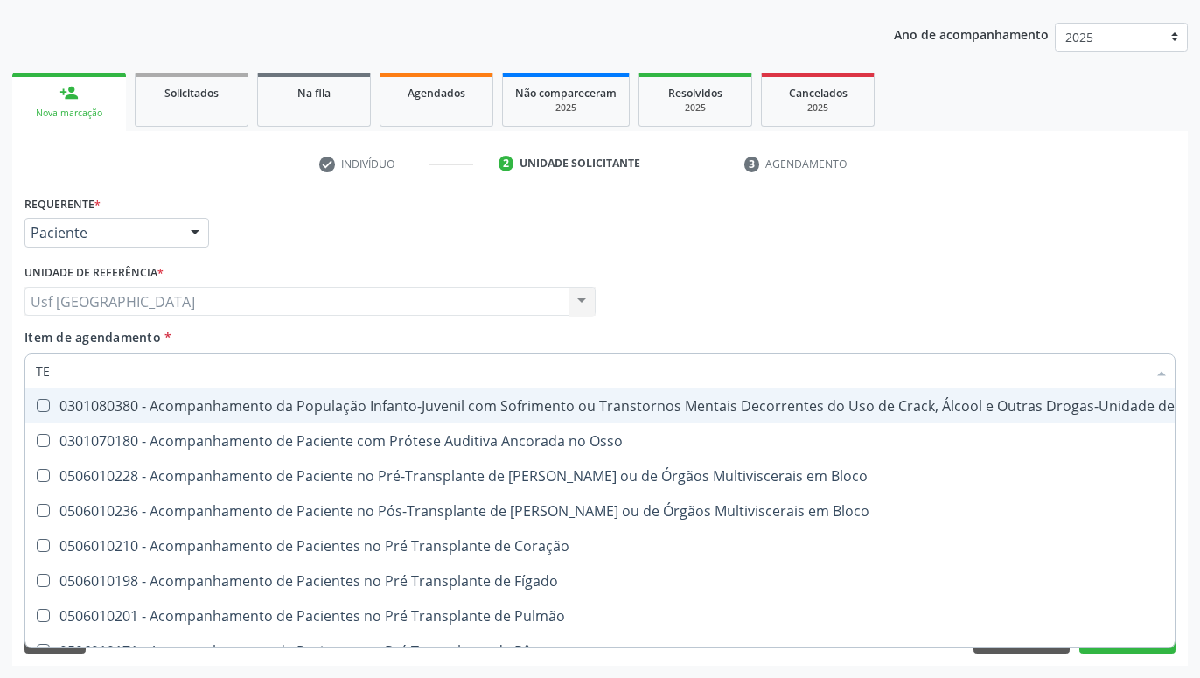
type input "T"
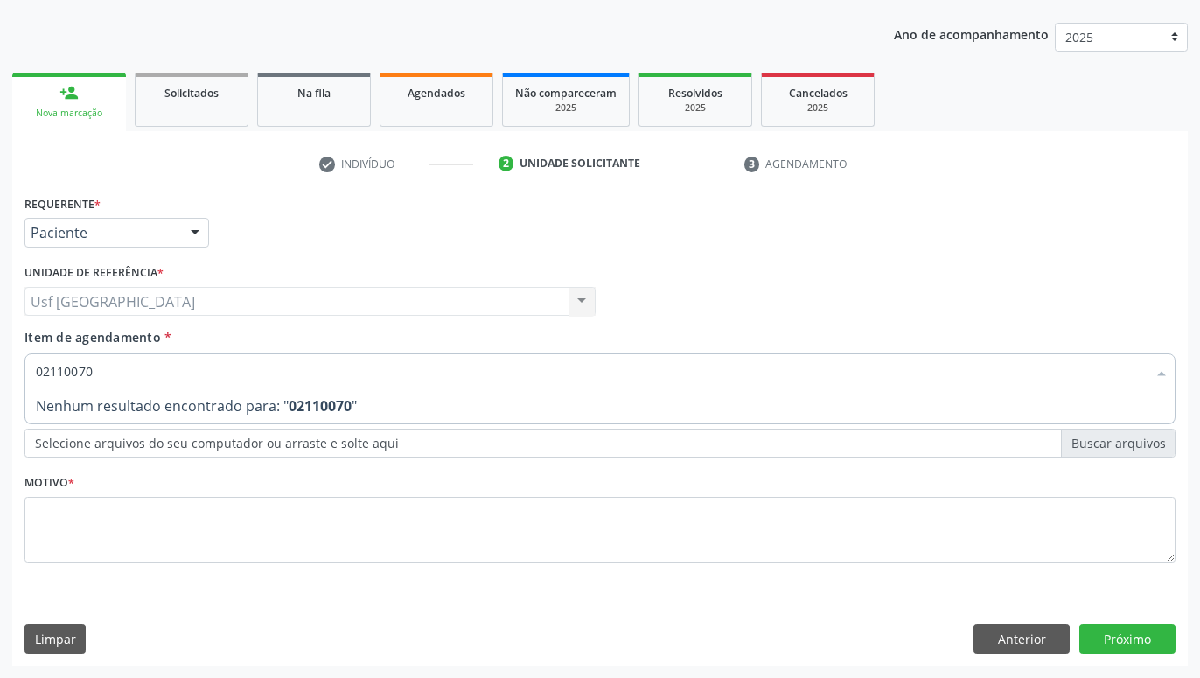
type input "0211007"
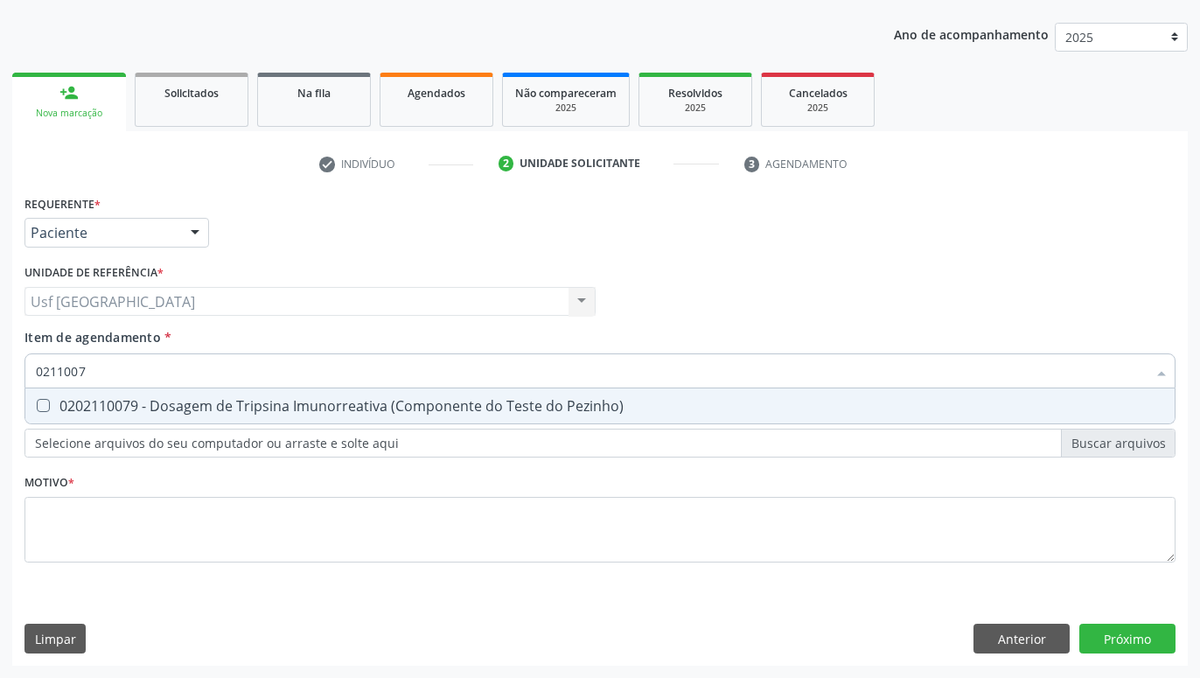
click at [568, 400] on div "0202110079 - Dosagem de Tripsina Imunorreativa (Componente do Teste do Pezinho)" at bounding box center [600, 406] width 1128 height 14
checkbox Pezinho\) "true"
type input "021100"
checkbox Pezinho\) "false"
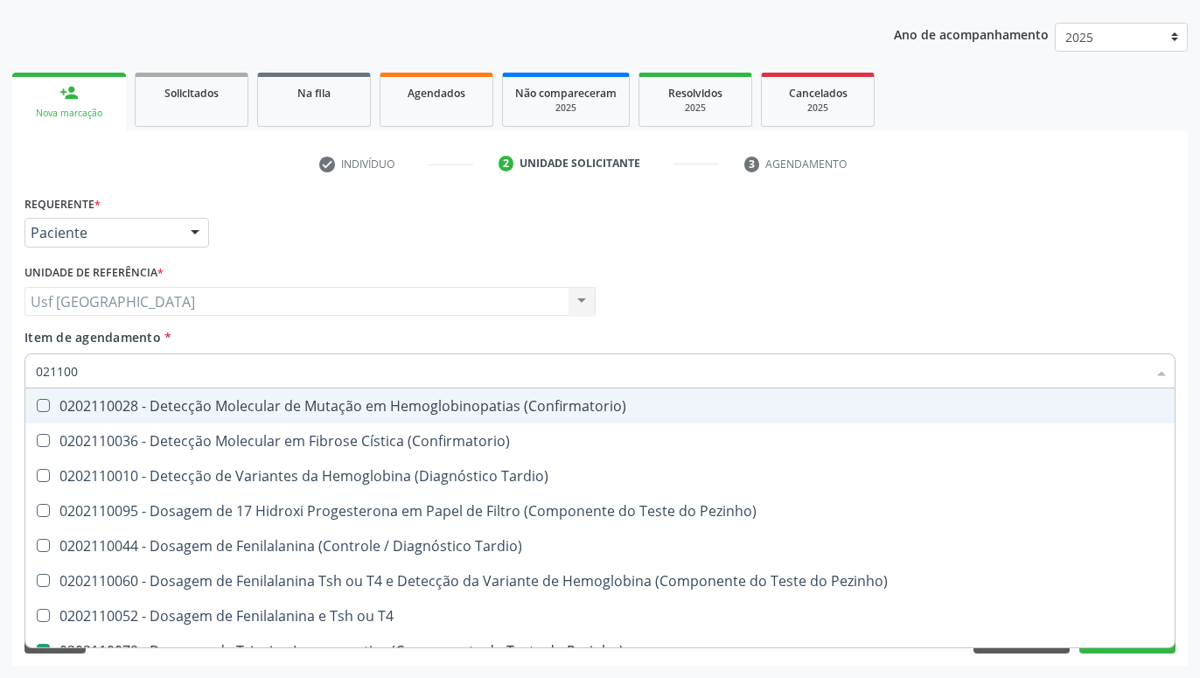
type input "02110"
checkbox Pezinho\) "false"
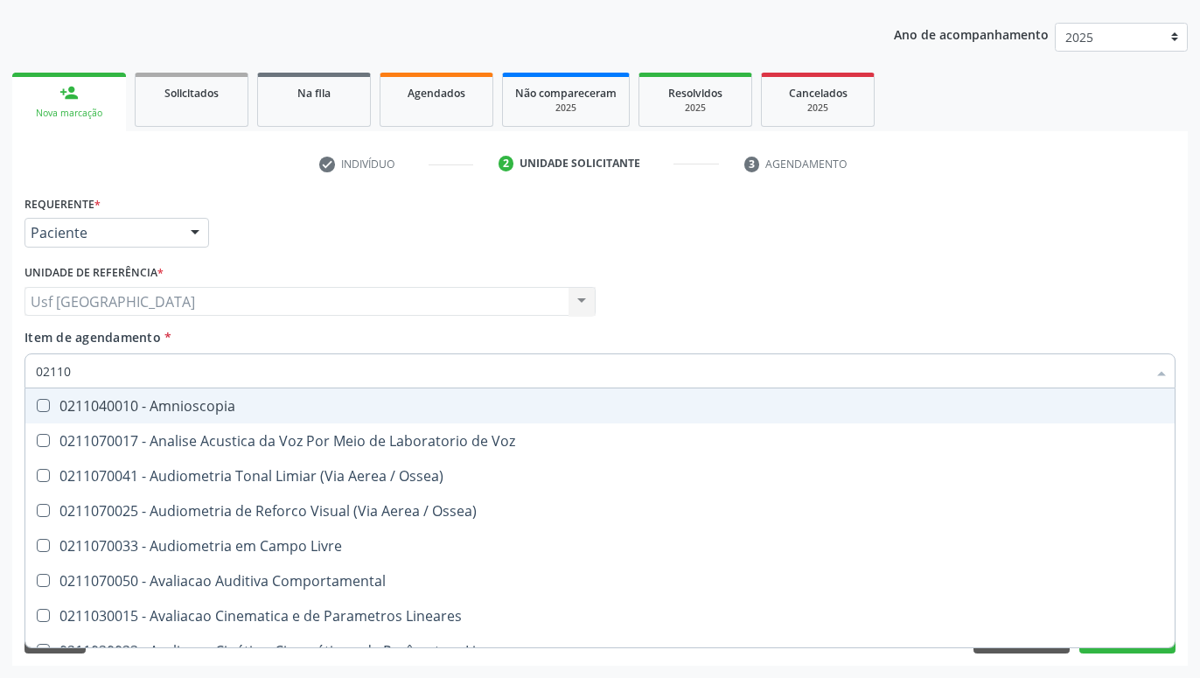
type input "021100"
checkbox Lineares "true"
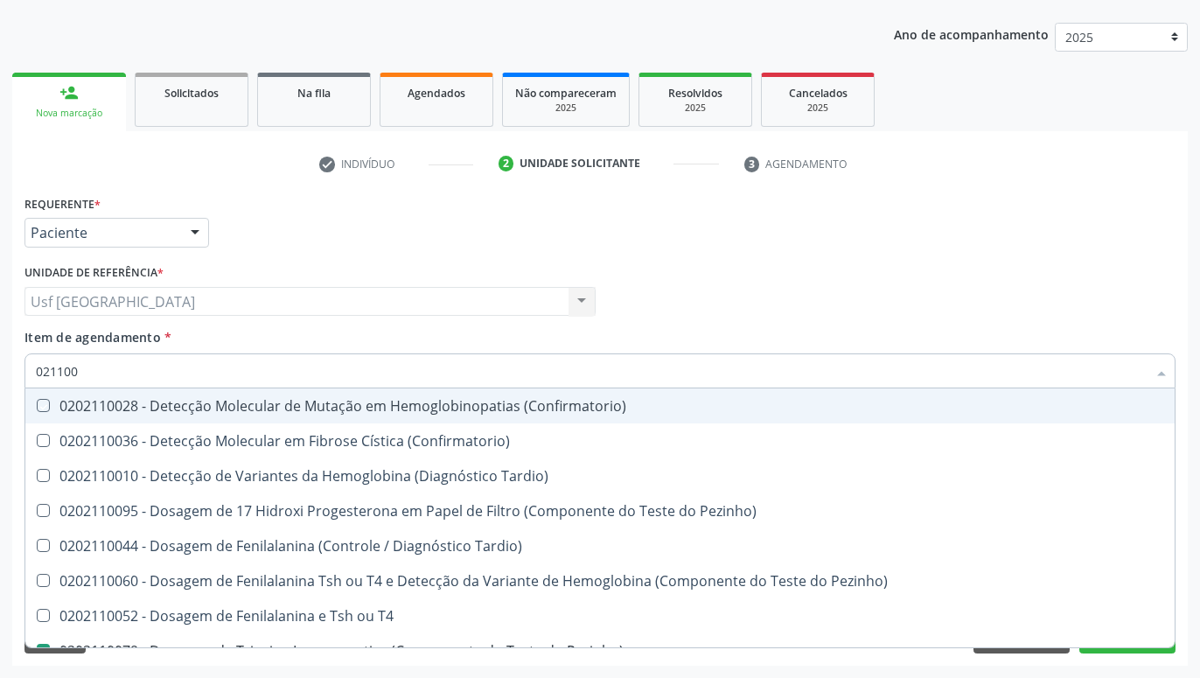
type input "0211007"
checkbox \(Confirmatorio\) "true"
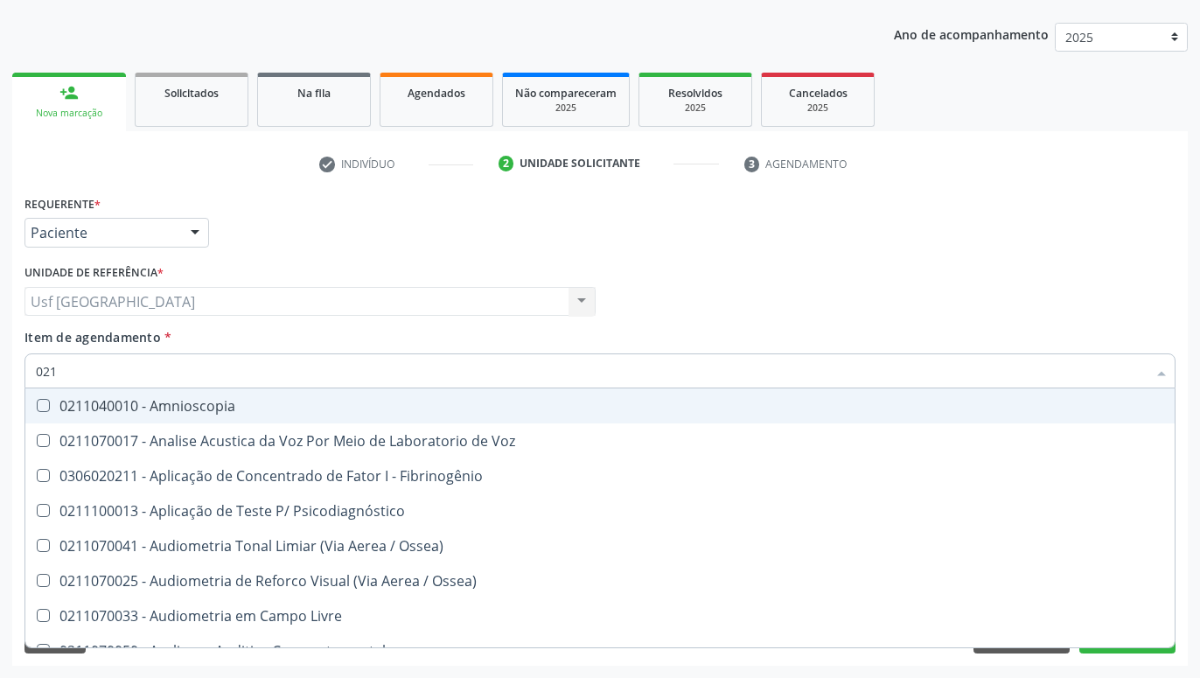
type input "02"
checkbox Pezinho\) "false"
checkbox Aasi "false"
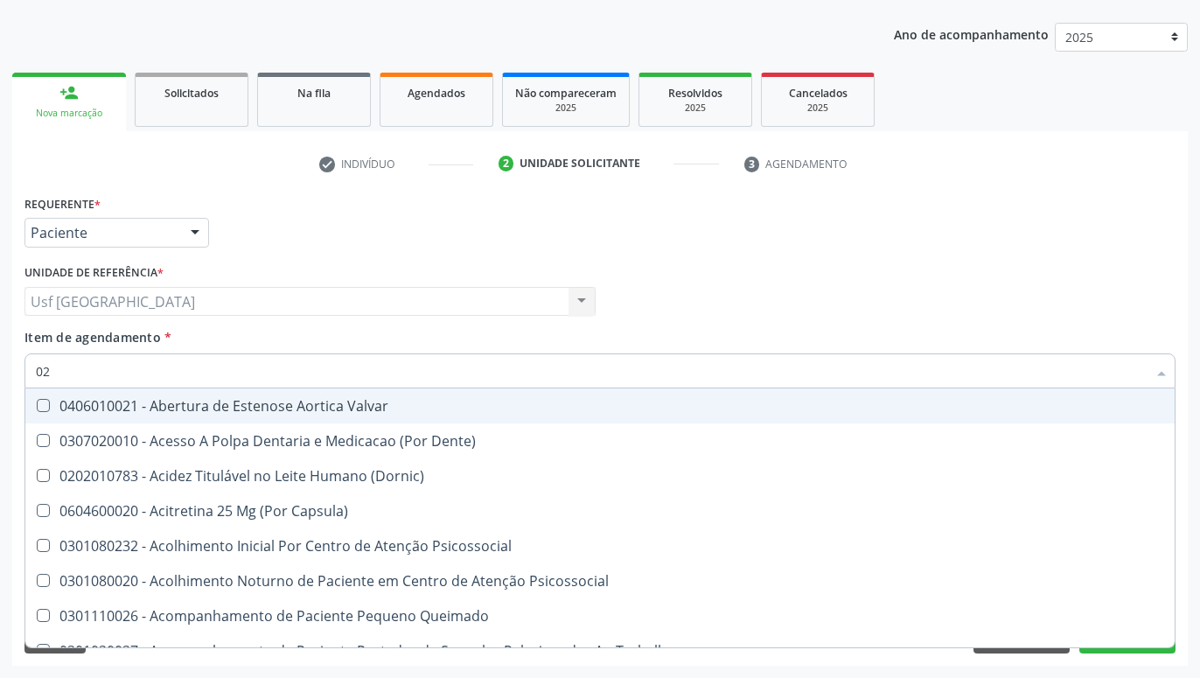
type input "0"
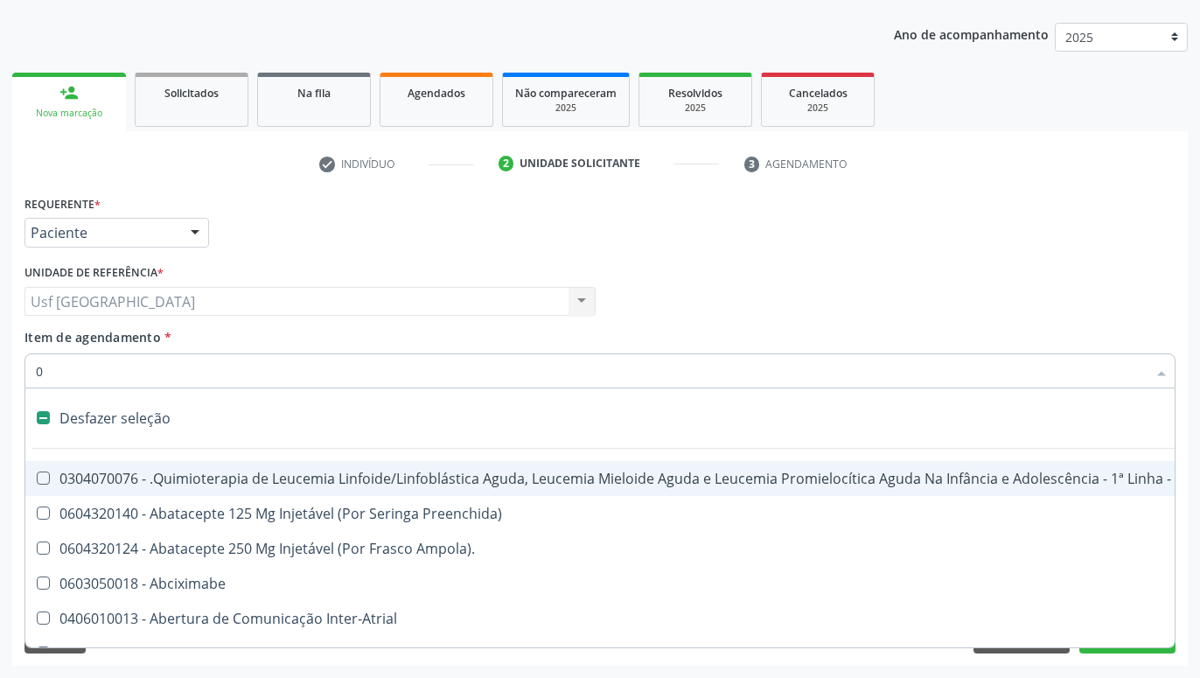
checkbox Neonatal "false"
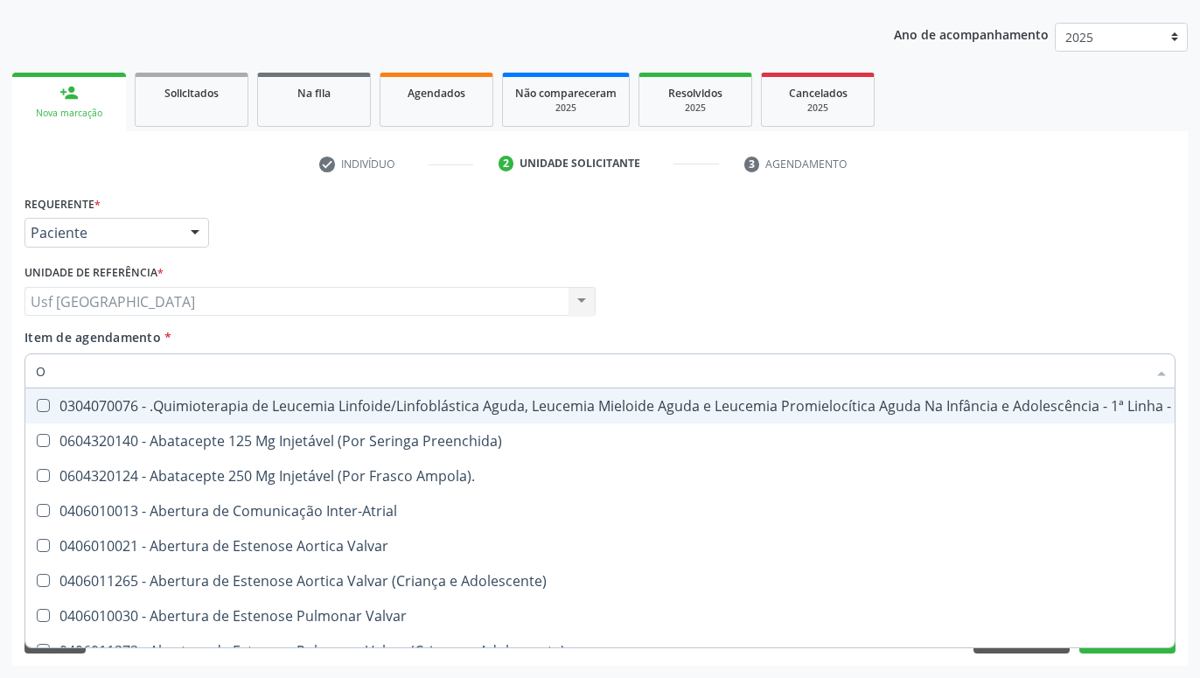
type input "OR"
checkbox Uretra "true"
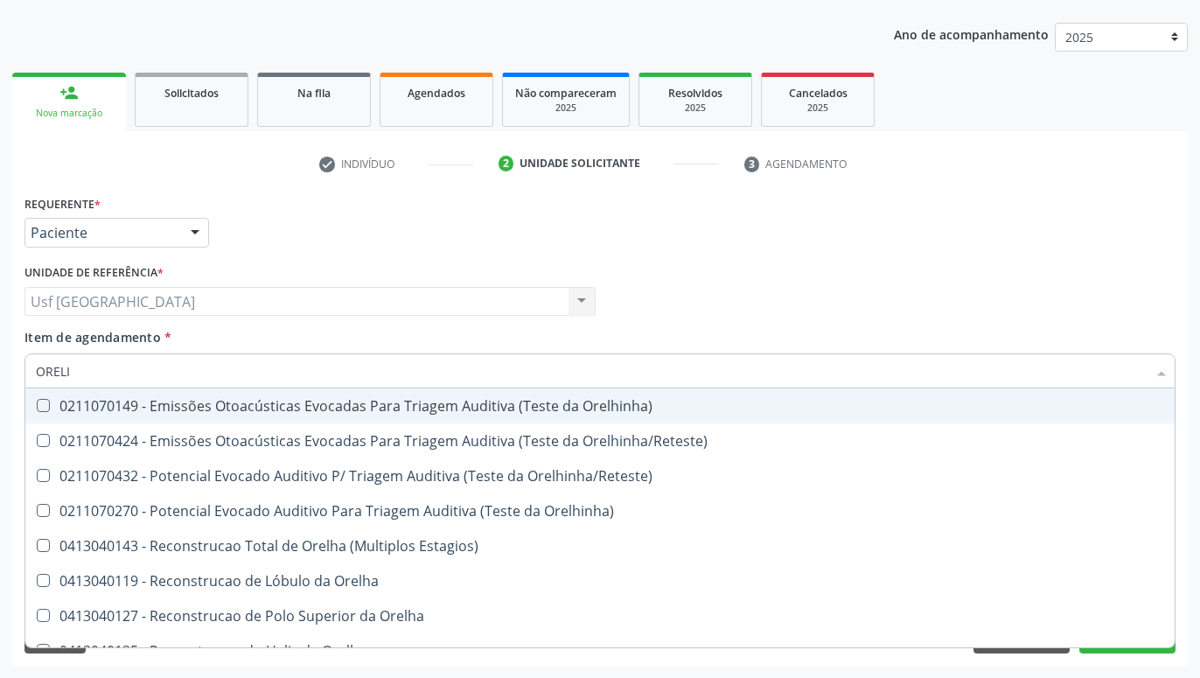
type input "OREL"
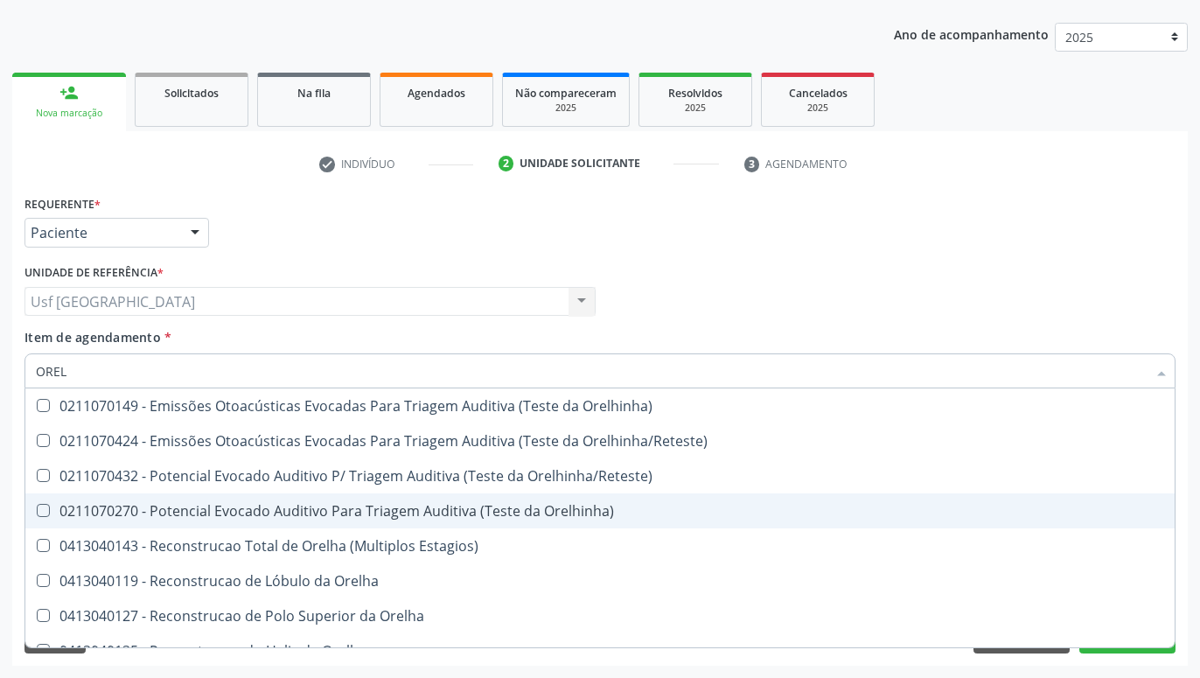
click at [568, 512] on div "0211070270 - Potencial Evocado Auditivo Para Triagem Auditiva (Teste da Orelhin…" at bounding box center [600, 511] width 1128 height 14
checkbox Orelhinha\) "true"
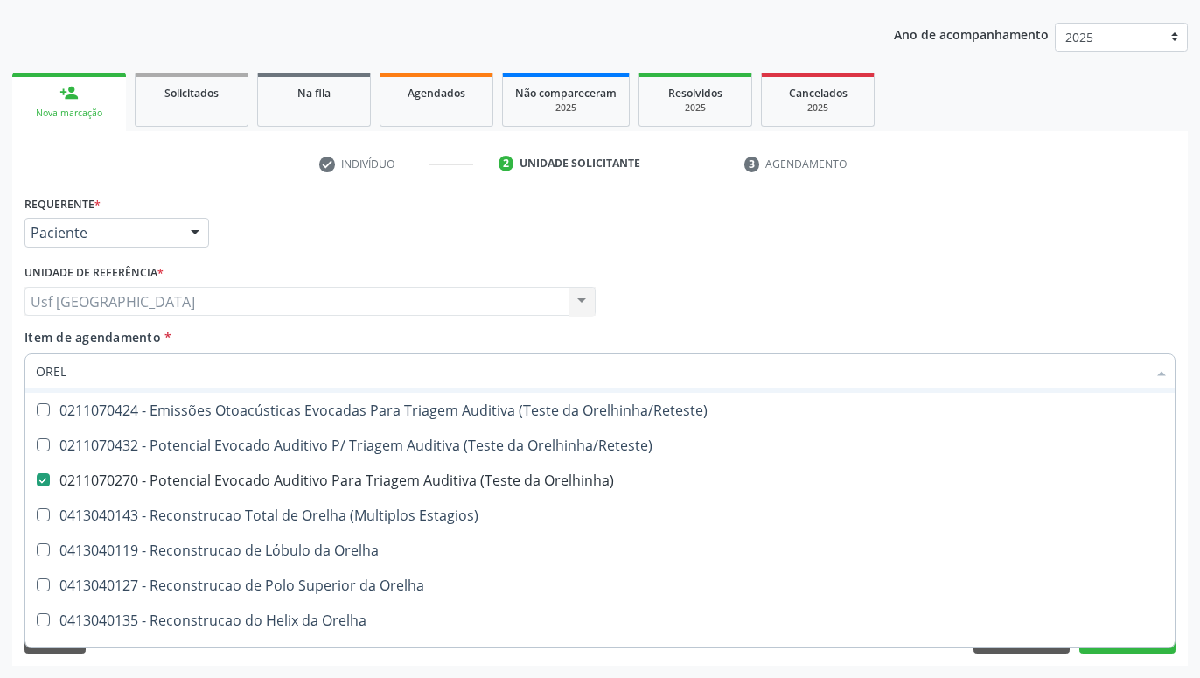
scroll to position [55, 0]
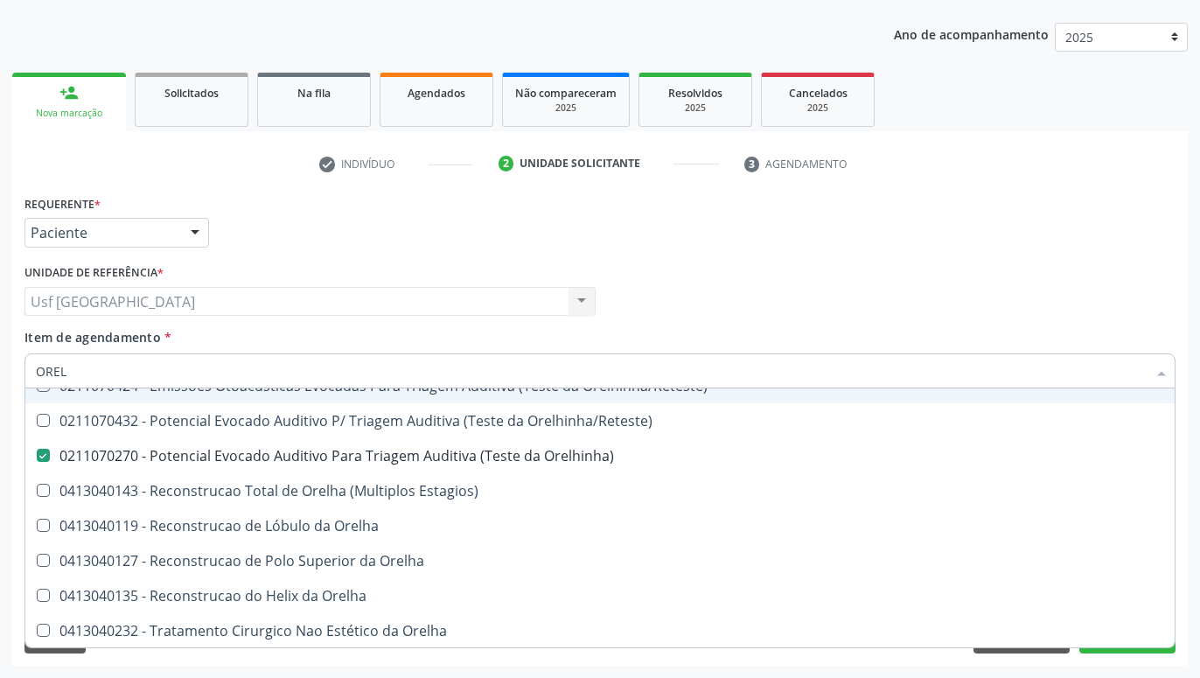
type input "OREL"
click at [921, 285] on div "Médico Solicitante Por favor, selecione a Unidade de Atendimento primeiro Nenhu…" at bounding box center [600, 294] width 1160 height 68
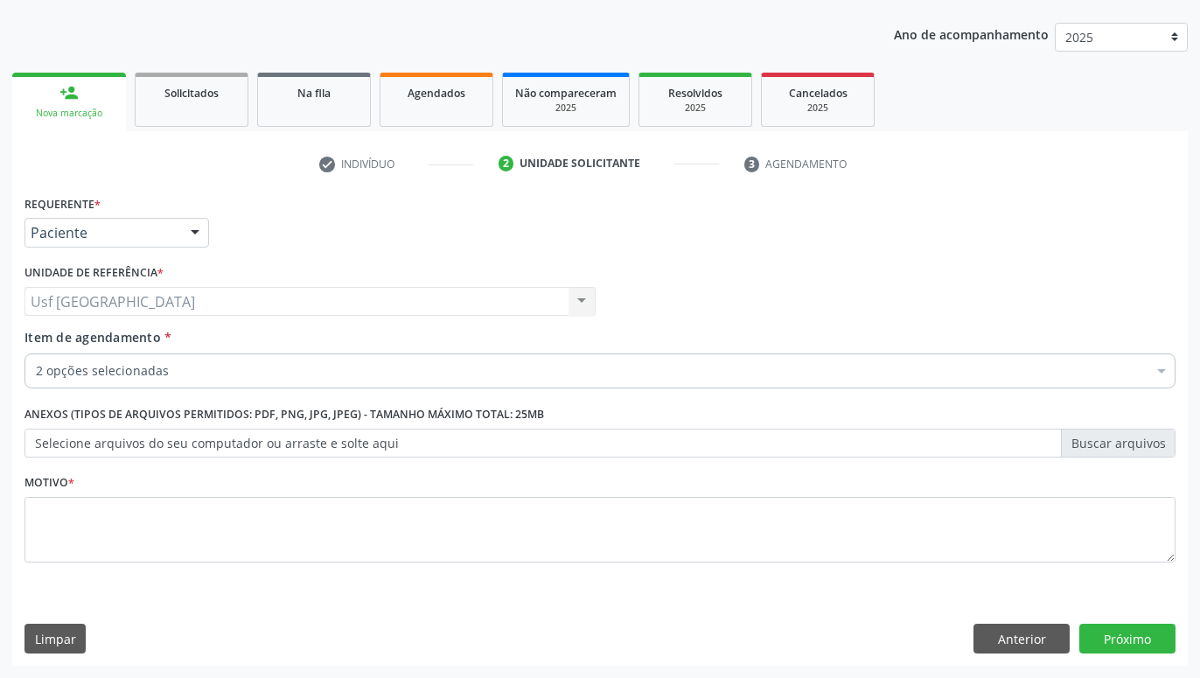
scroll to position [0, 0]
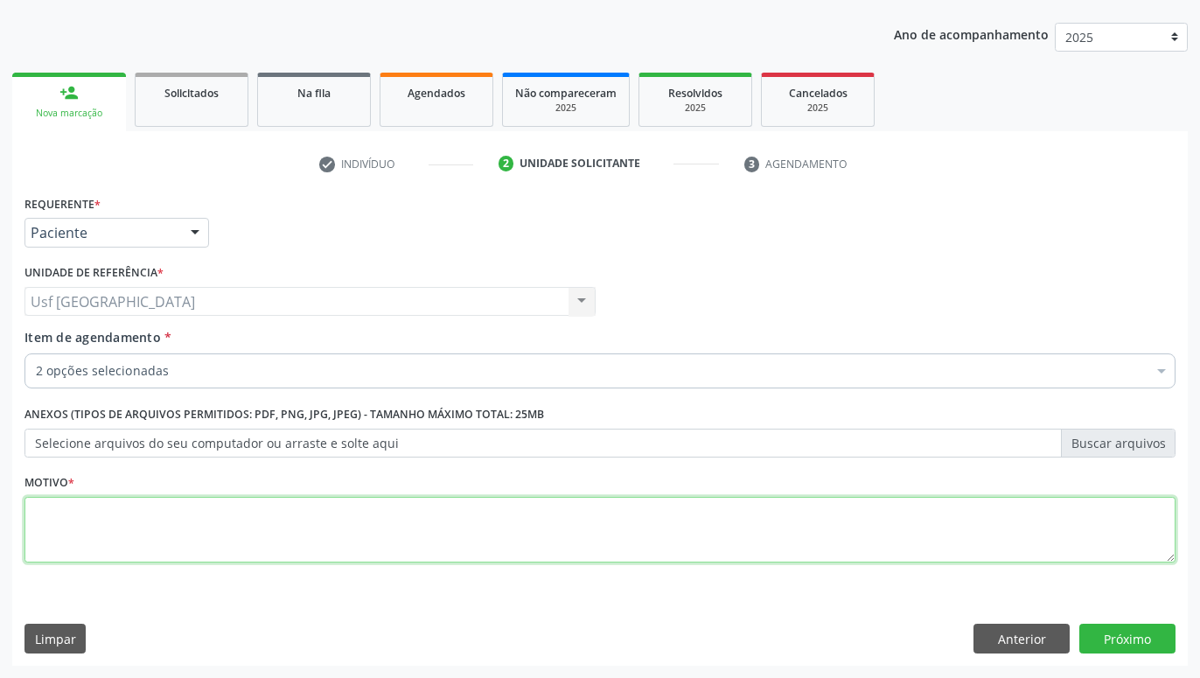
click at [818, 547] on textarea at bounding box center [599, 530] width 1151 height 66
type textarea "."
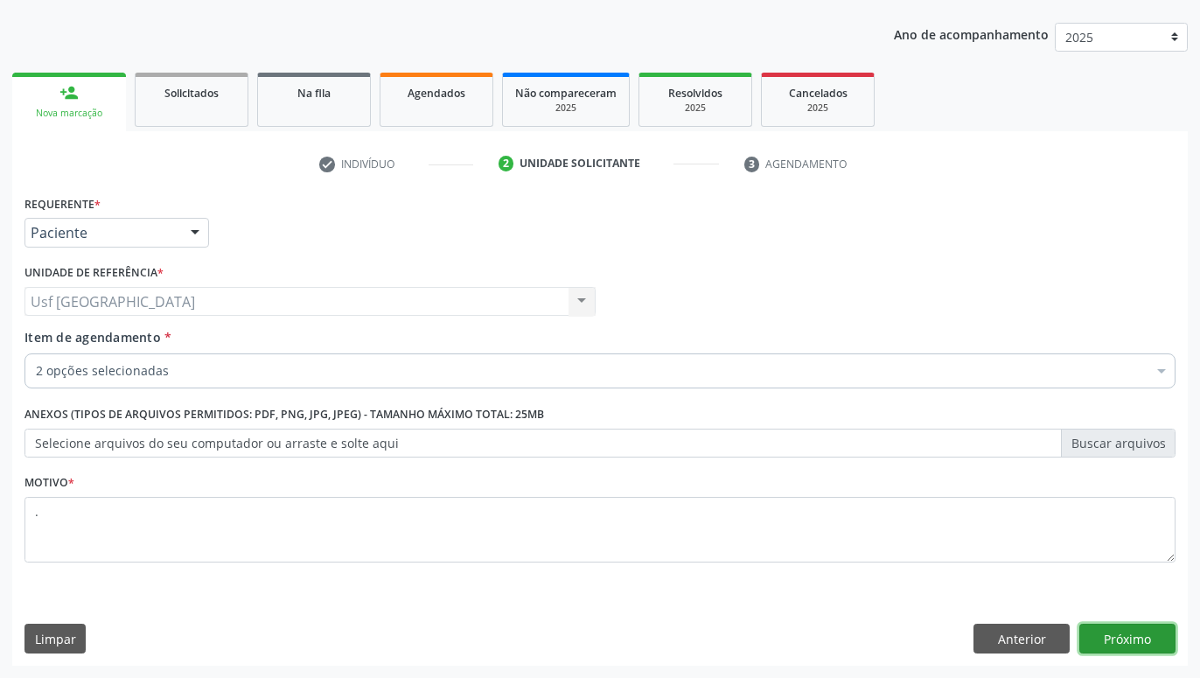
drag, startPoint x: 1156, startPoint y: 635, endPoint x: 1073, endPoint y: 619, distance: 84.6
click at [1154, 633] on button "Próximo" at bounding box center [1127, 638] width 96 height 30
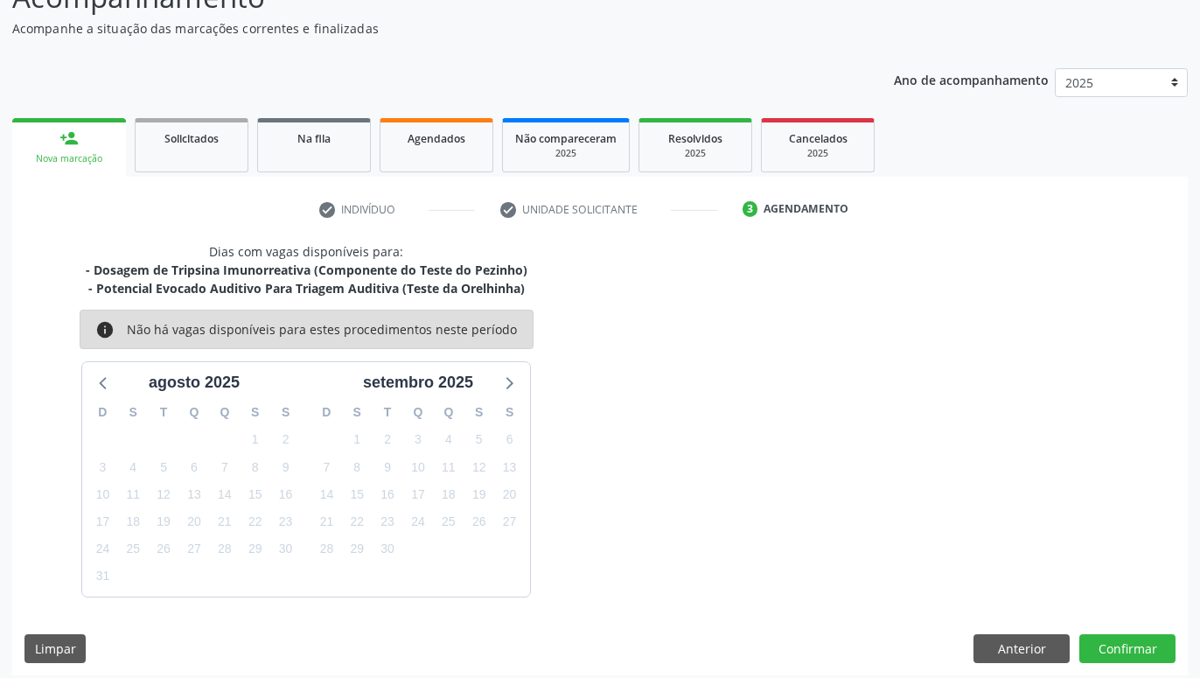
scroll to position [153, 0]
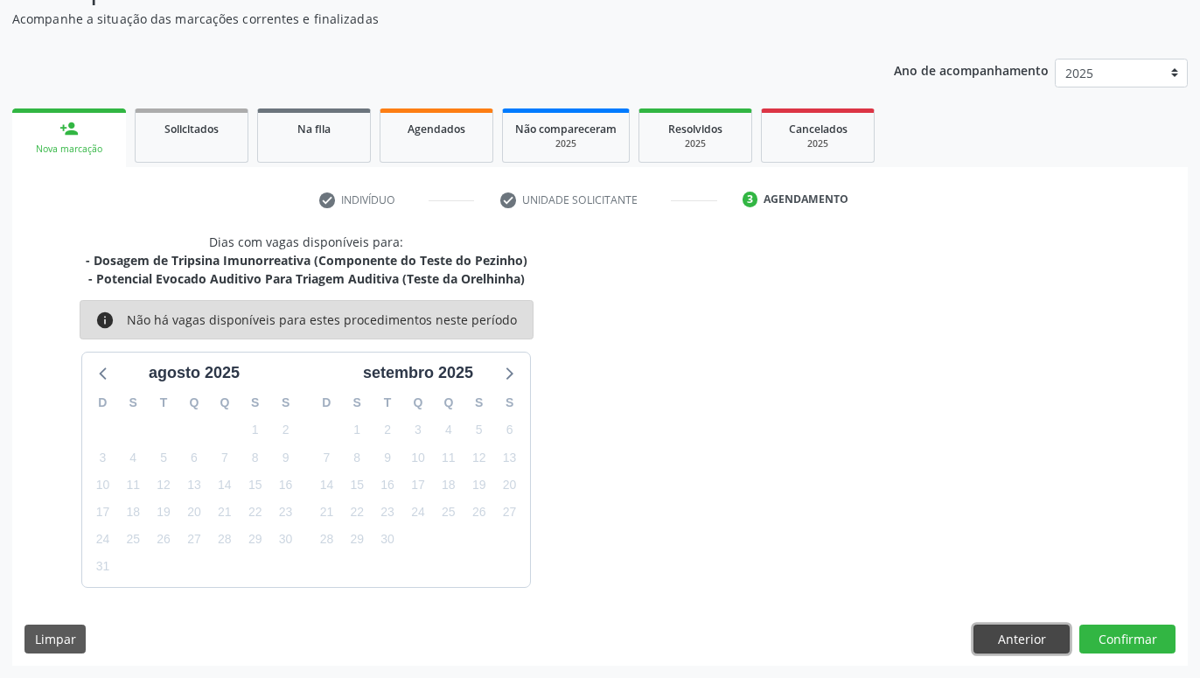
click at [997, 634] on button "Anterior" at bounding box center [1021, 639] width 96 height 30
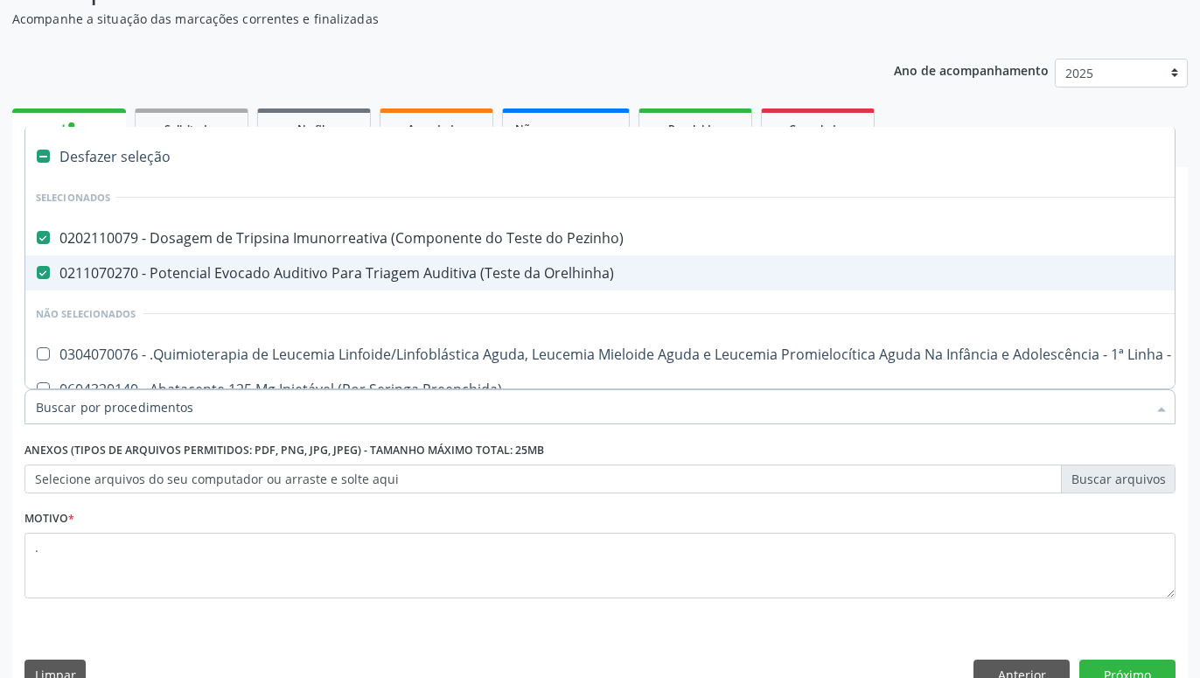
click at [524, 277] on div "0211070270 - Potencial Evocado Auditivo Para Triagem Auditiva (Teste da Orelhin…" at bounding box center [717, 273] width 1362 height 14
checkbox Orelhinha\) "false"
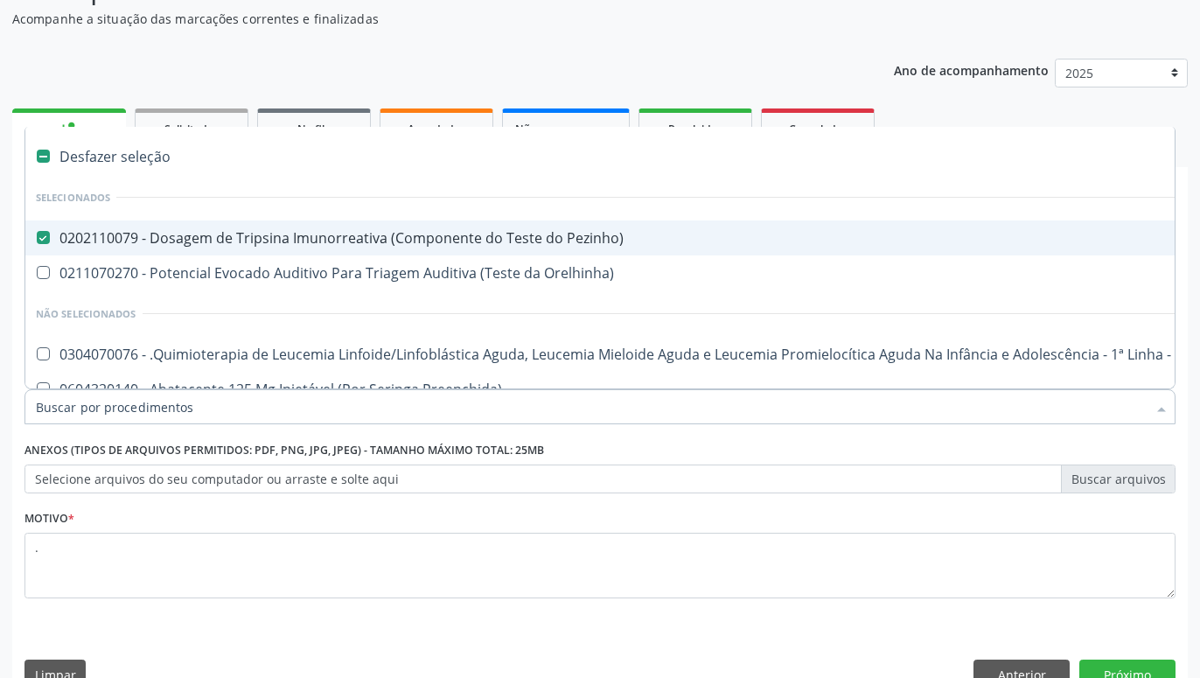
click at [491, 236] on div "0202110079 - Dosagem de Tripsina Imunorreativa (Componente do Teste do Pezinho)" at bounding box center [717, 238] width 1362 height 14
checkbox Pezinho\) "false"
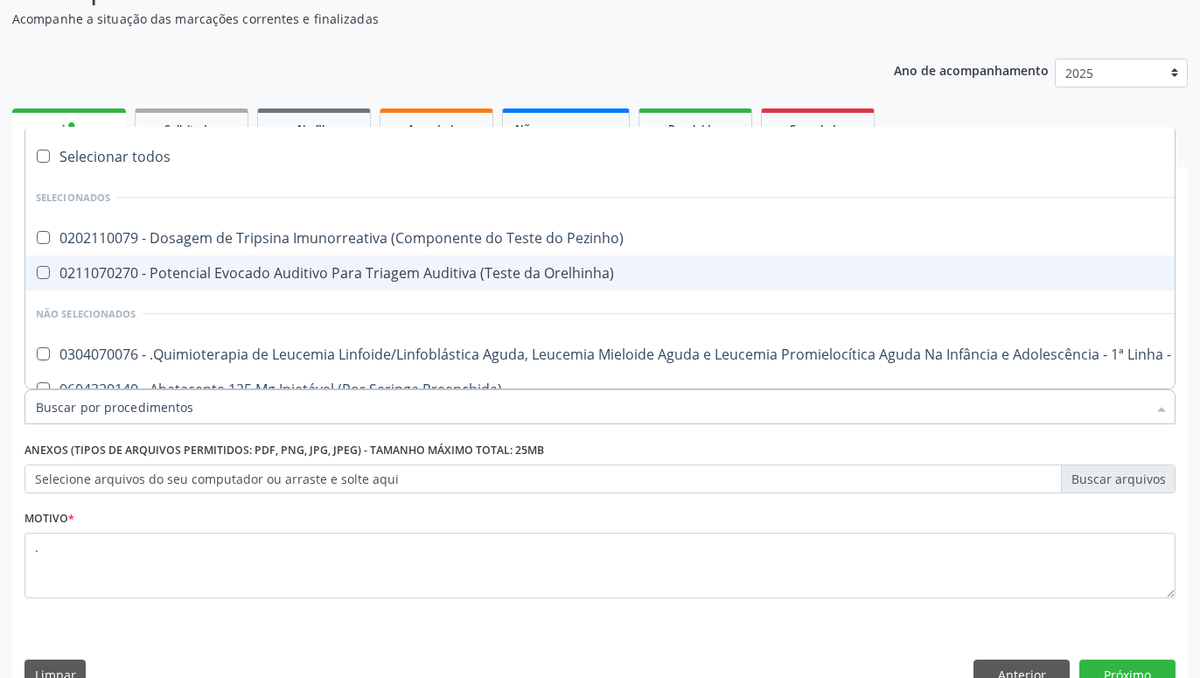
click at [554, 274] on div "0211070270 - Potencial Evocado Auditivo Para Triagem Auditiva (Teste da Orelhin…" at bounding box center [717, 273] width 1362 height 14
checkbox Orelhinha\) "true"
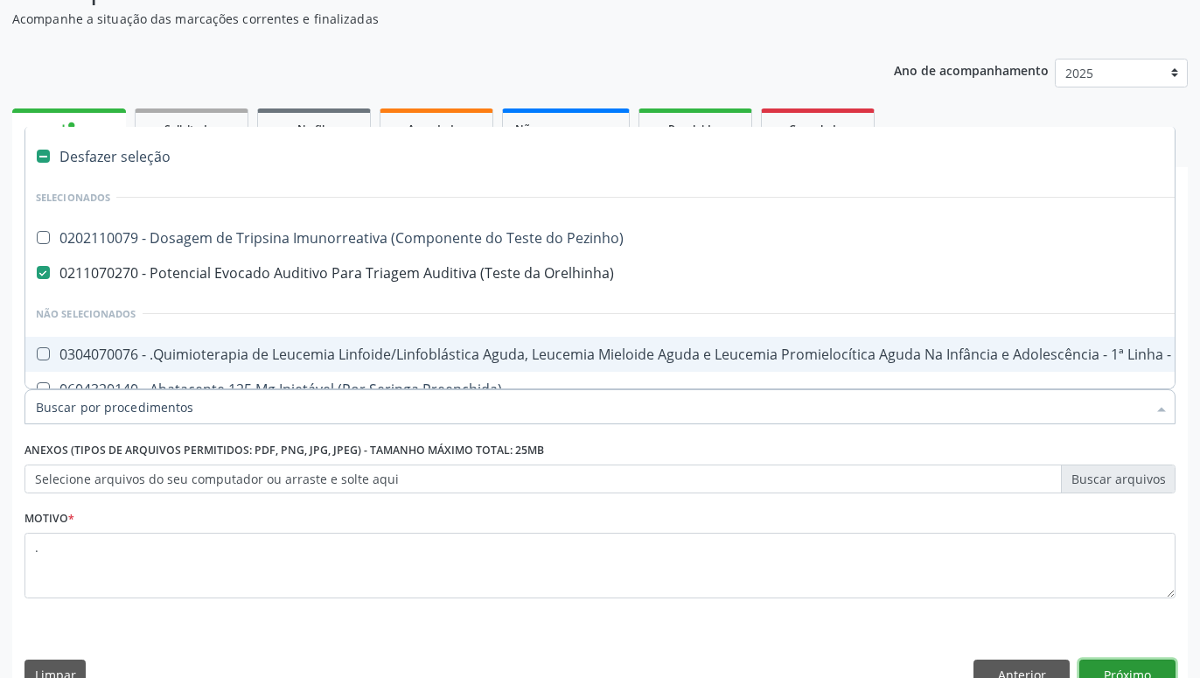
click at [1109, 663] on button "Próximo" at bounding box center [1127, 674] width 96 height 30
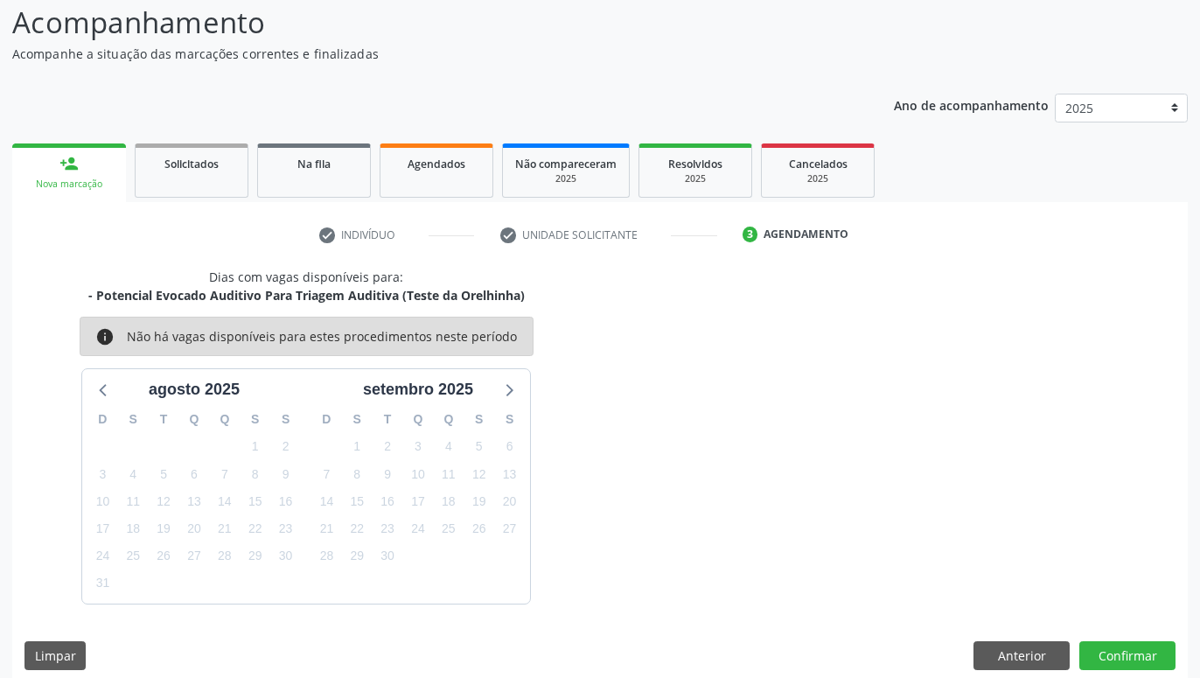
scroll to position [135, 0]
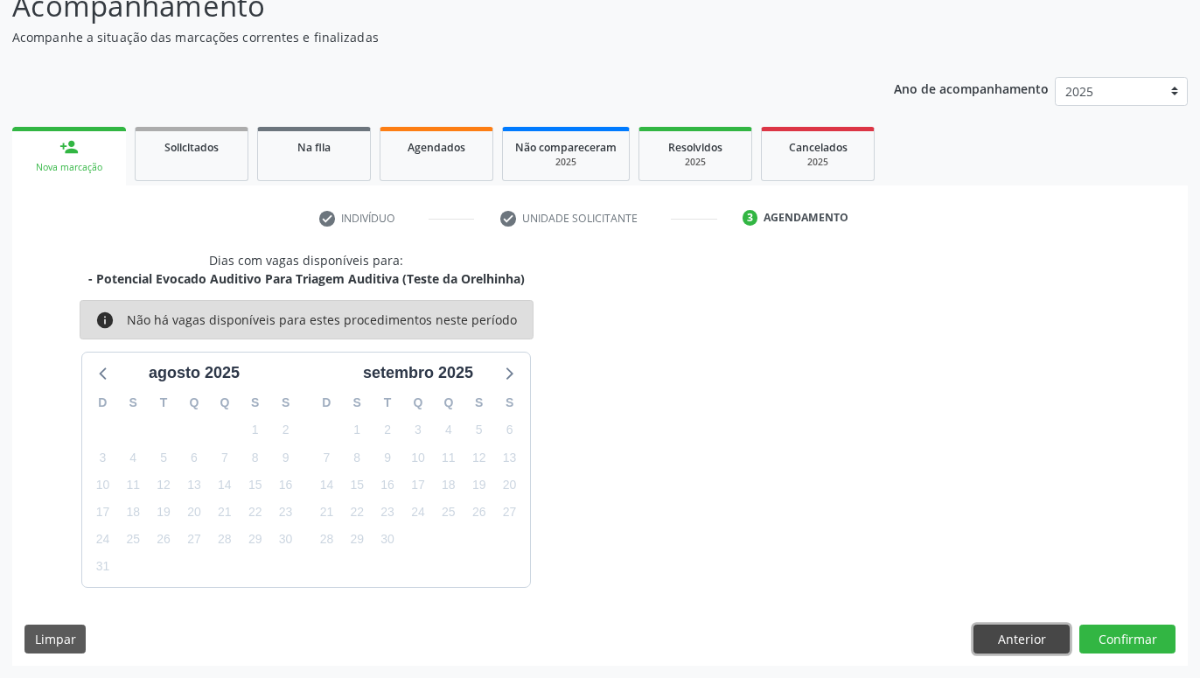
click at [993, 632] on button "Anterior" at bounding box center [1021, 639] width 96 height 30
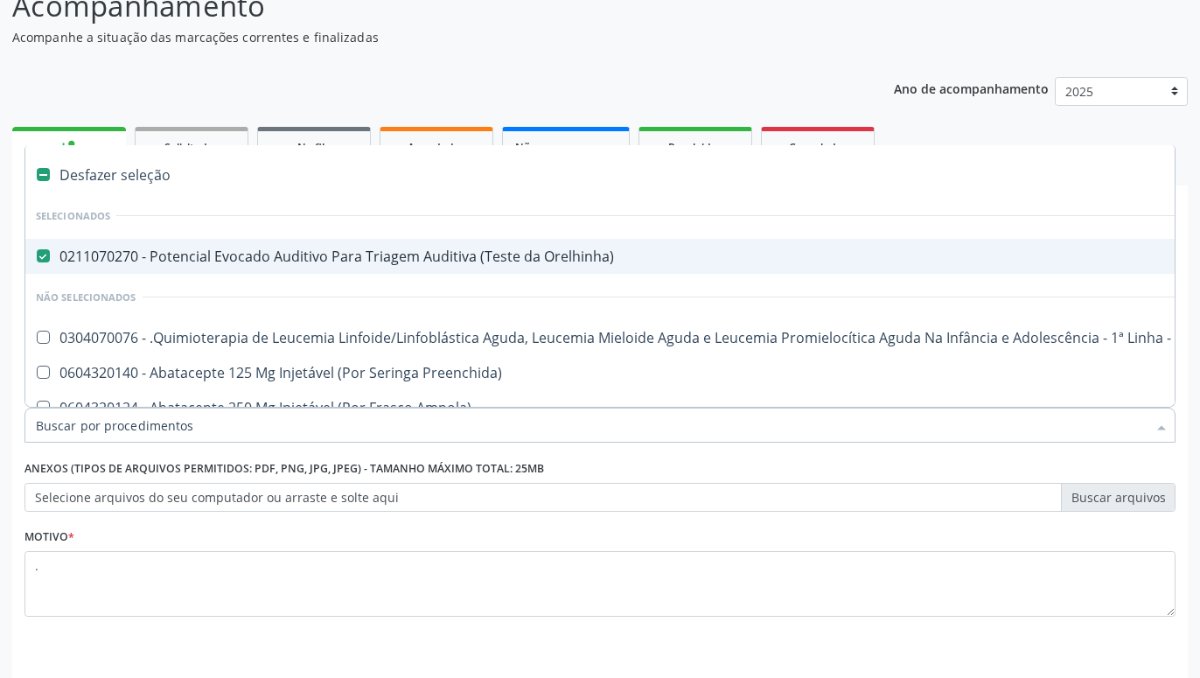
click at [52, 247] on span "0211070270 - Potencial Evocado Auditivo Para Triagem Auditiva (Teste da Orelhin…" at bounding box center [716, 256] width 1383 height 35
checkbox Orelhinha\) "false"
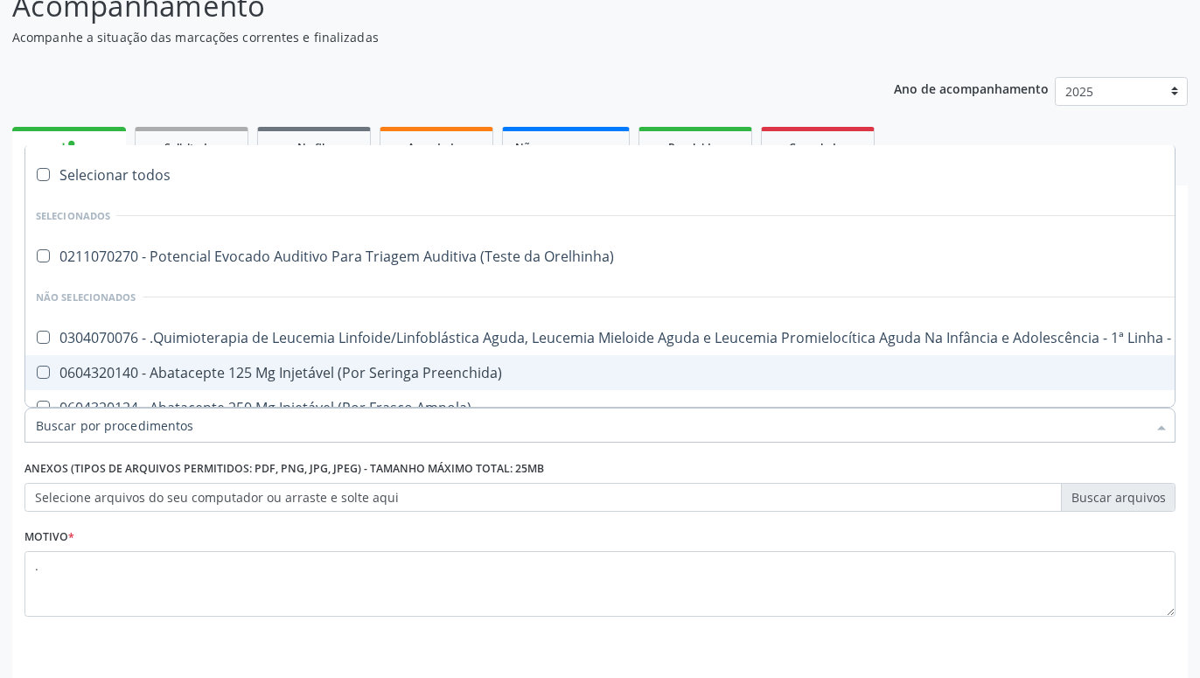
click at [210, 431] on input "Item de agendamento *" at bounding box center [591, 425] width 1111 height 35
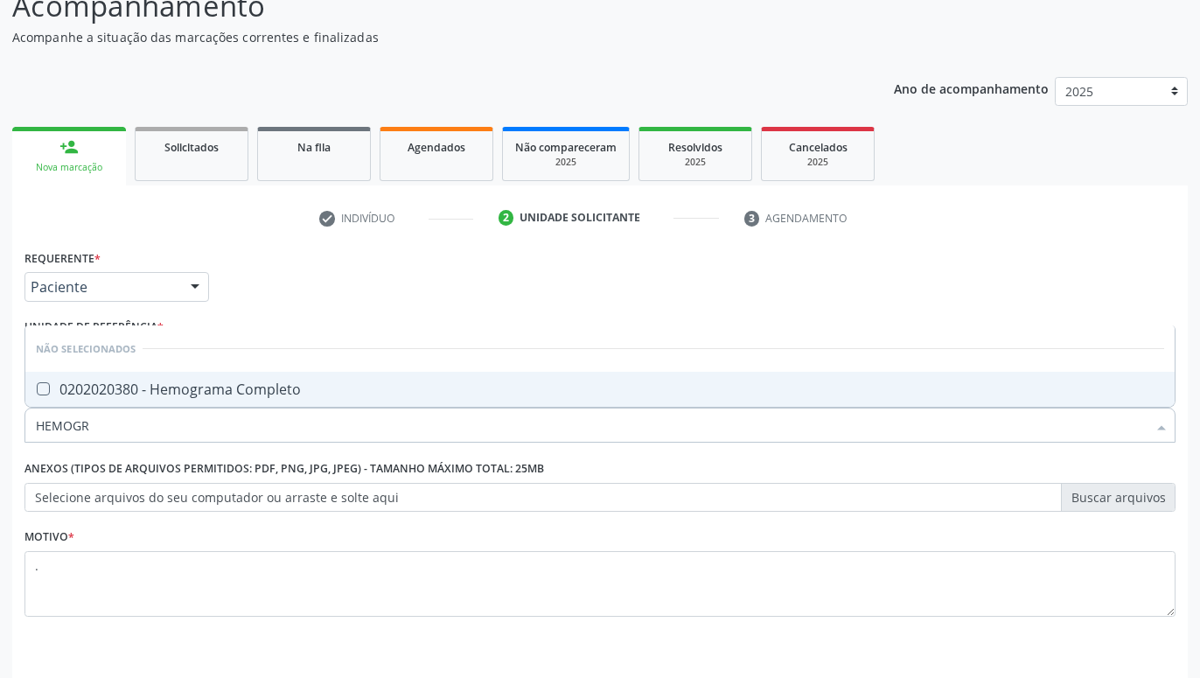
type input "HEMOGRA"
click at [185, 388] on div "0202020380 - Hemograma Completo" at bounding box center [600, 389] width 1128 height 14
checkbox Completo "true"
click at [184, 440] on input "HEMOGRA" at bounding box center [591, 425] width 1111 height 35
type input "HEMOG"
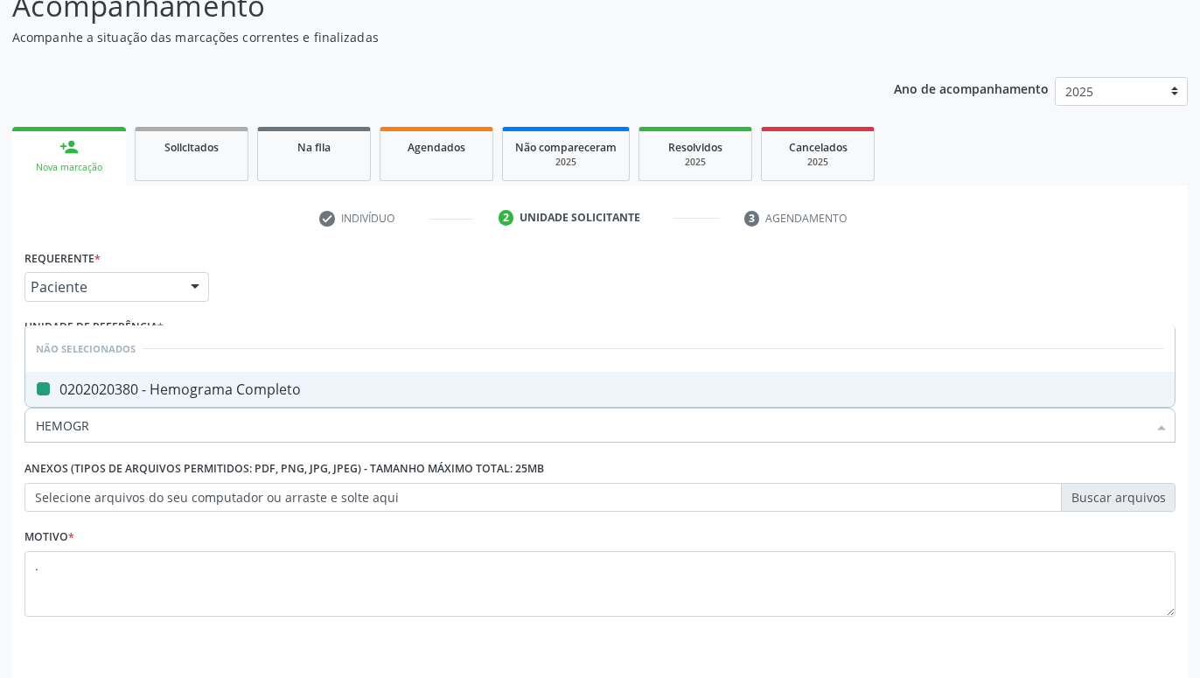
checkbox Completo "false"
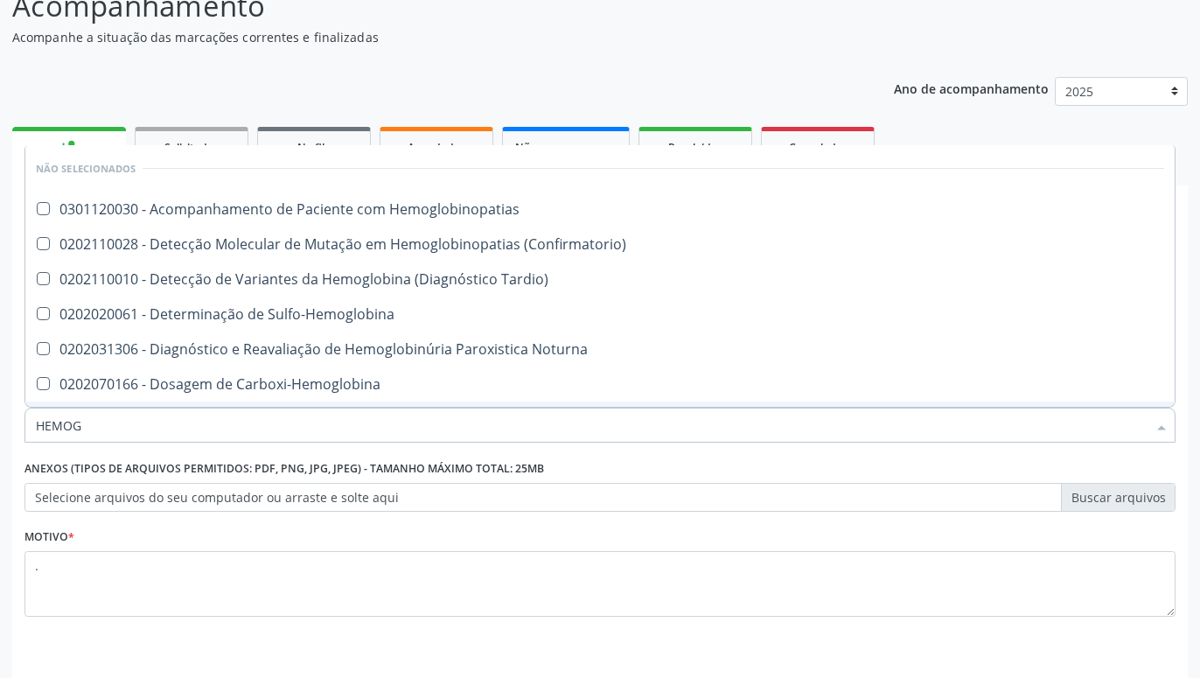
type input "HEMO"
checkbox Completo "false"
type input "HE"
checkbox Completo "false"
checkbox Orgaos "true"
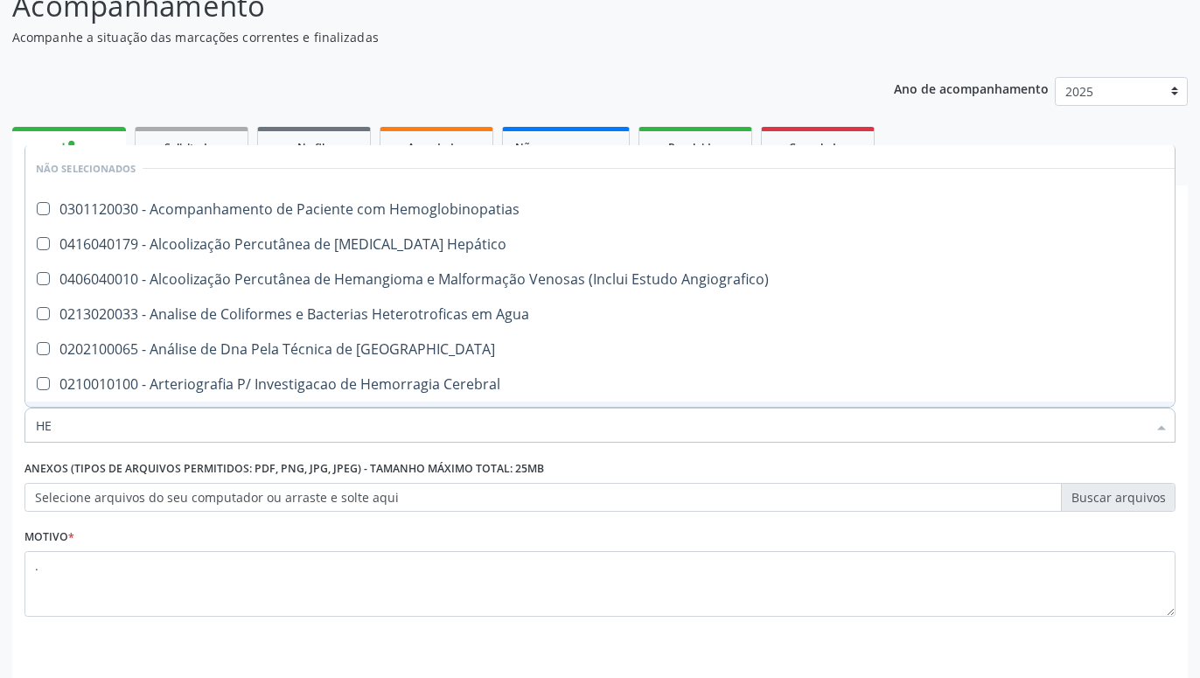
type input "H"
checkbox Completo "false"
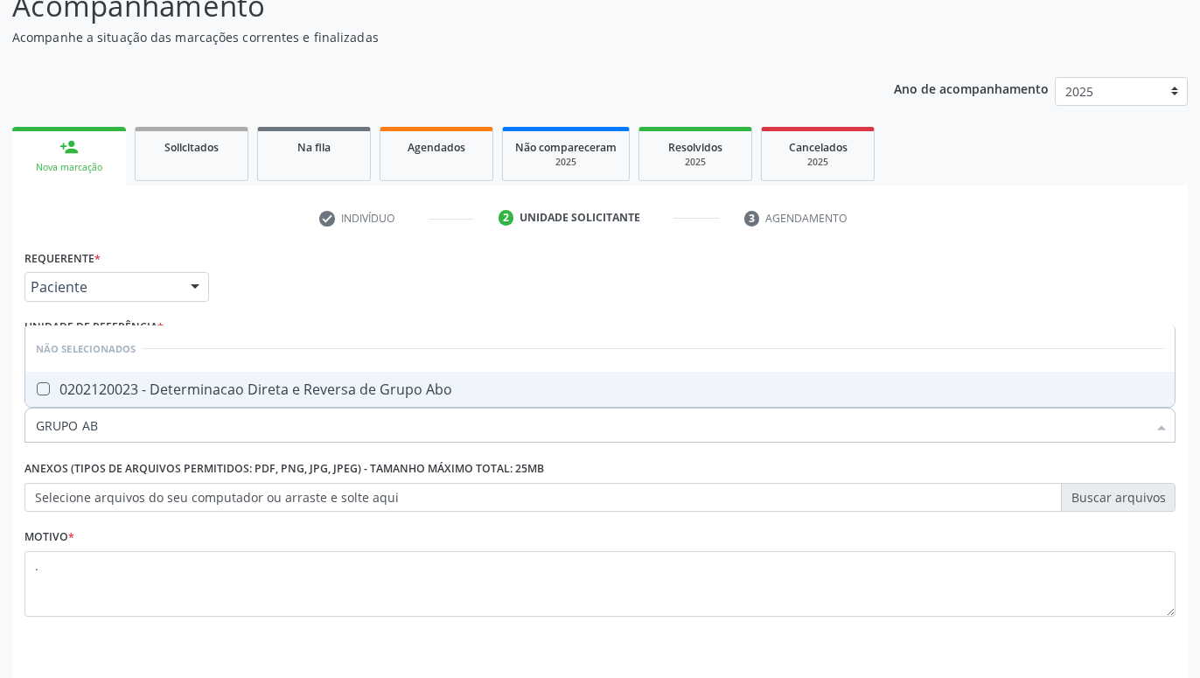
type input "GRUPO ABO"
drag, startPoint x: 221, startPoint y: 388, endPoint x: 140, endPoint y: 307, distance: 115.0
click at [220, 388] on div "0202120023 - Determinacao Direta e Reversa de Grupo Abo" at bounding box center [600, 389] width 1128 height 14
checkbox Abo "true"
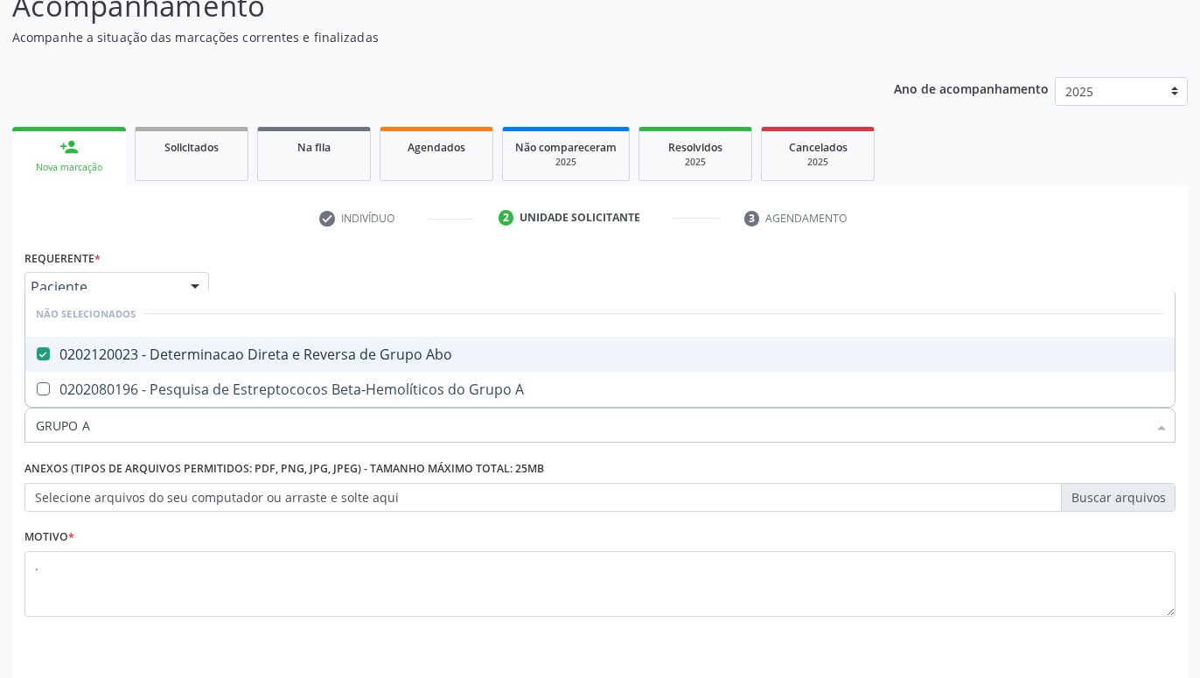
type input "GRUPO"
checkbox Abo "false"
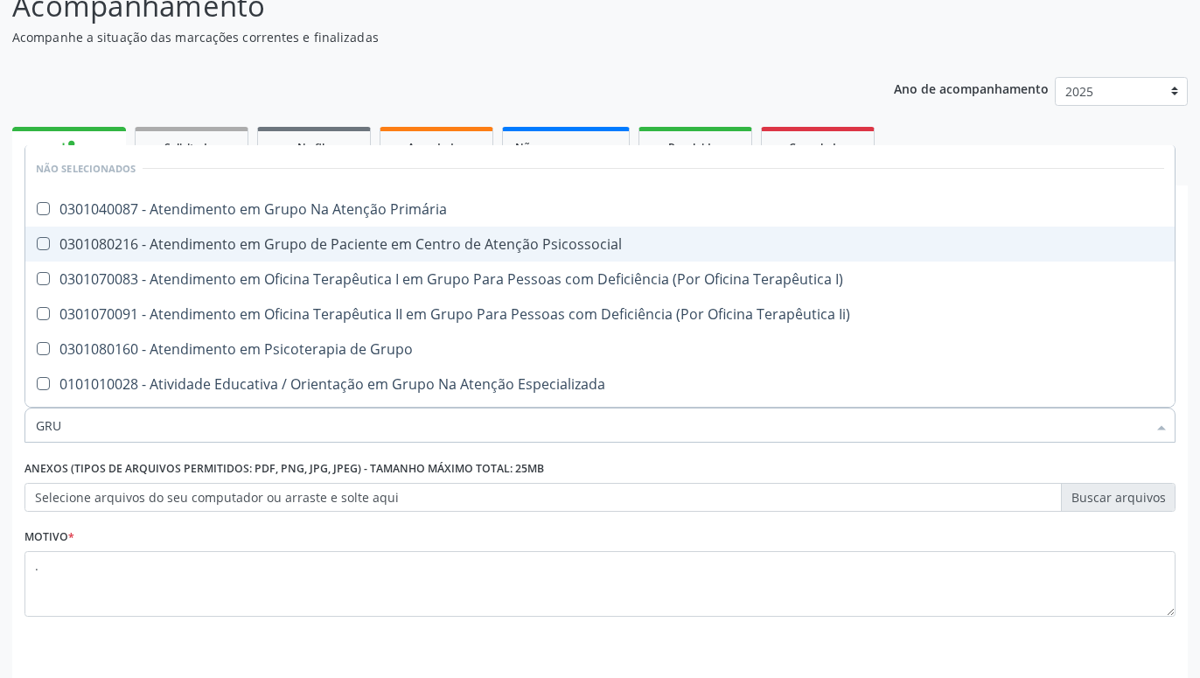
type input "GR"
checkbox Abo "false"
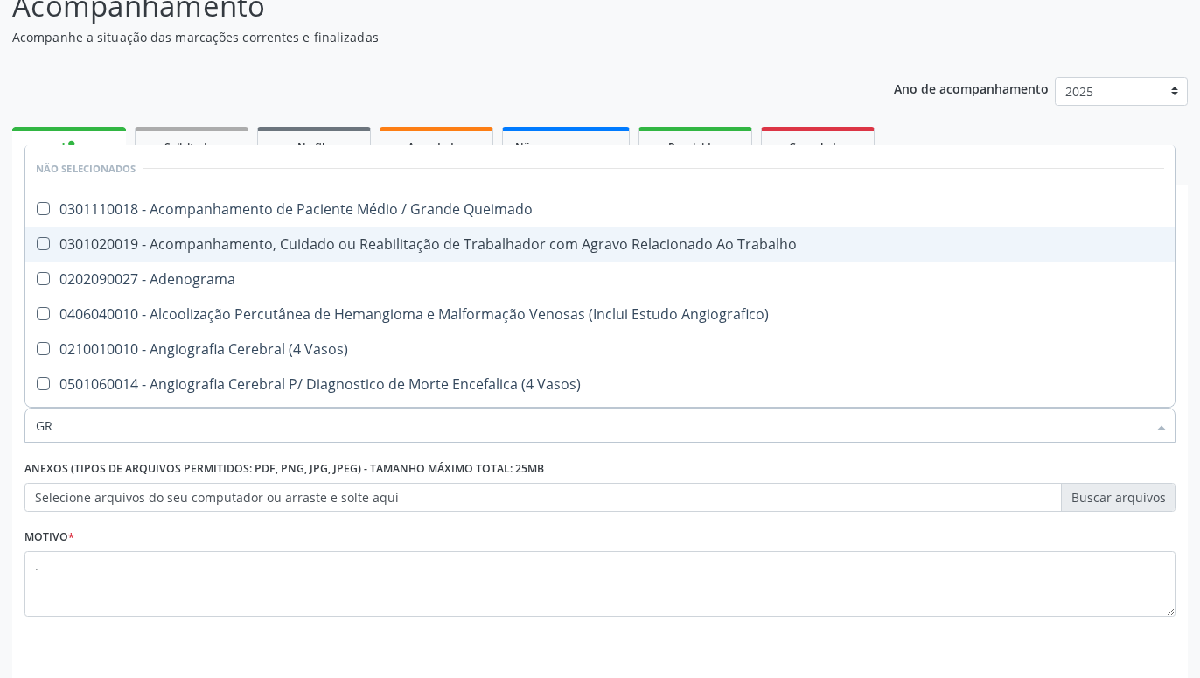
type input "G"
checkbox Abo "false"
checkbox Completo "false"
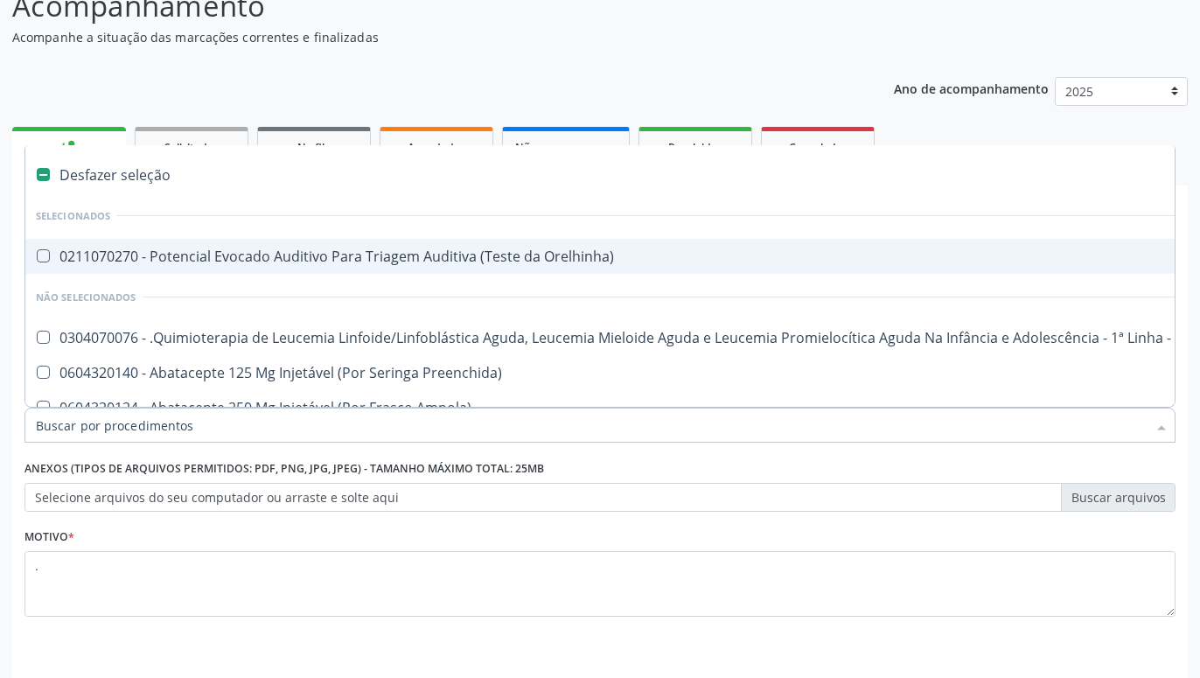
type input "G"
checkbox Alimentar "true"
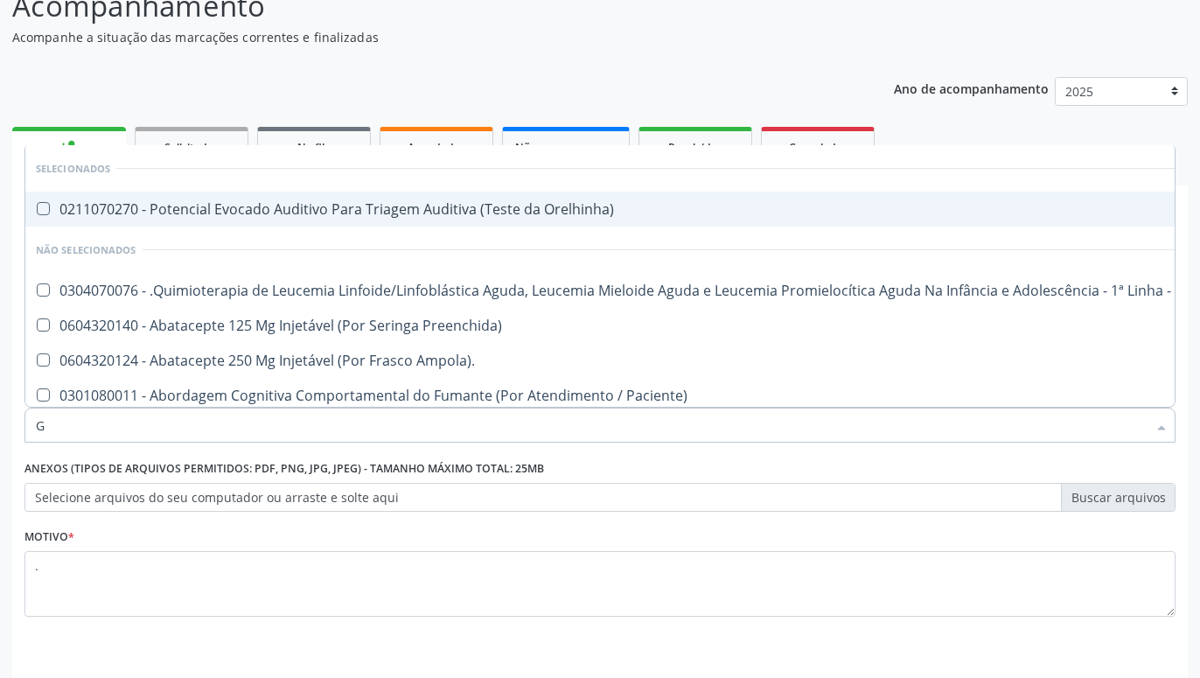
type input "GR"
checkbox Minima "true"
checkbox Uroginecológicas "true"
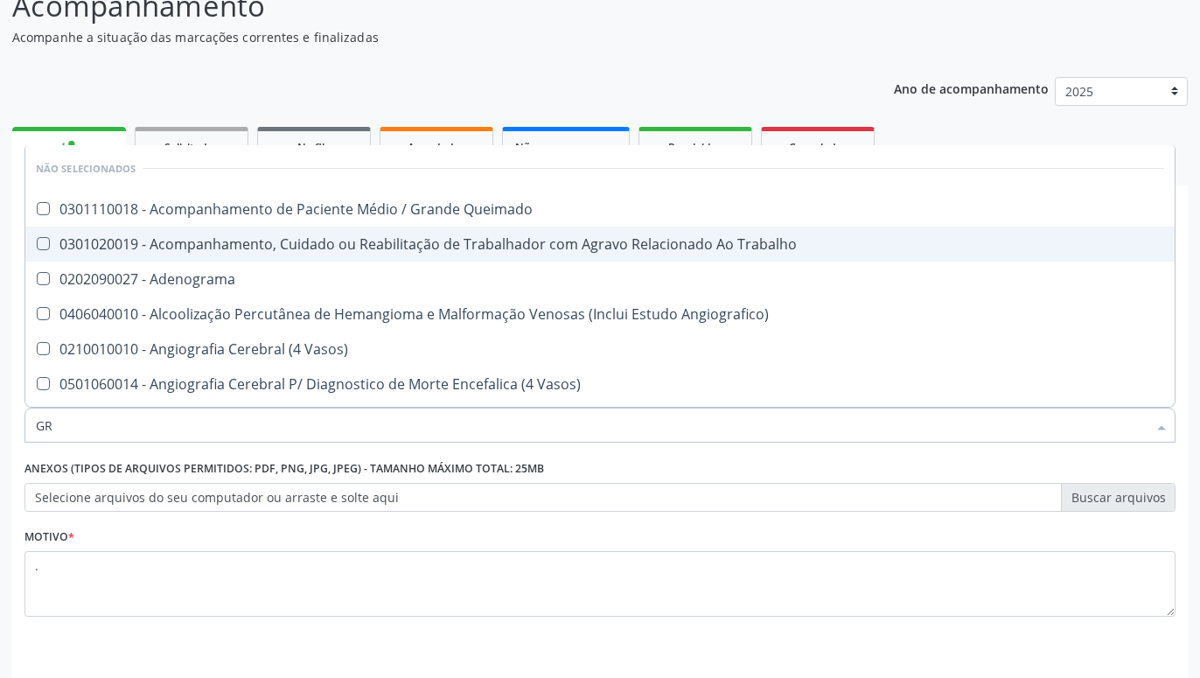
type input "GRU"
checkbox Minima "true"
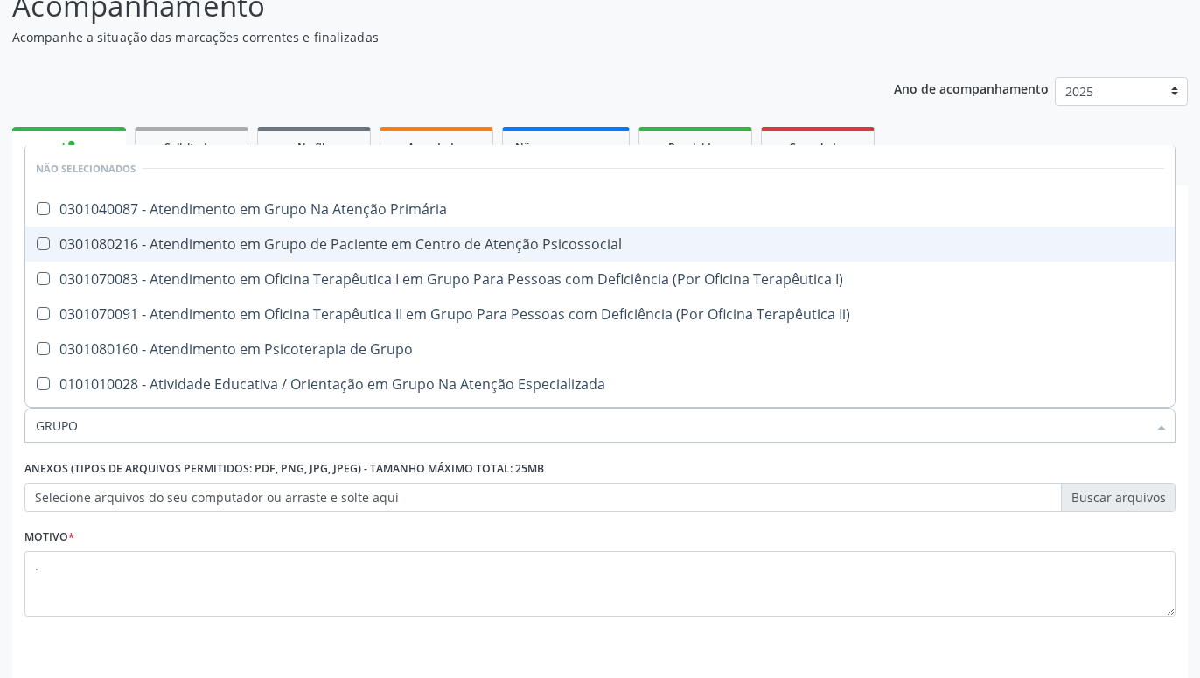
type input "GRUPO A"
checkbox Primária "true"
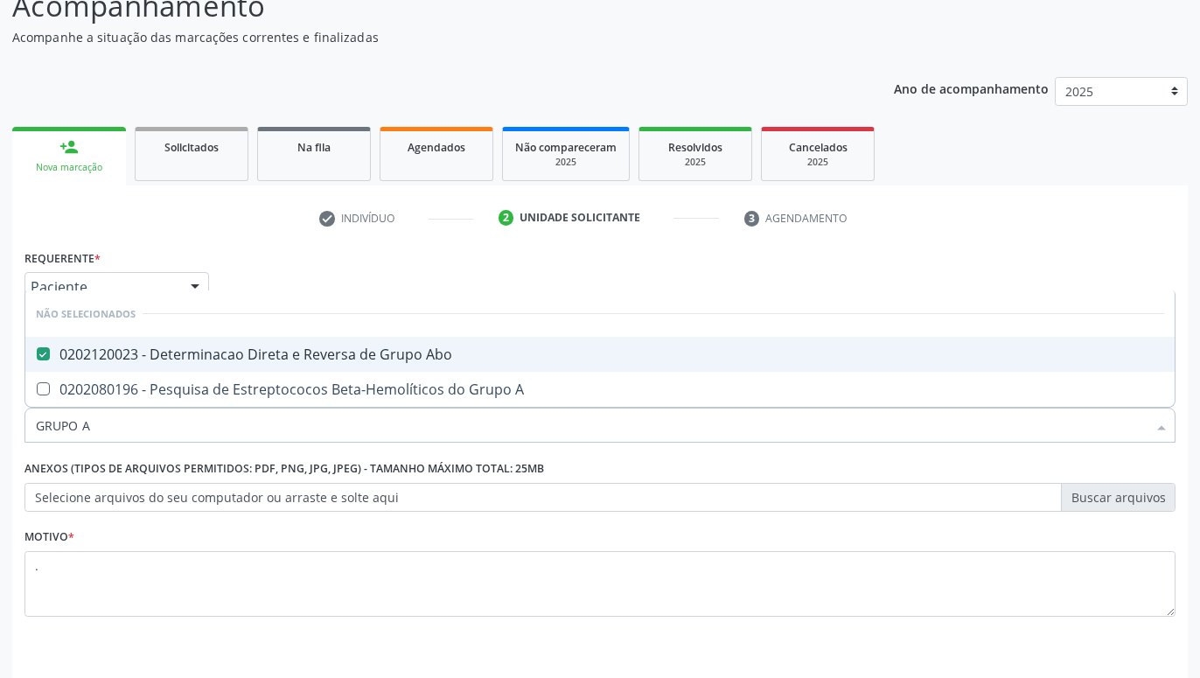
type input "GRUPO"
checkbox Abo "false"
type input "G"
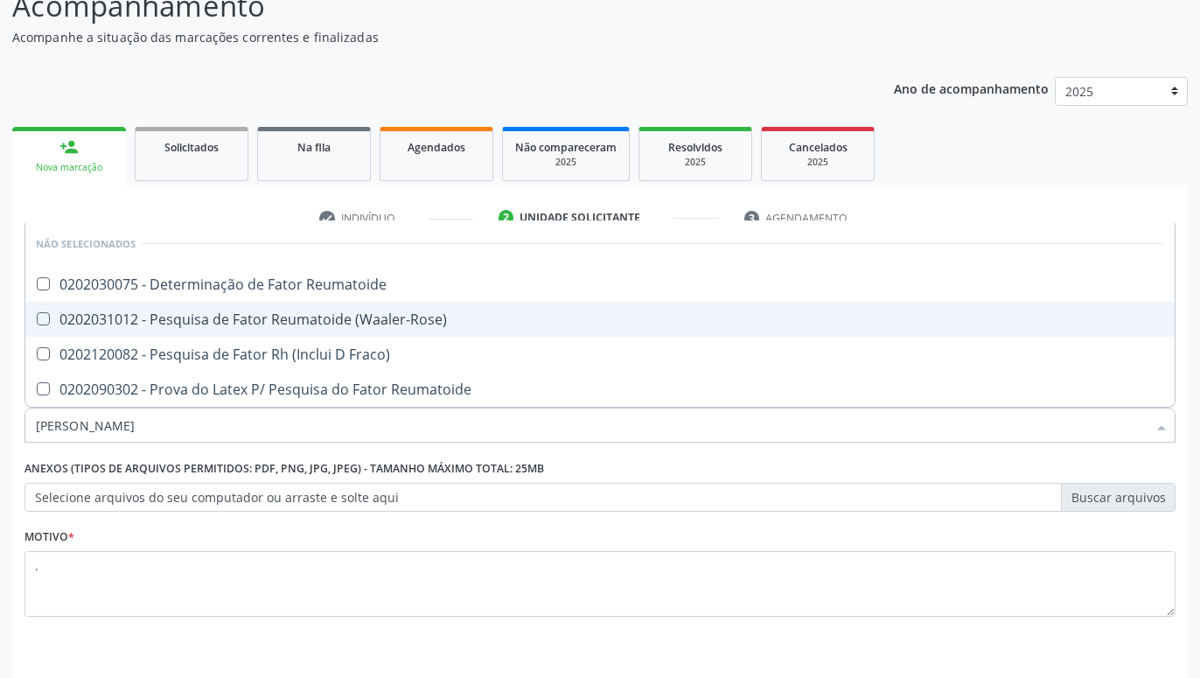
type input "FATOR RH"
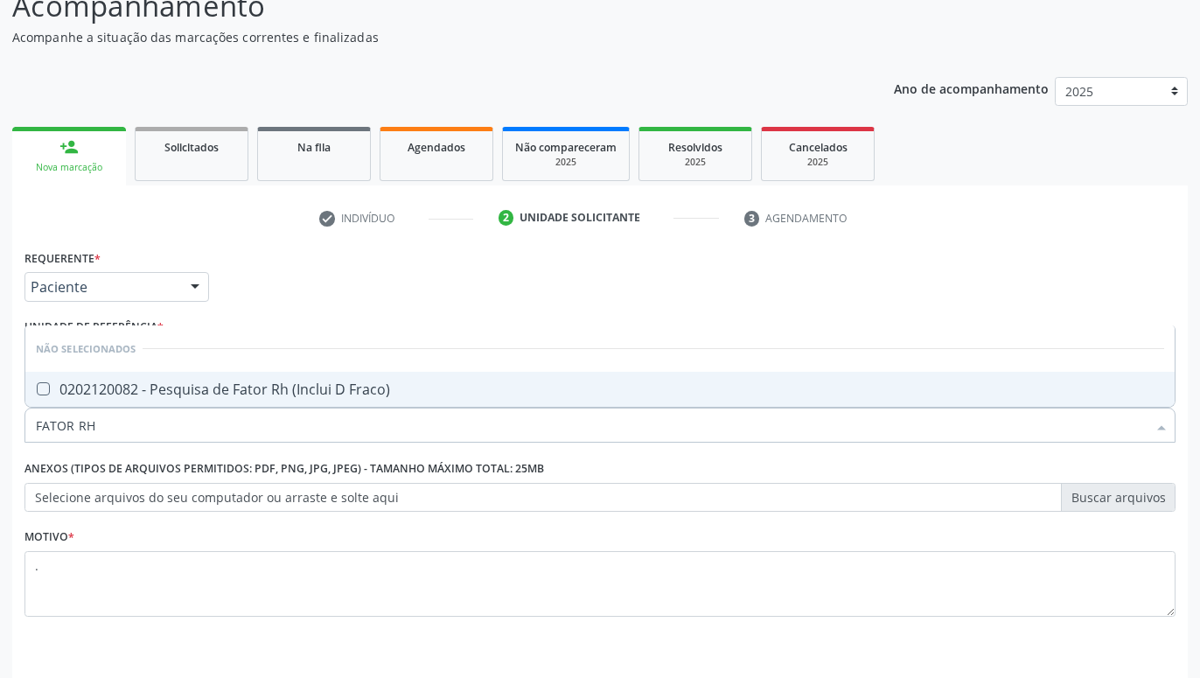
click at [160, 380] on span "0202120082 - Pesquisa de Fator Rh (Inclui D Fraco)" at bounding box center [599, 389] width 1149 height 35
checkbox Fraco\) "true"
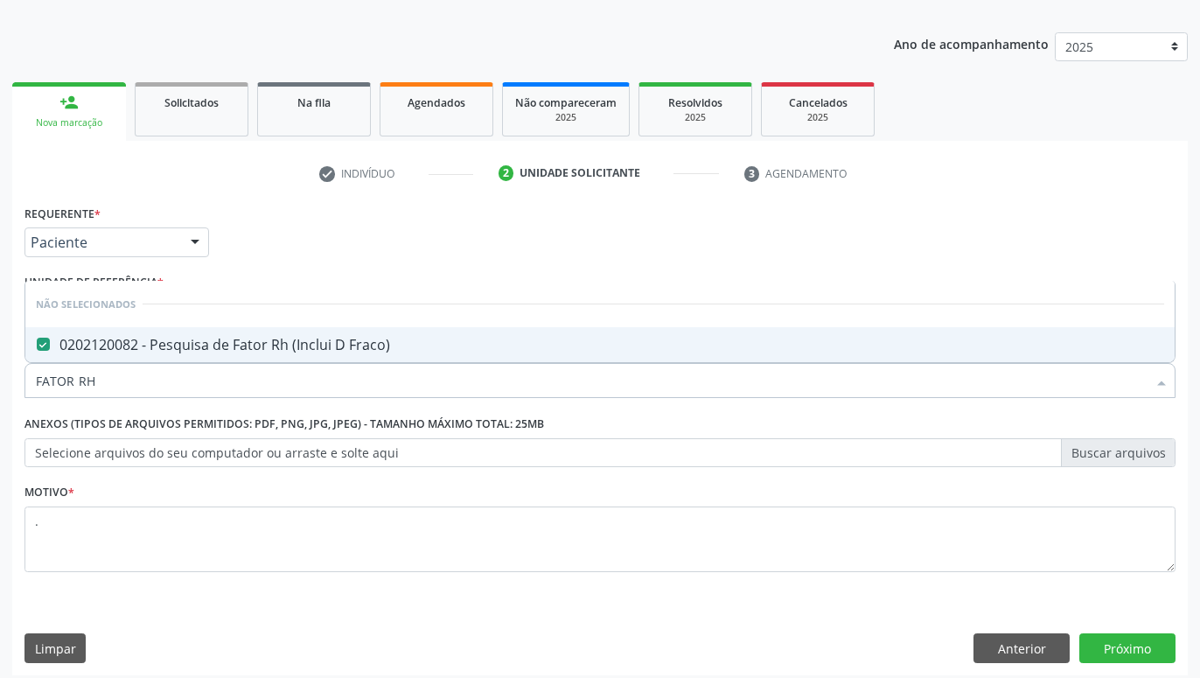
scroll to position [189, 0]
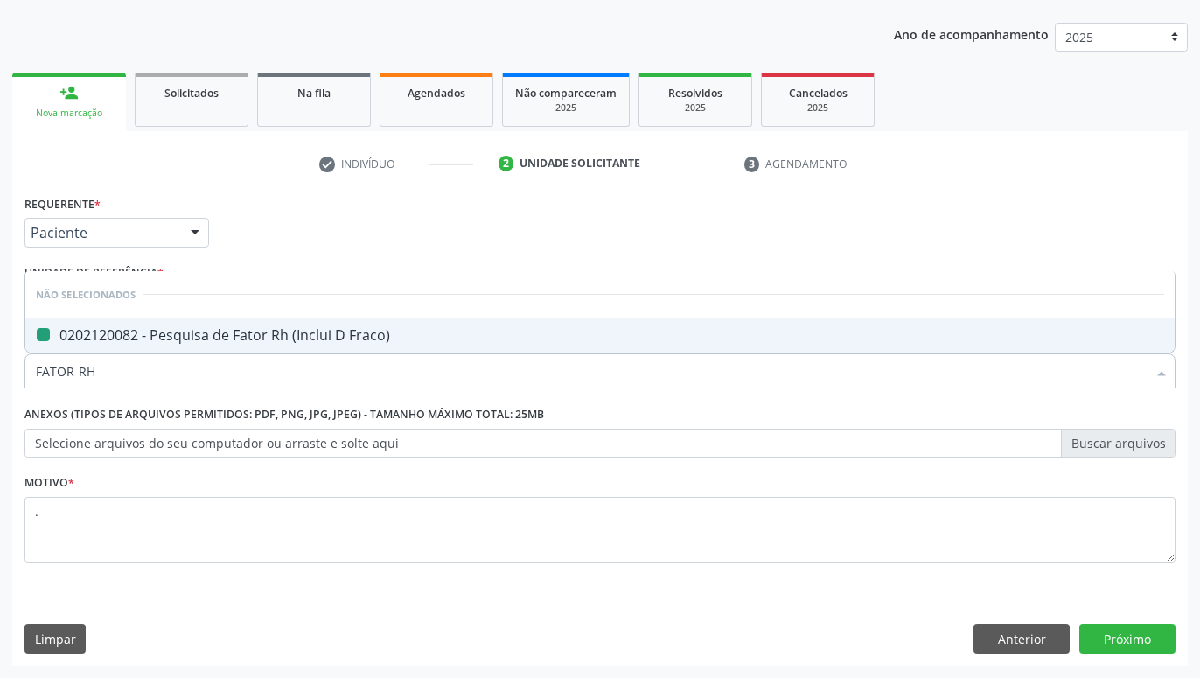
type input "[PERSON_NAME]"
checkbox Fraco\) "false"
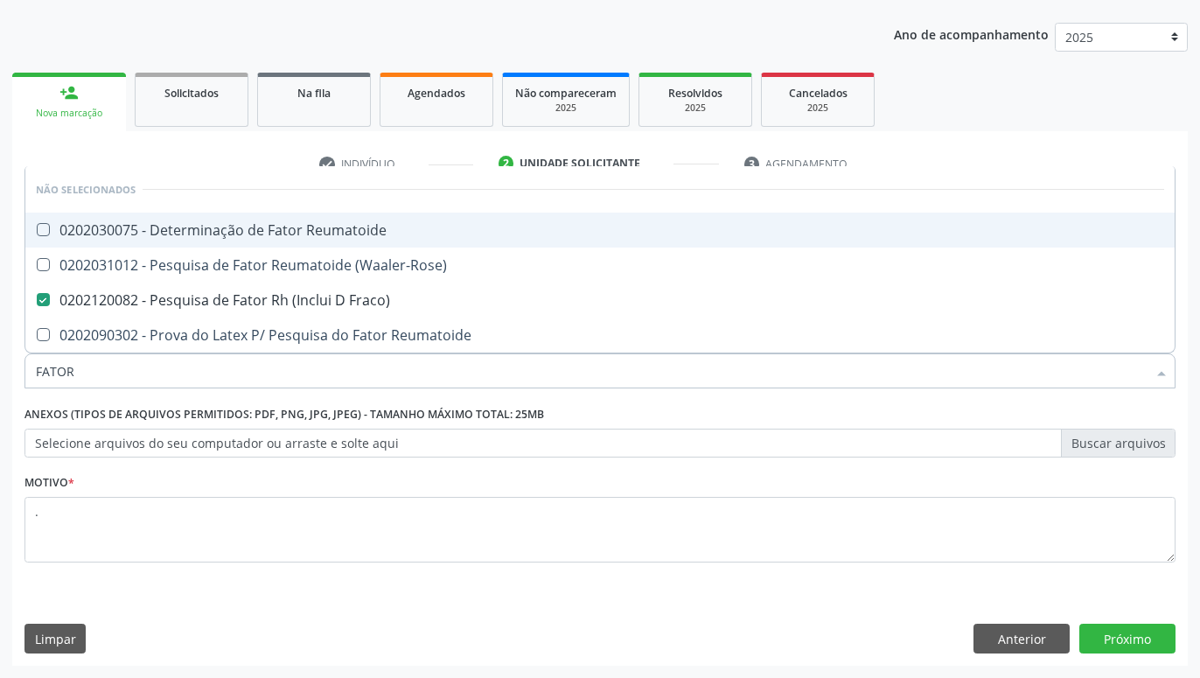
type input "FATOR"
checkbox Fraco\) "false"
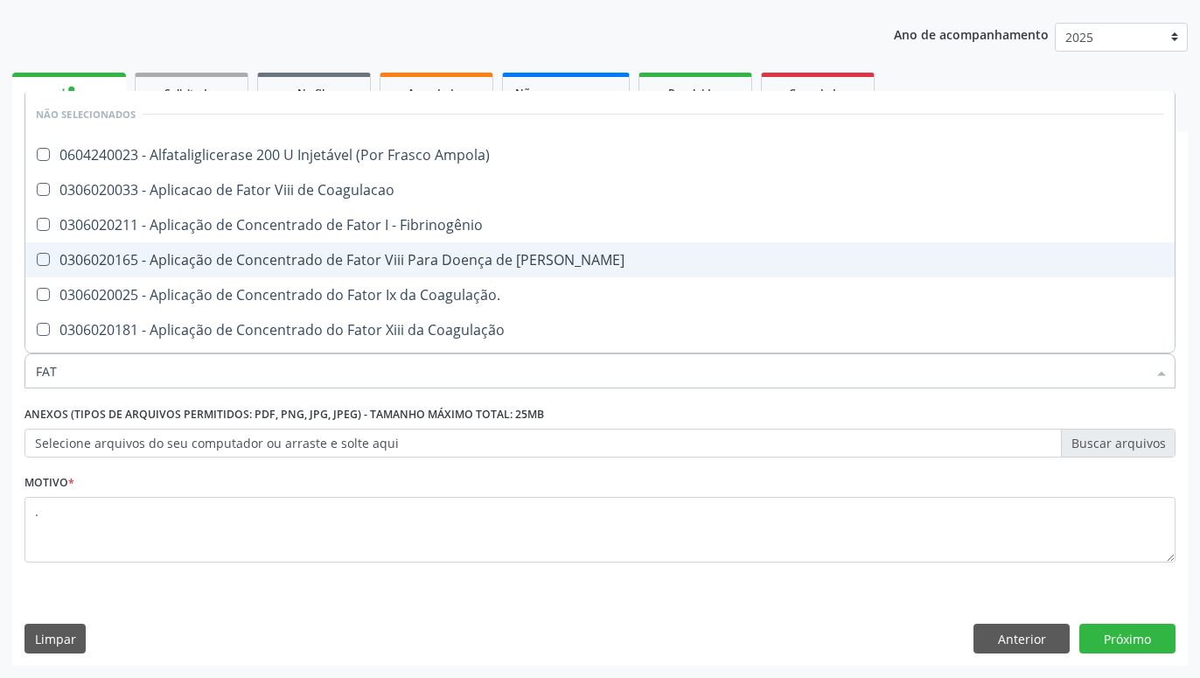
type input "FA"
checkbox Fraco\) "false"
type input "F"
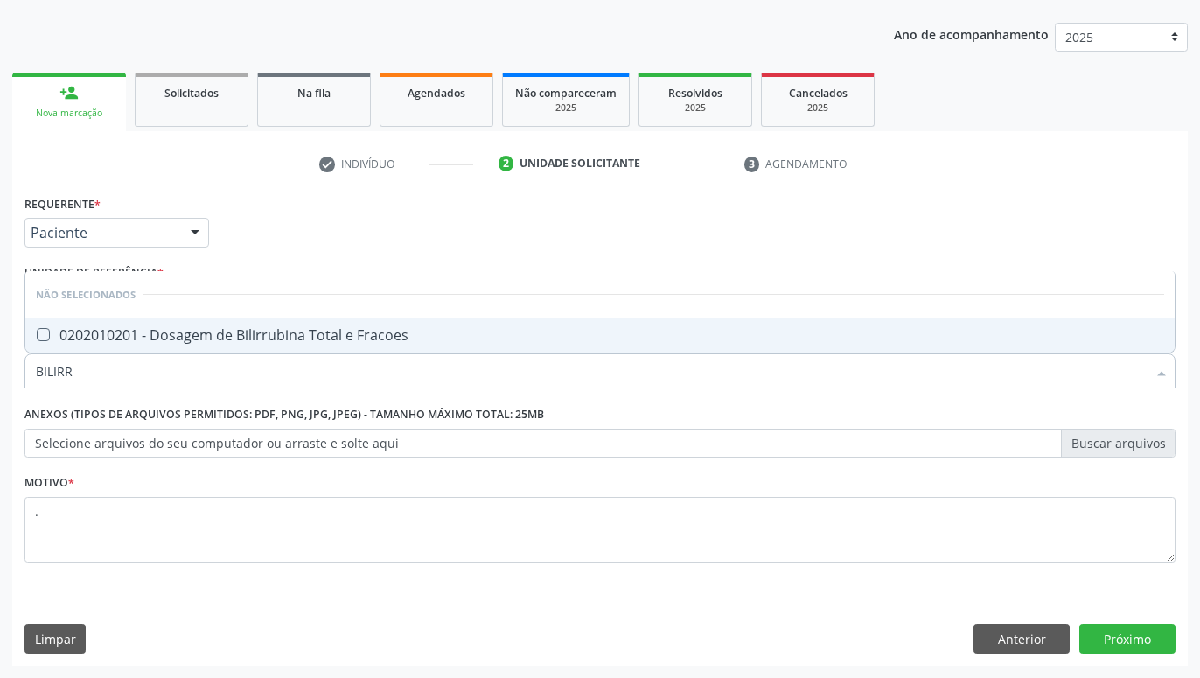
type input "BILIRRU"
click at [341, 338] on div "0202010201 - Dosagem de Bilirrubina Total e Fracoes" at bounding box center [600, 335] width 1128 height 14
checkbox Fracoes "true"
click at [1131, 626] on button "Próximo" at bounding box center [1127, 638] width 96 height 30
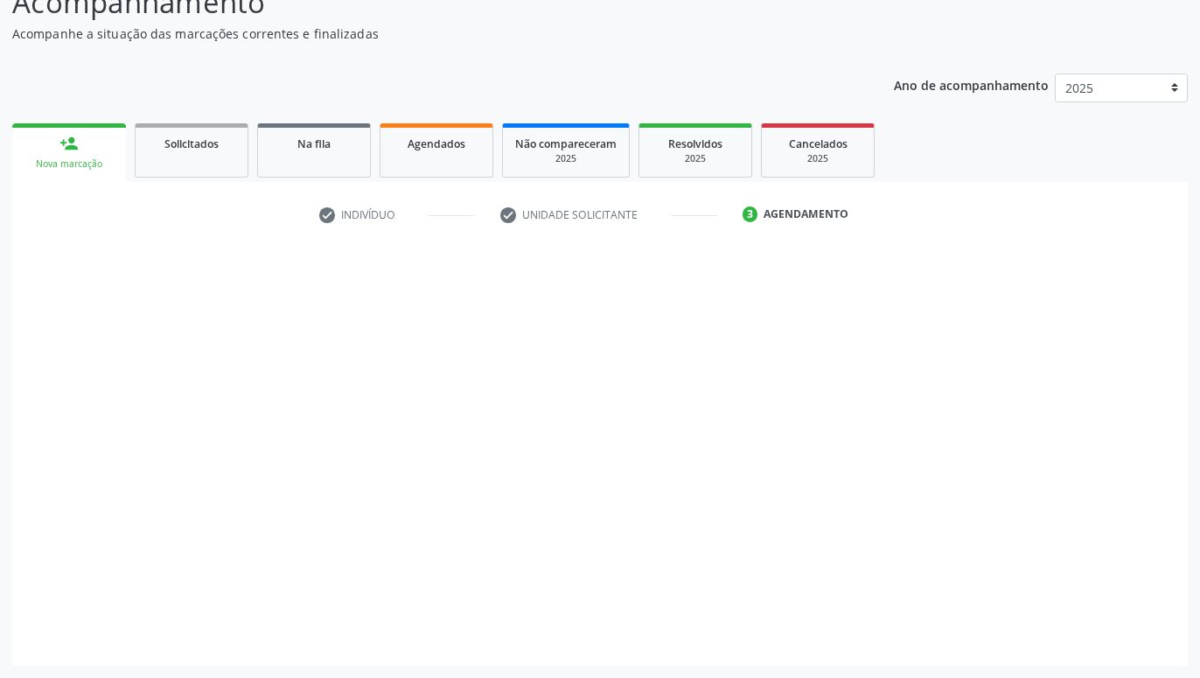
scroll to position [138, 0]
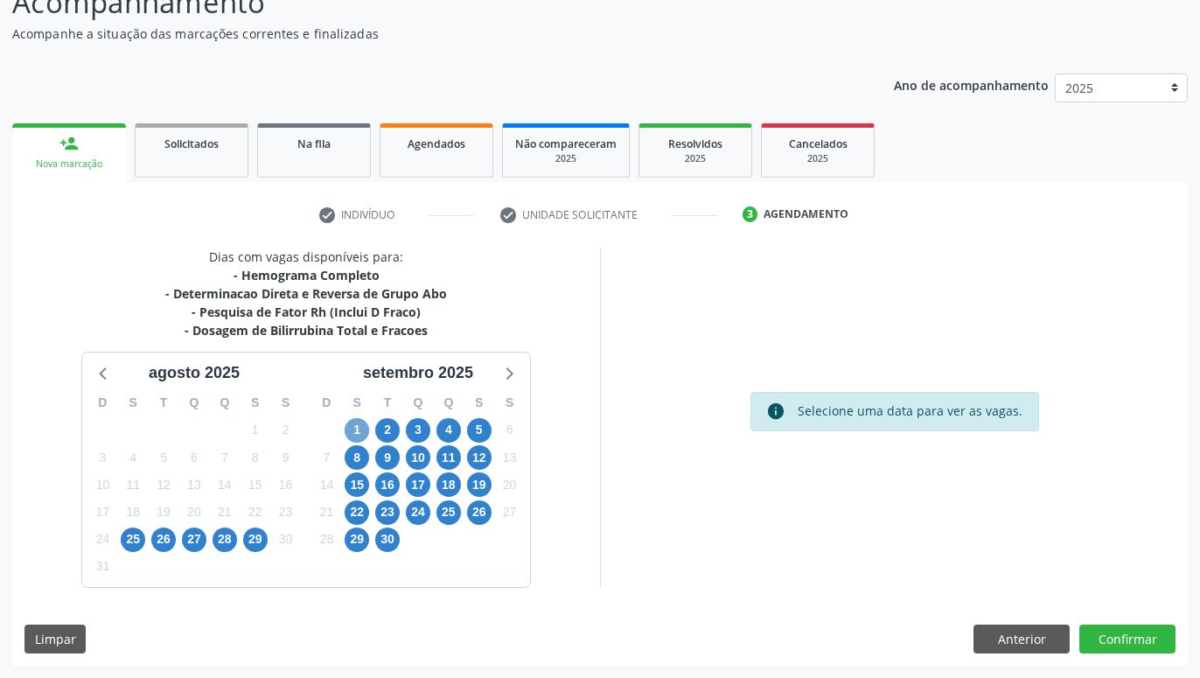
click at [368, 430] on span "1" at bounding box center [357, 430] width 24 height 24
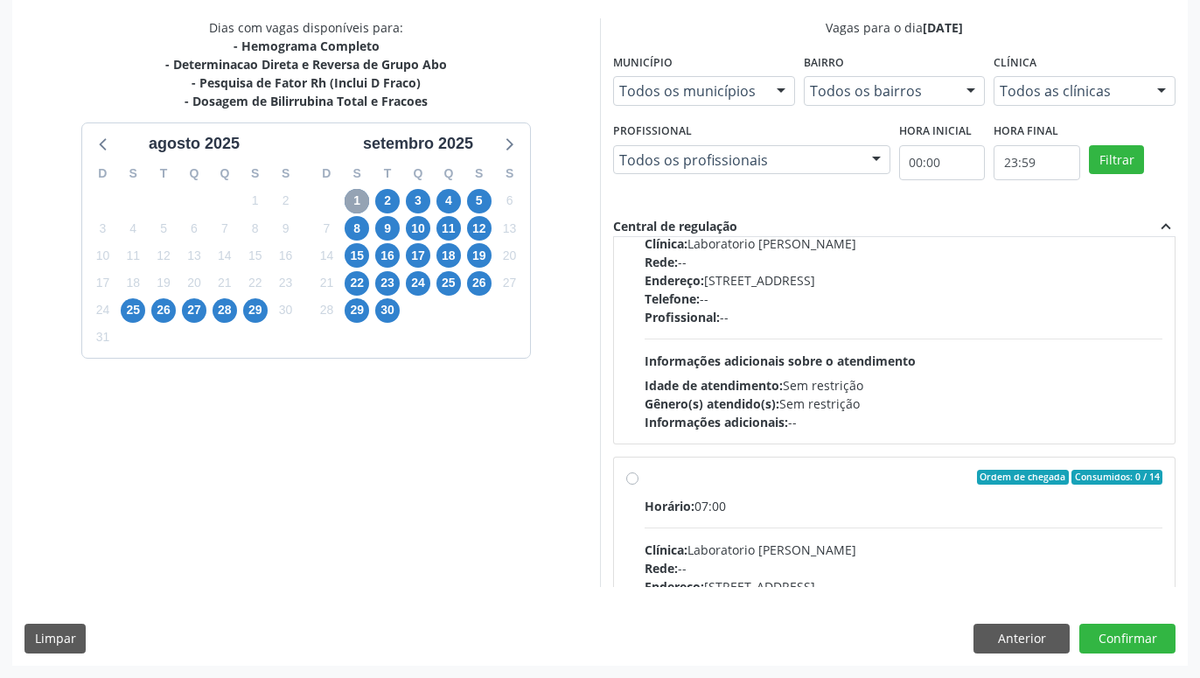
scroll to position [498, 0]
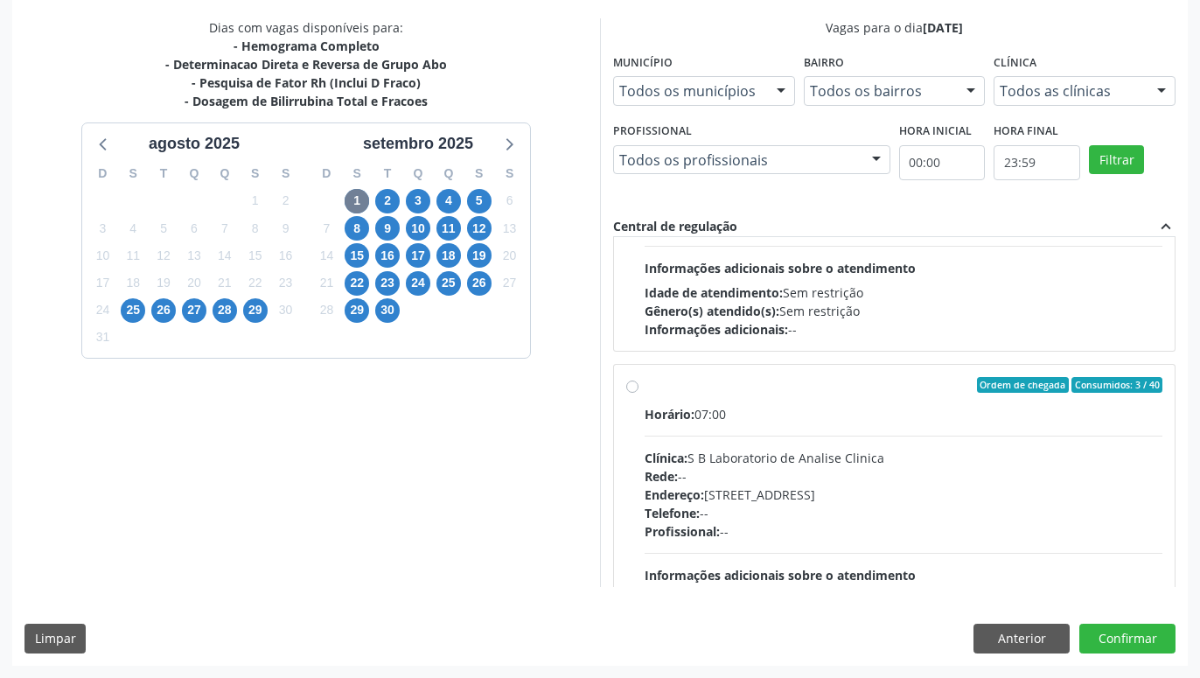
click at [644, 382] on label "Ordem de chegada Consumidos: 3 / 40 Horário: 07:00 Clínica: S B Laboratorio de …" at bounding box center [903, 511] width 518 height 268
click at [636, 382] on input "Ordem de chegada Consumidos: 3 / 40 Horário: 07:00 Clínica: S B Laboratorio de …" at bounding box center [632, 385] width 12 height 16
radio input "true"
click at [1124, 648] on button "Confirmar" at bounding box center [1127, 638] width 96 height 30
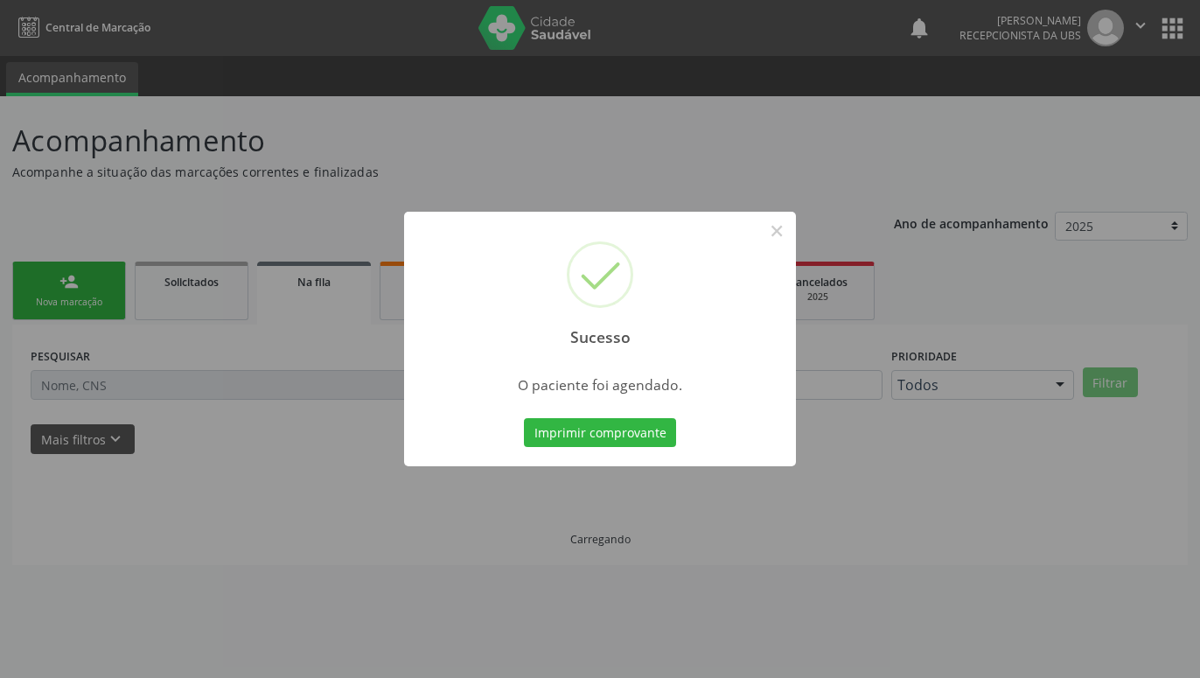
scroll to position [0, 0]
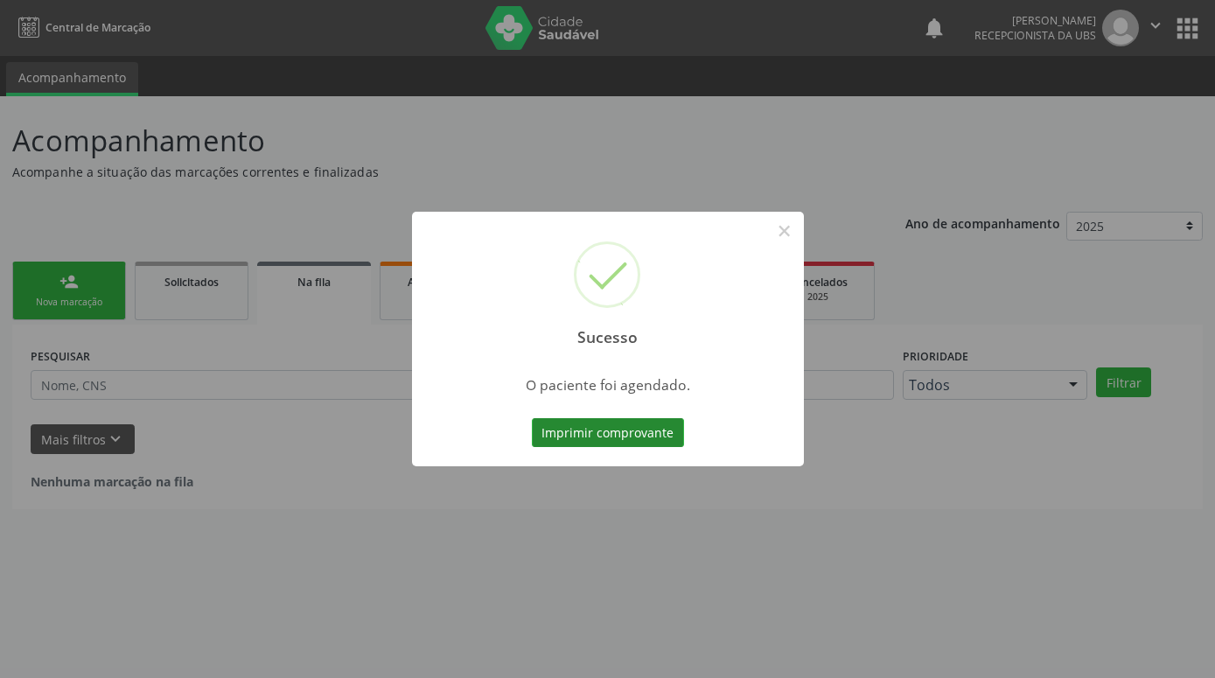
click at [625, 426] on button "Imprimir comprovante" at bounding box center [608, 433] width 152 height 30
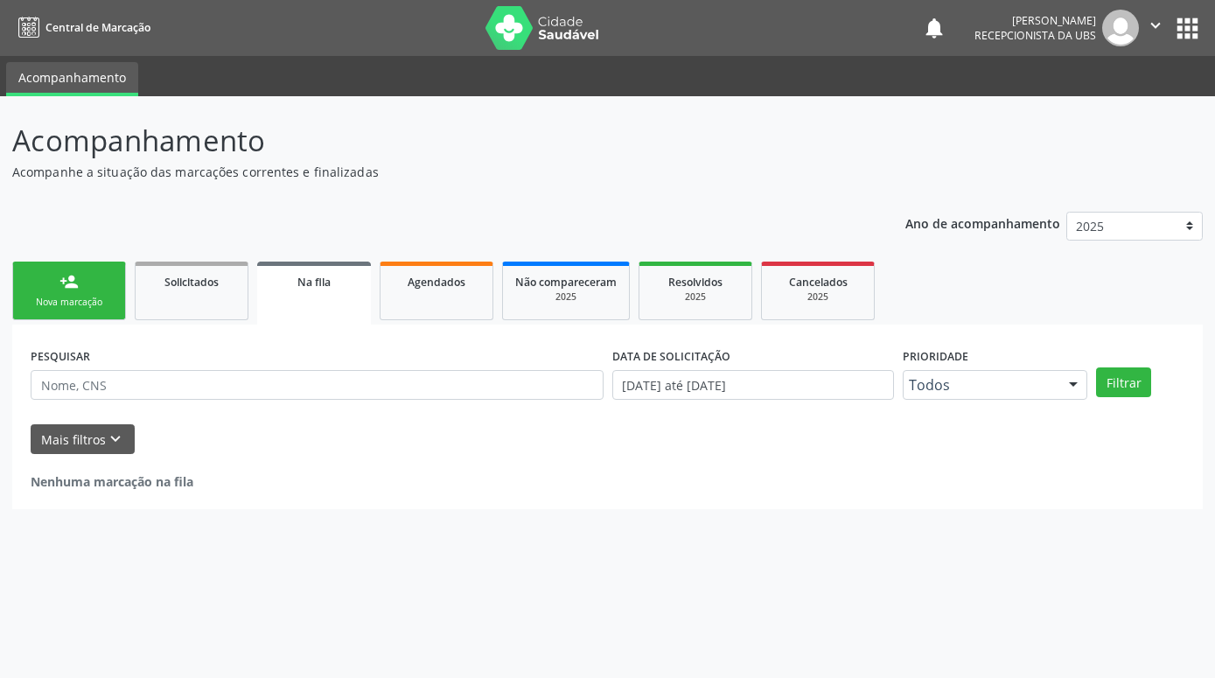
click at [49, 277] on link "person_add Nova marcação" at bounding box center [69, 290] width 114 height 59
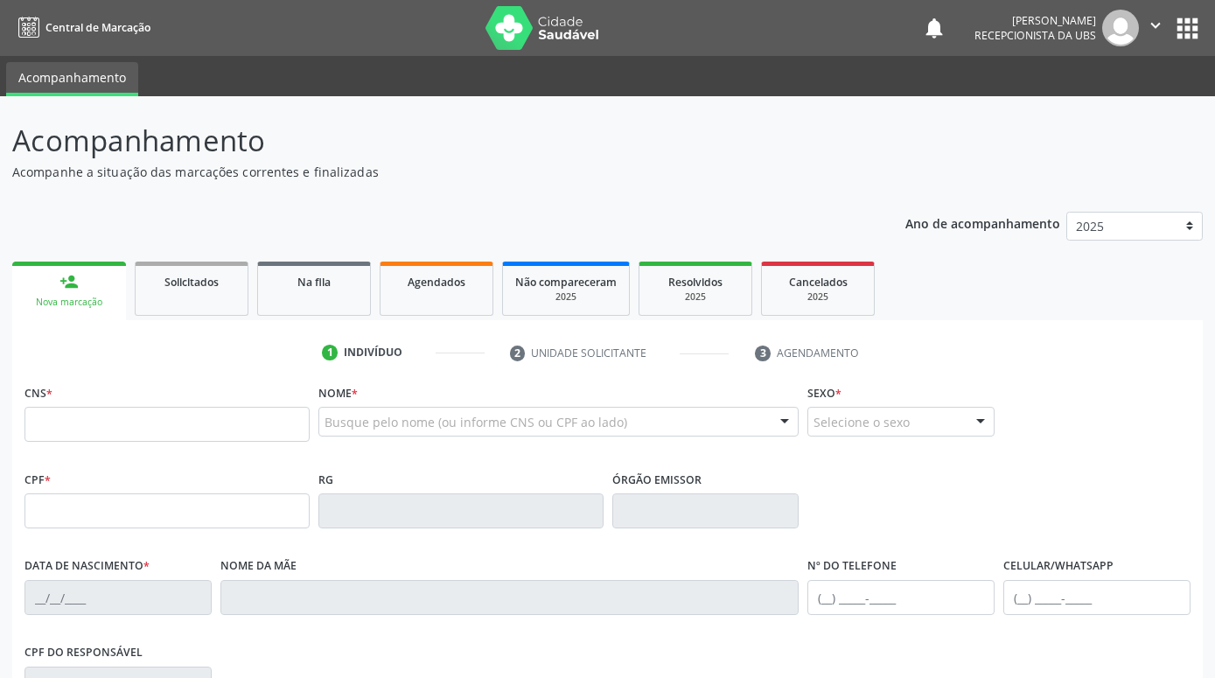
click at [52, 265] on link "person_add Nova marcação" at bounding box center [69, 290] width 114 height 59
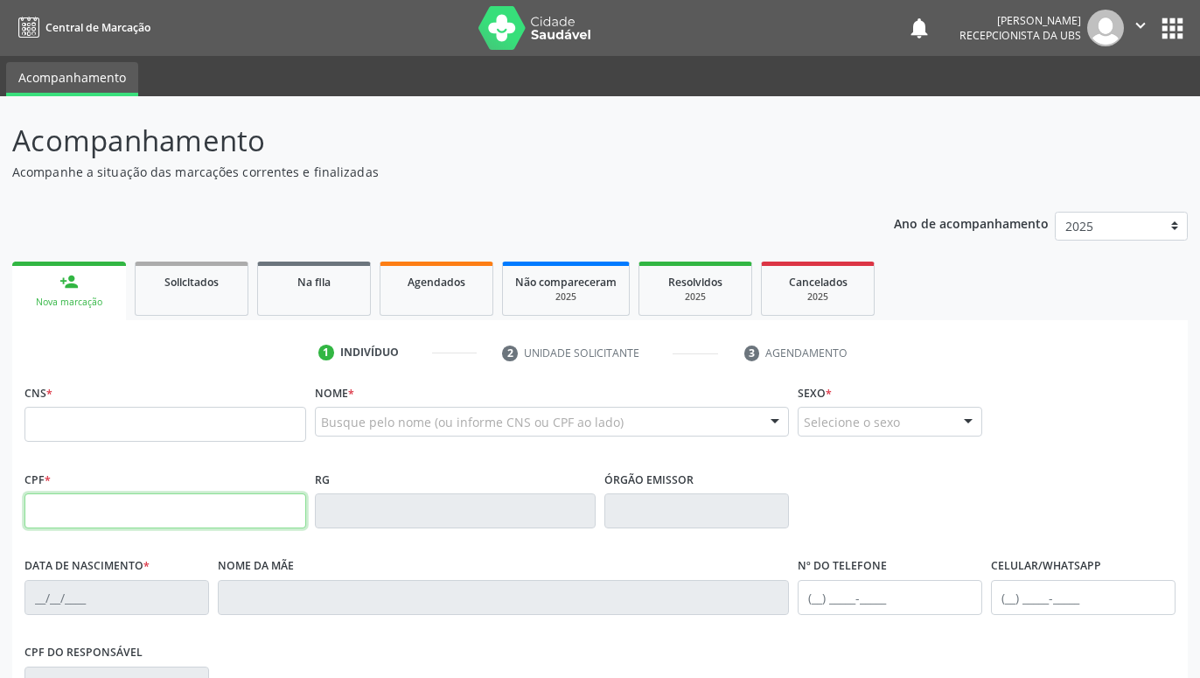
click at [141, 520] on input "text" at bounding box center [165, 510] width 282 height 35
paste input "006.760.544-39"
type input "006.760.544-39"
type input "700 8044 2838 1287"
type input "0[DATE]"
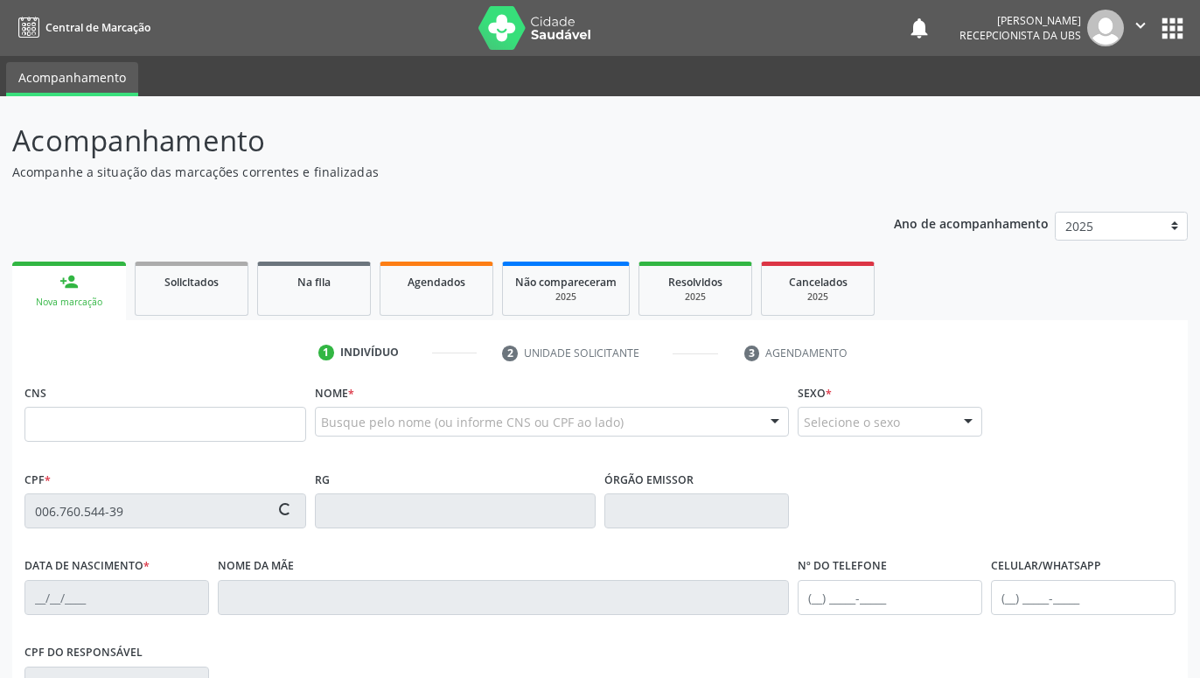
type input "[PERSON_NAME]"
type input "[PHONE_NUMBER]"
type input "S/N"
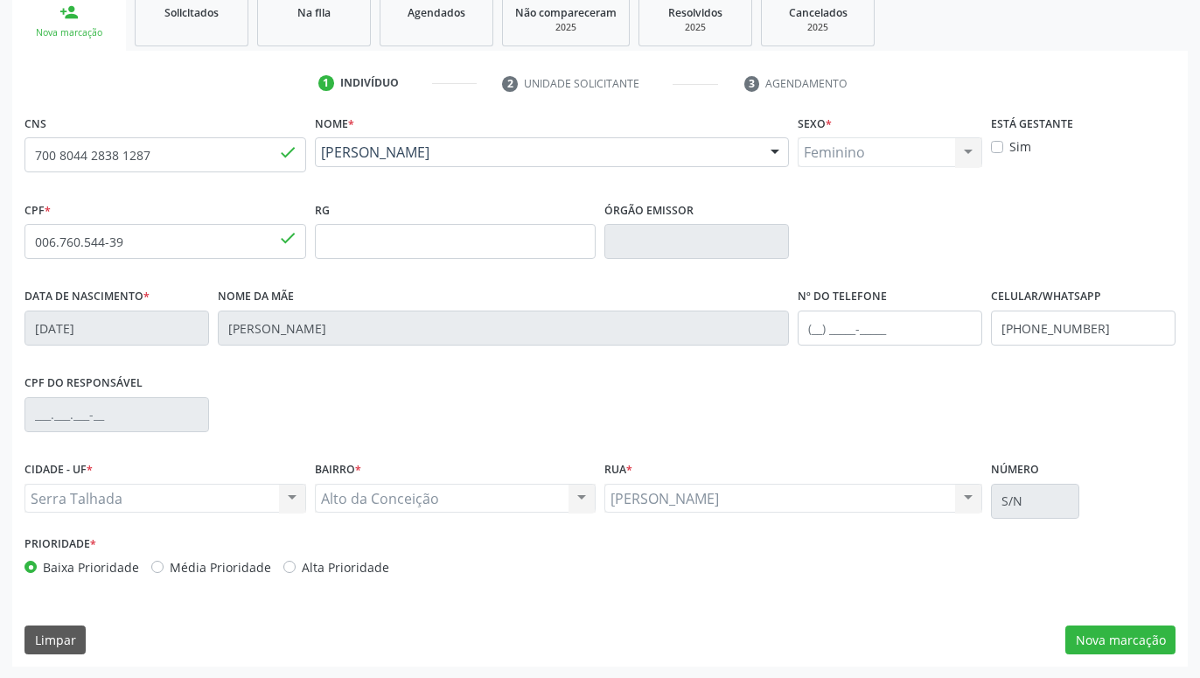
scroll to position [270, 0]
click at [1104, 637] on button "Nova marcação" at bounding box center [1120, 639] width 110 height 30
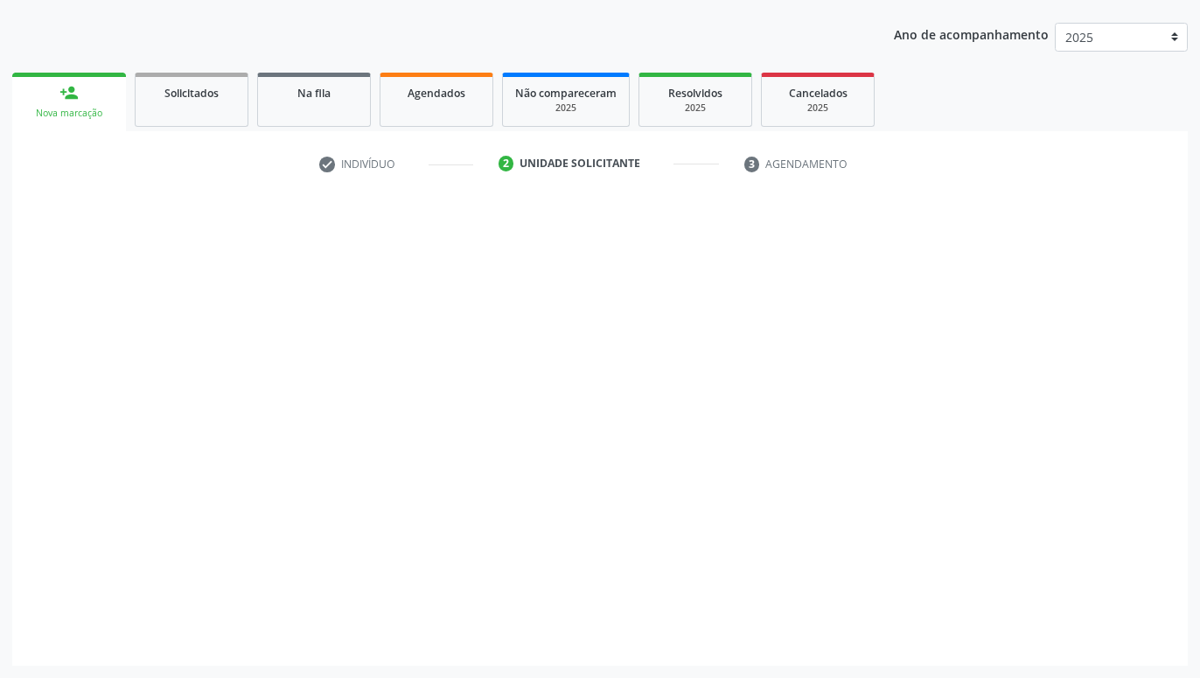
scroll to position [189, 0]
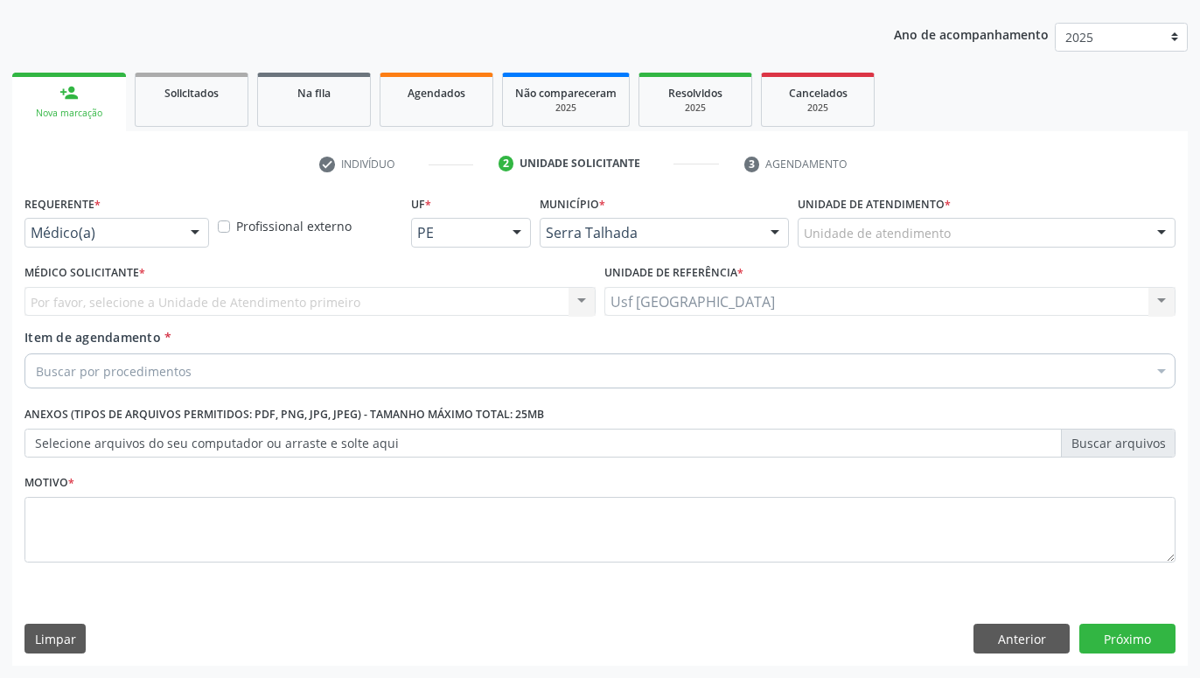
click at [546, 361] on div "Buscar por procedimentos" at bounding box center [599, 370] width 1151 height 35
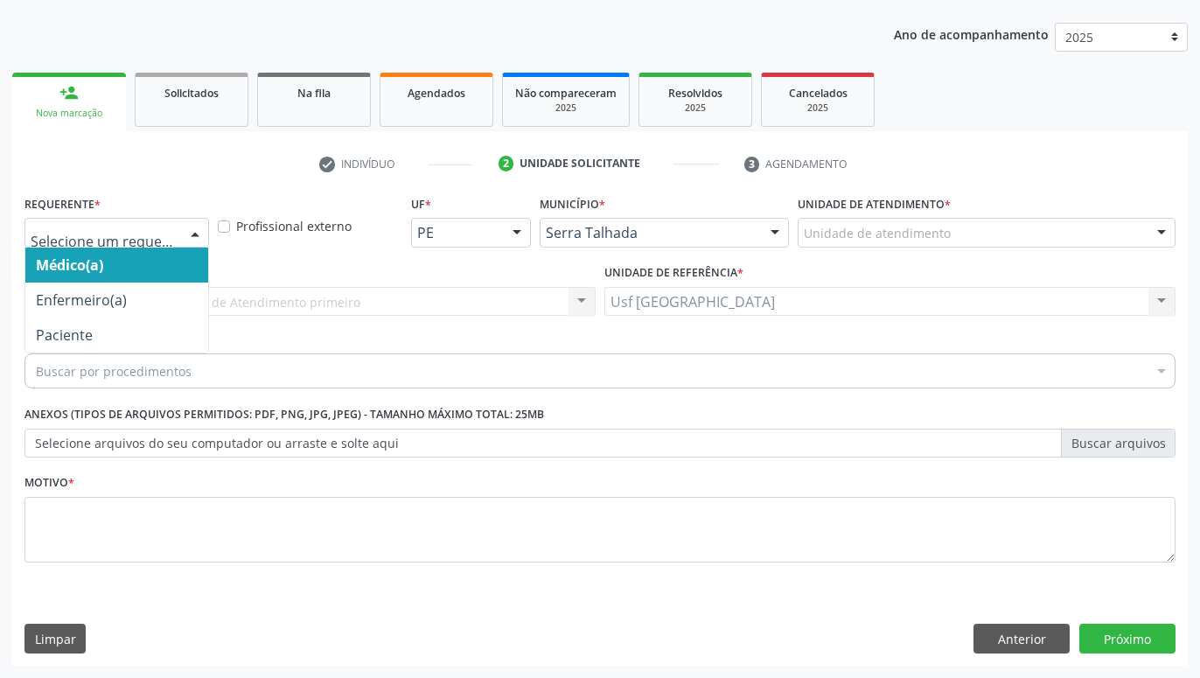
click at [173, 239] on div at bounding box center [116, 233] width 185 height 30
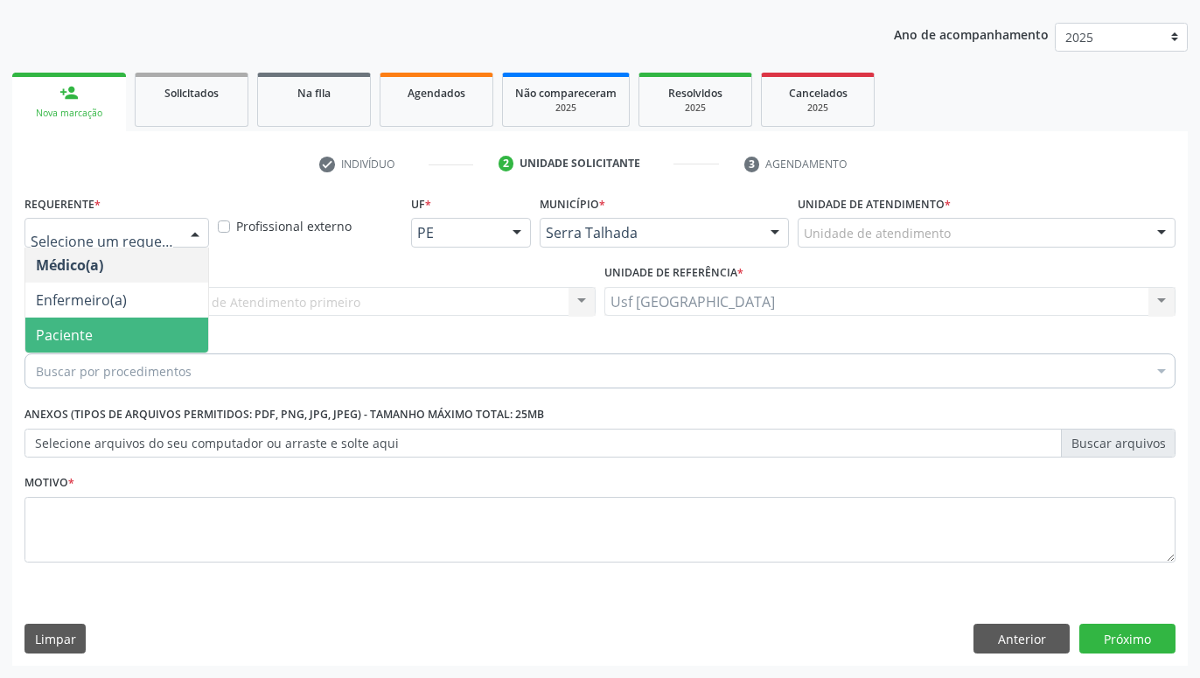
click at [120, 328] on span "Paciente" at bounding box center [116, 334] width 183 height 35
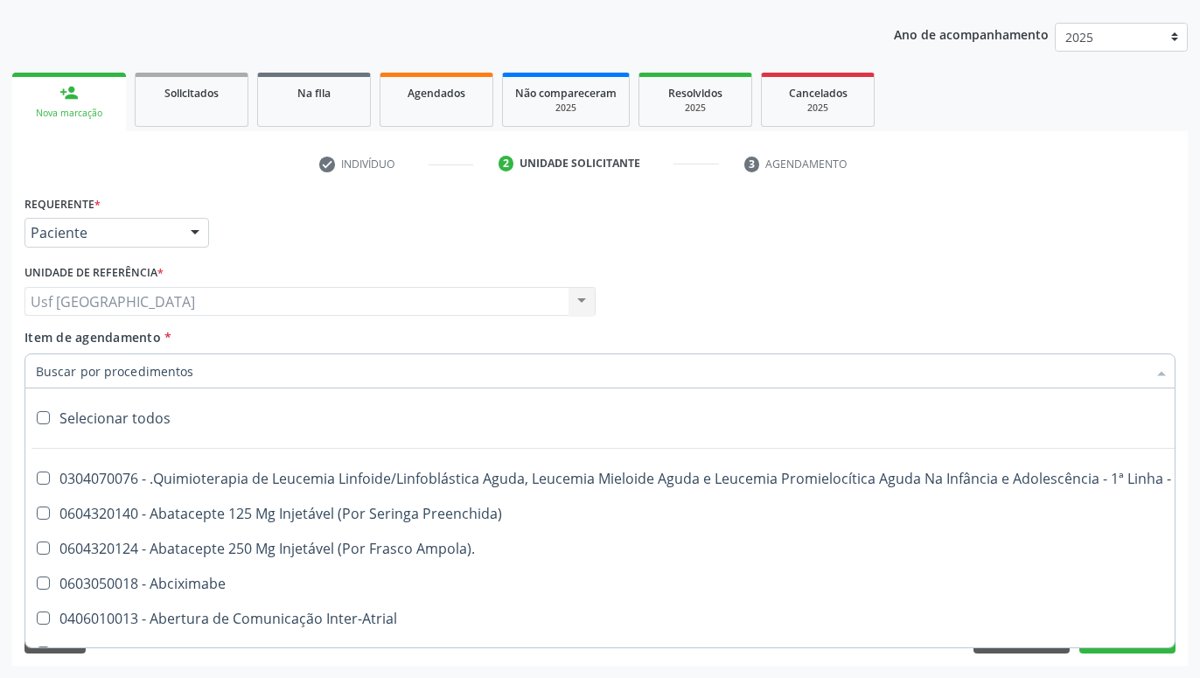
paste input "Testes auditivos supraliminares"
type input "Testes auditivos supraliminares"
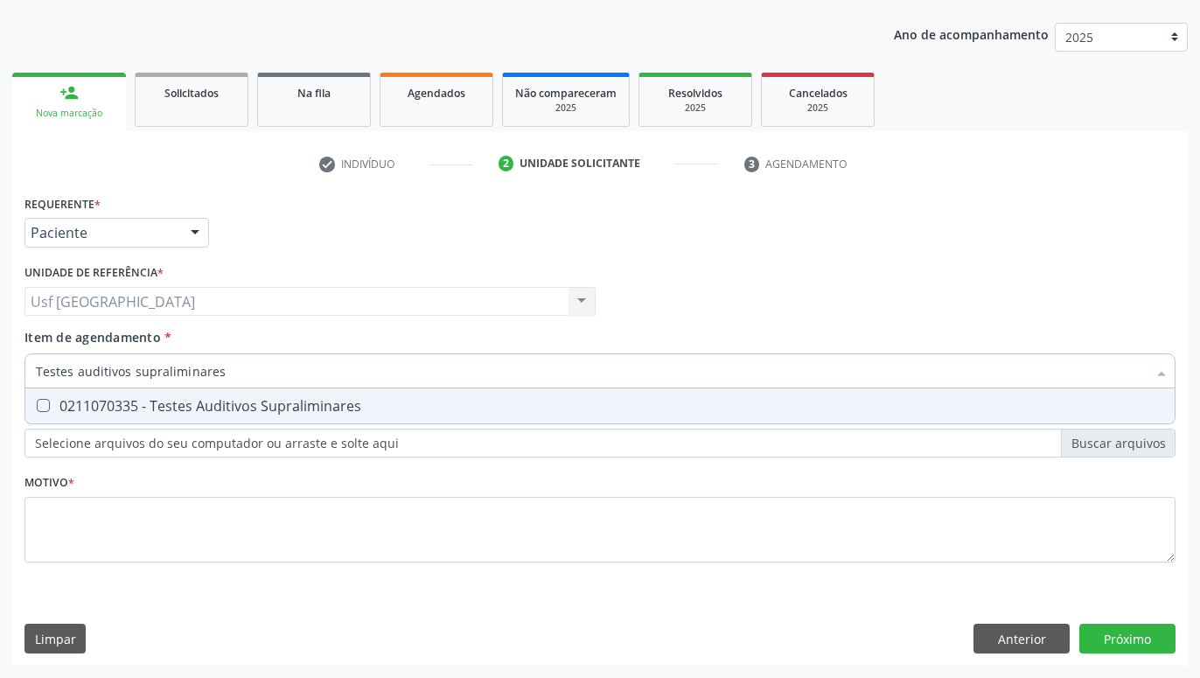
click at [101, 401] on div "0211070335 - Testes Auditivos Supraliminares" at bounding box center [600, 406] width 1128 height 14
checkbox Supraliminares "true"
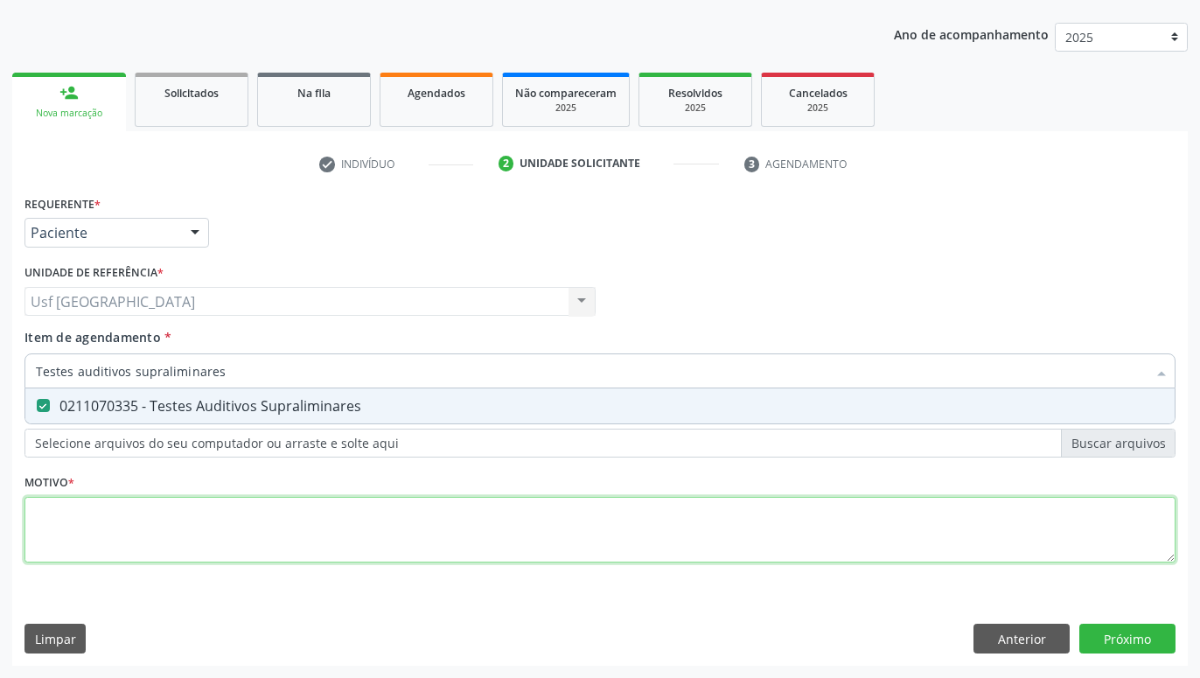
click at [256, 544] on textarea at bounding box center [599, 530] width 1151 height 66
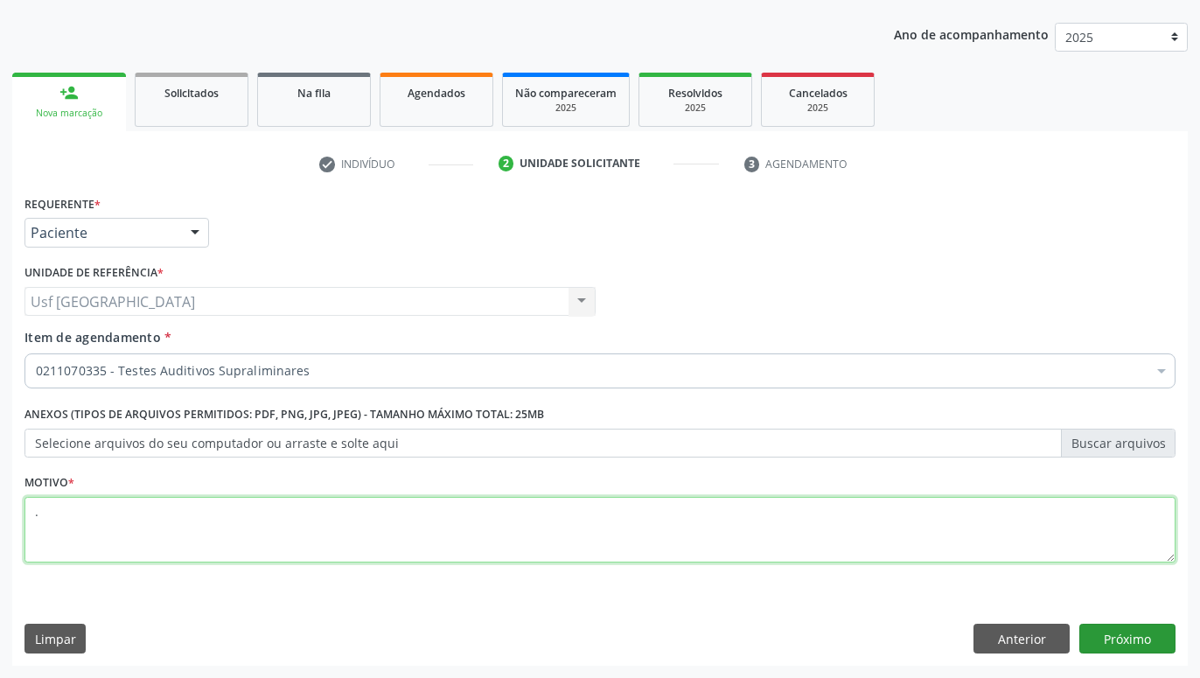
type textarea "."
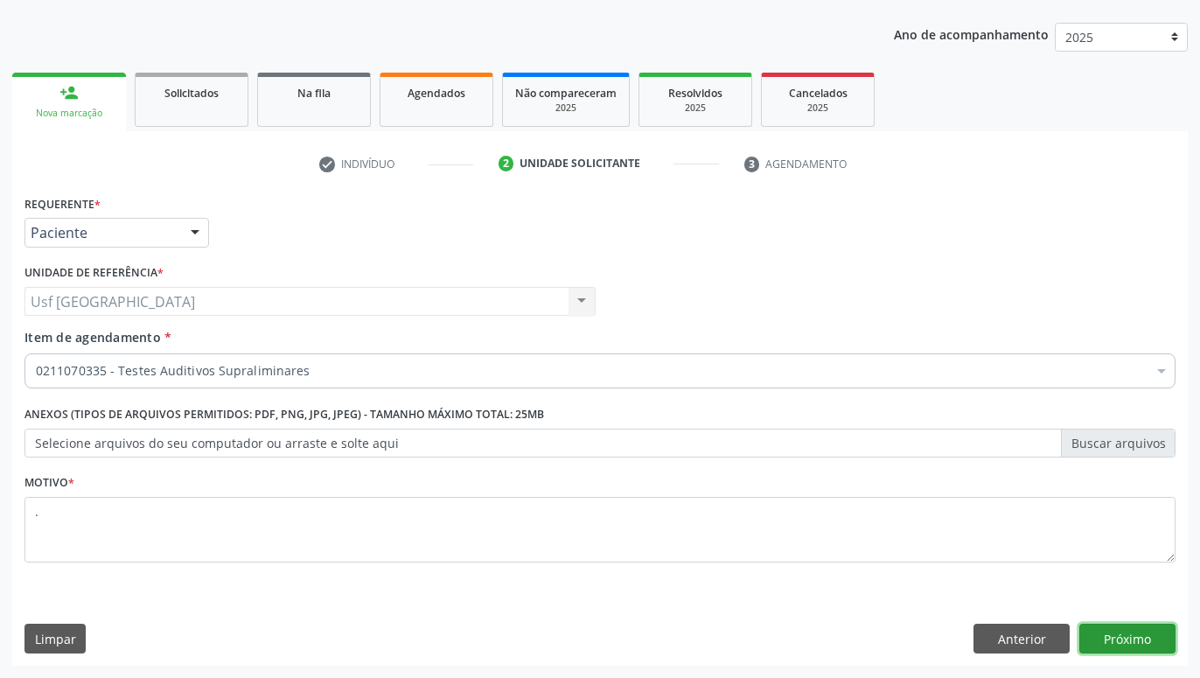
click at [1163, 644] on button "Próximo" at bounding box center [1127, 638] width 96 height 30
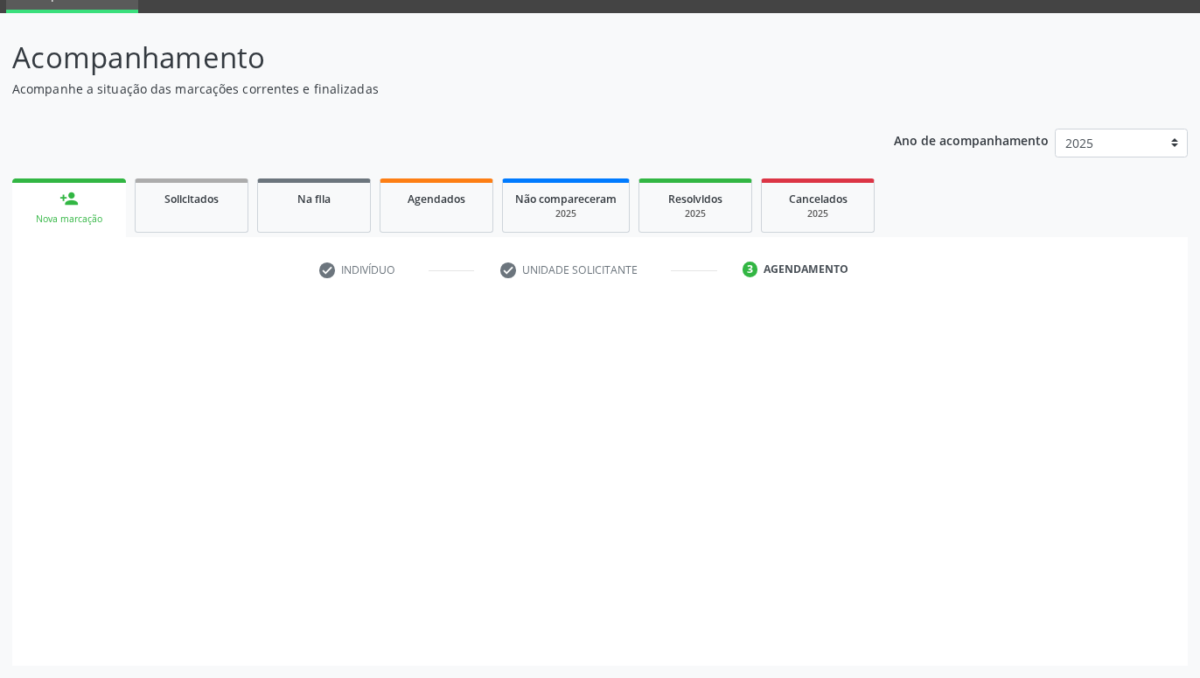
scroll to position [83, 0]
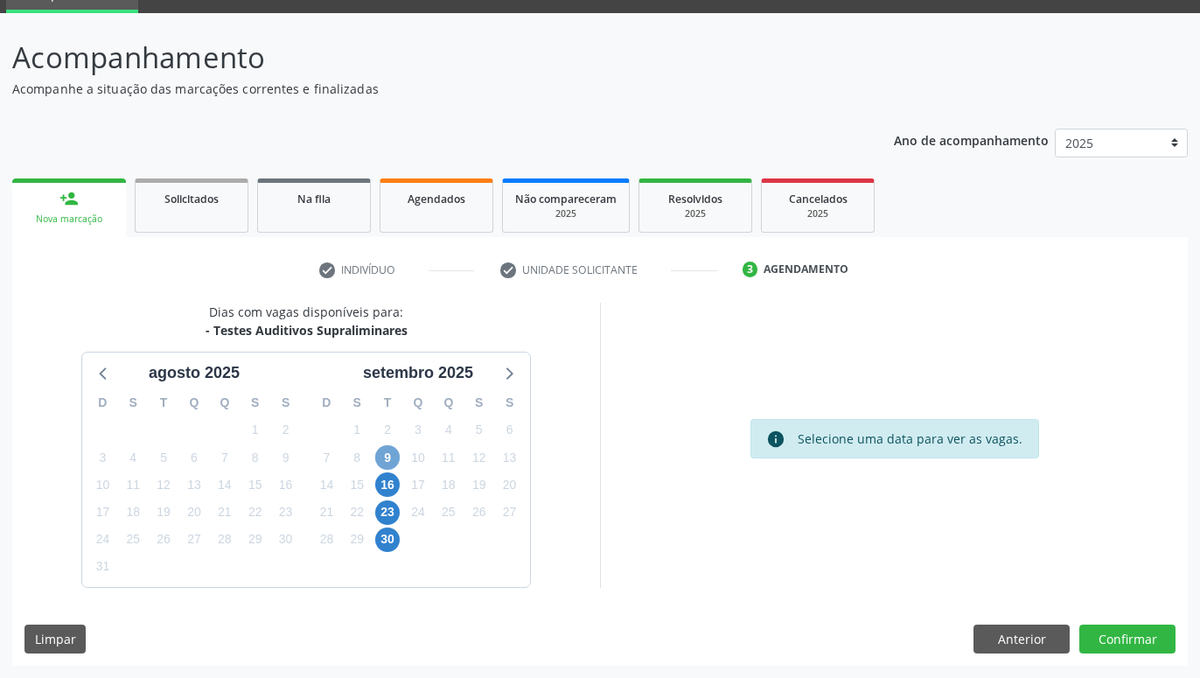
click at [393, 454] on span "9" at bounding box center [387, 457] width 24 height 24
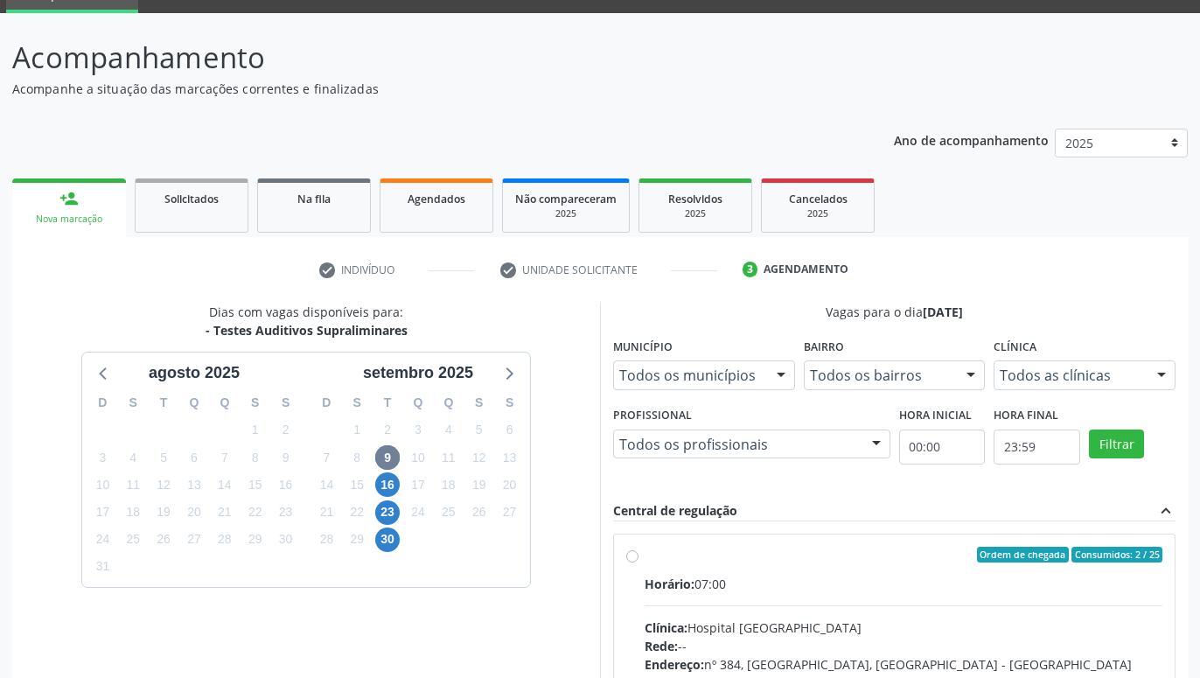
click at [644, 557] on label "Ordem de chegada Consumidos: 2 / 25 Horário: 07:00 Clínica: Hospital Sao Franci…" at bounding box center [903, 681] width 518 height 268
click at [635, 557] on input "Ordem de chegada Consumidos: 2 / 25 Horário: 07:00 Clínica: Hospital Sao Franci…" at bounding box center [632, 555] width 12 height 16
radio input "true"
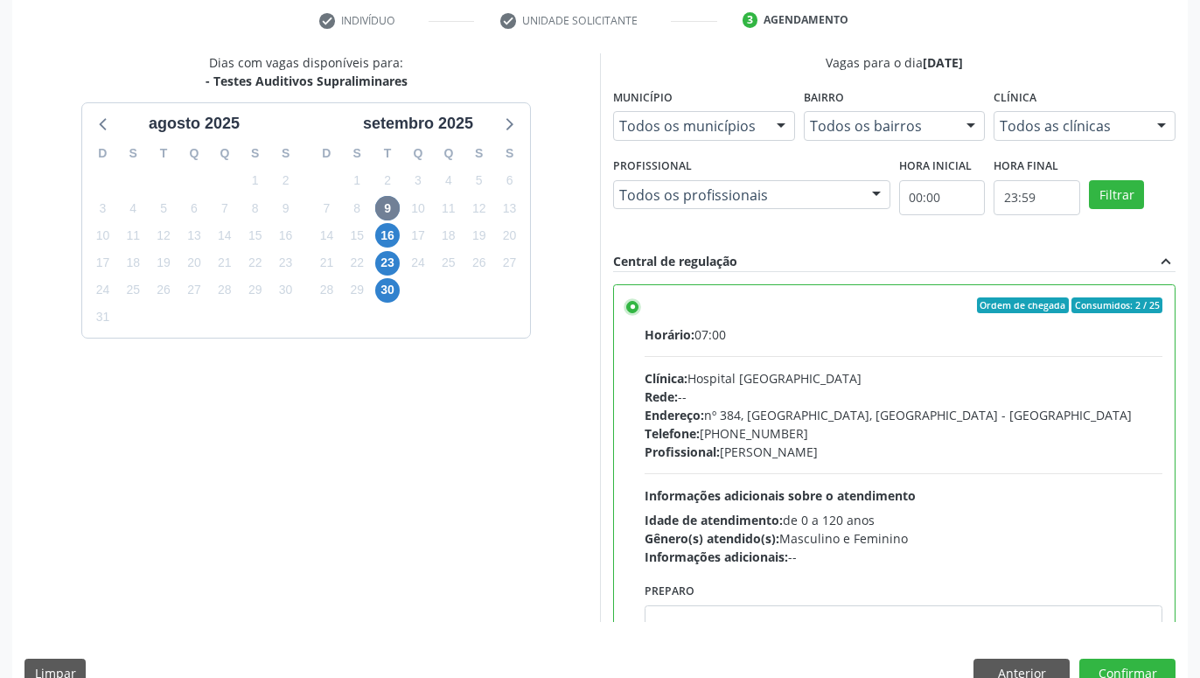
scroll to position [367, 0]
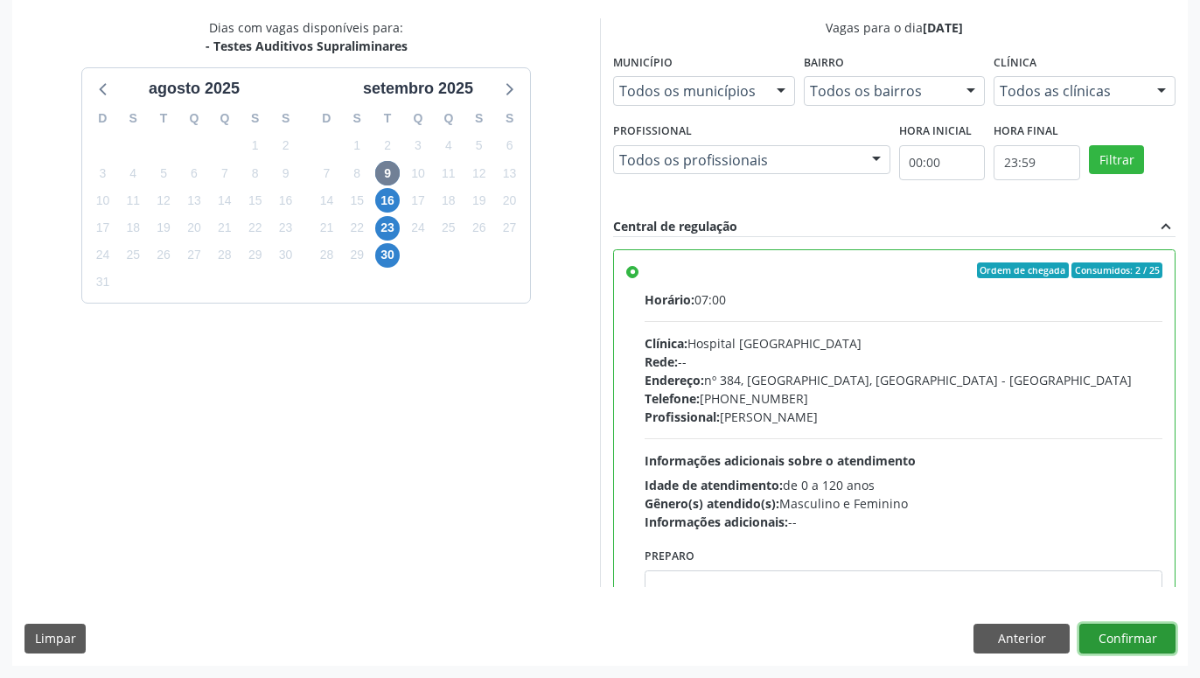
click at [1115, 634] on button "Confirmar" at bounding box center [1127, 638] width 96 height 30
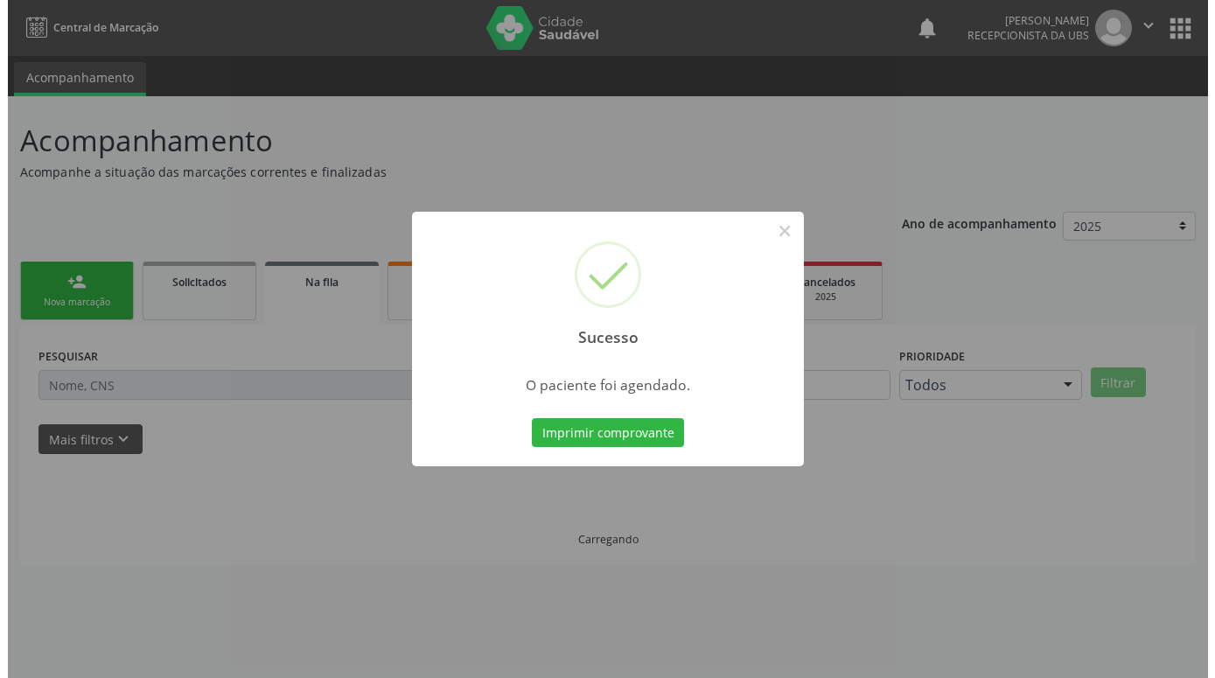
scroll to position [0, 0]
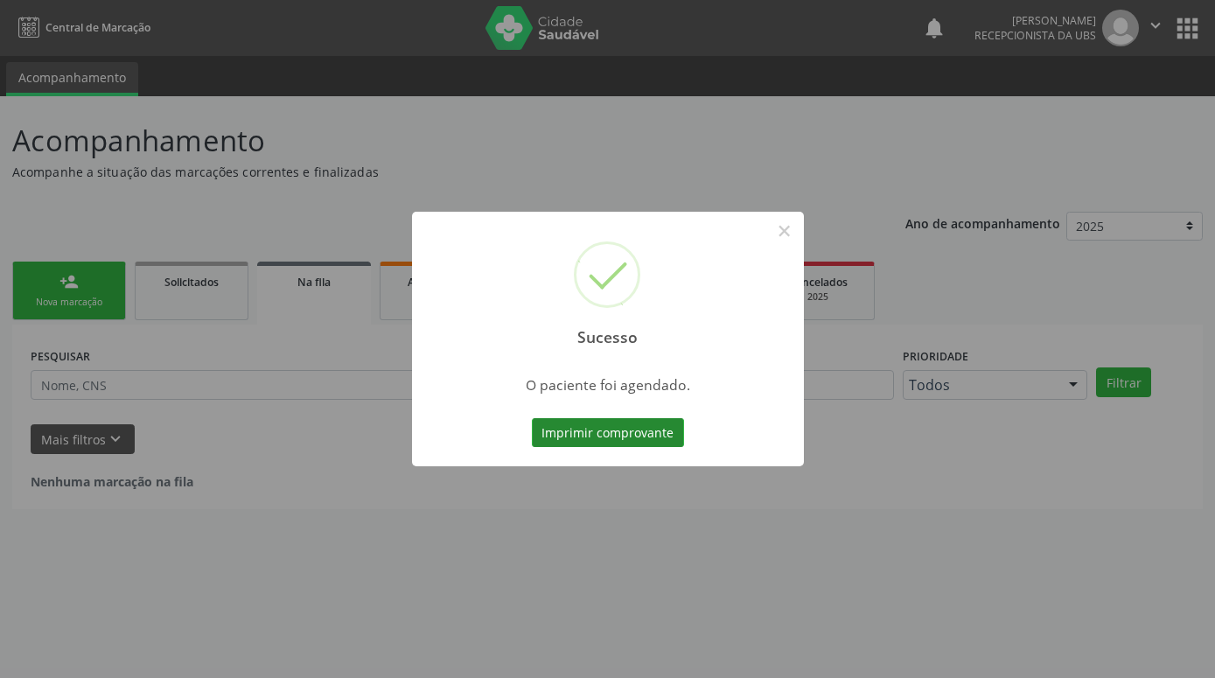
click at [630, 435] on button "Imprimir comprovante" at bounding box center [608, 433] width 152 height 30
